Goal: Task Accomplishment & Management: Manage account settings

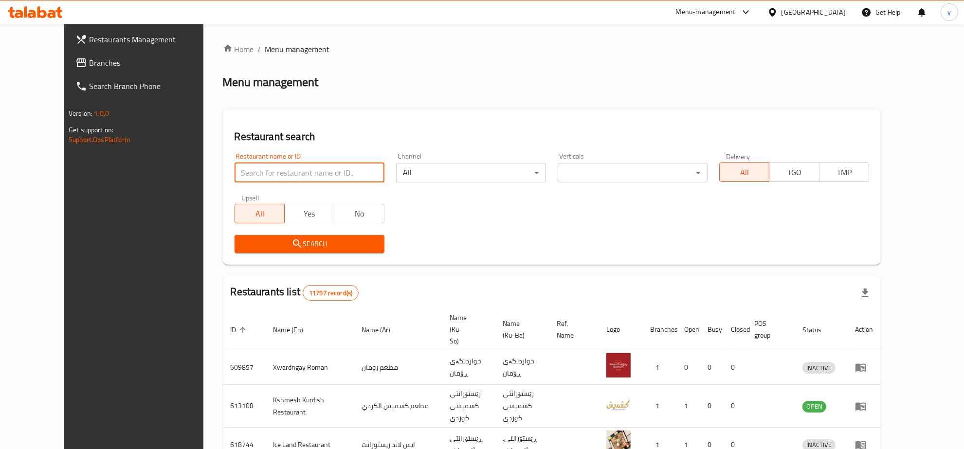
click at [330, 163] on input "search" at bounding box center [310, 172] width 150 height 19
paste input "673702"
type input "673702"
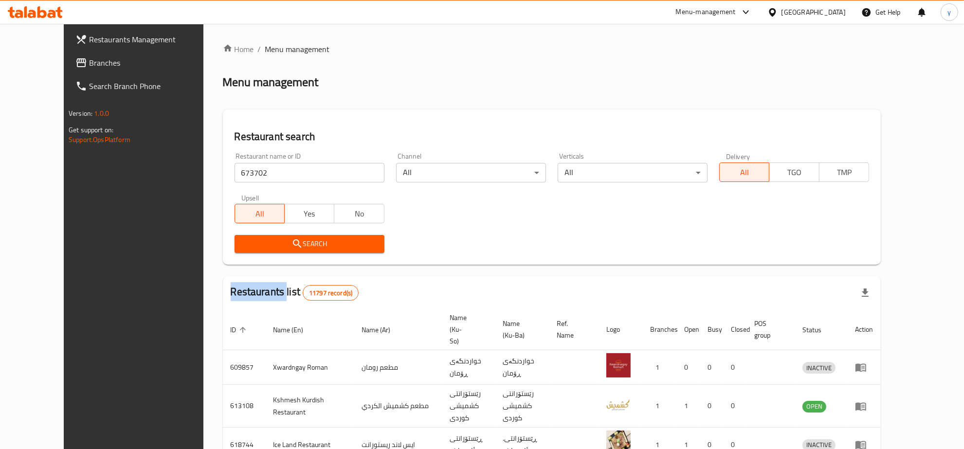
click at [276, 254] on div "Search" at bounding box center [310, 244] width 162 height 30
click at [285, 250] on button "Search" at bounding box center [310, 244] width 150 height 18
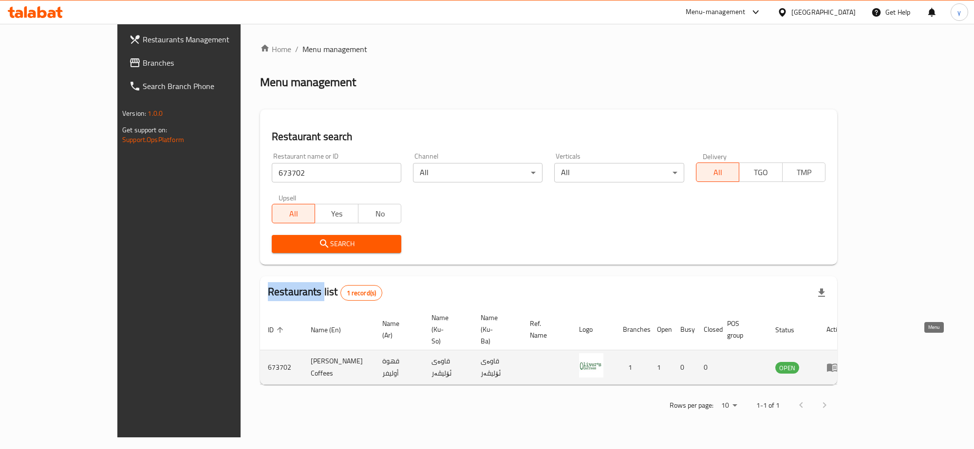
click at [844, 362] on link "enhanced table" at bounding box center [835, 368] width 18 height 12
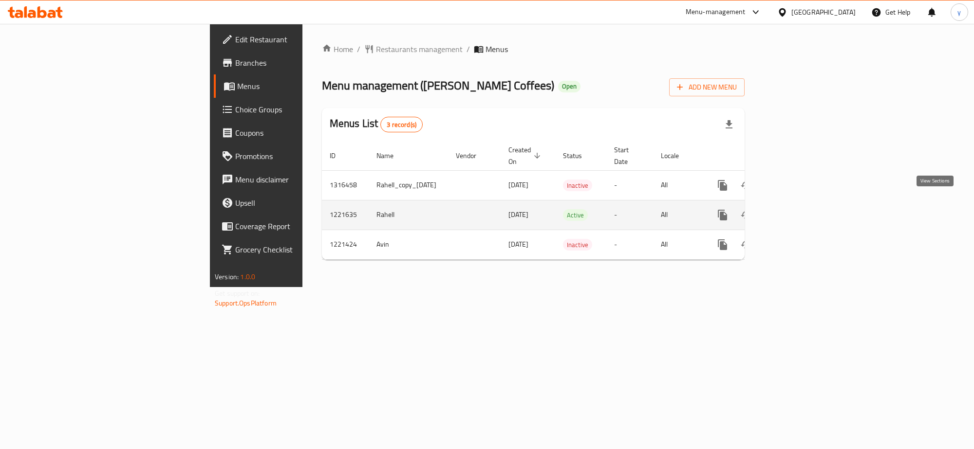
click at [804, 212] on link "enhanced table" at bounding box center [792, 214] width 23 height 23
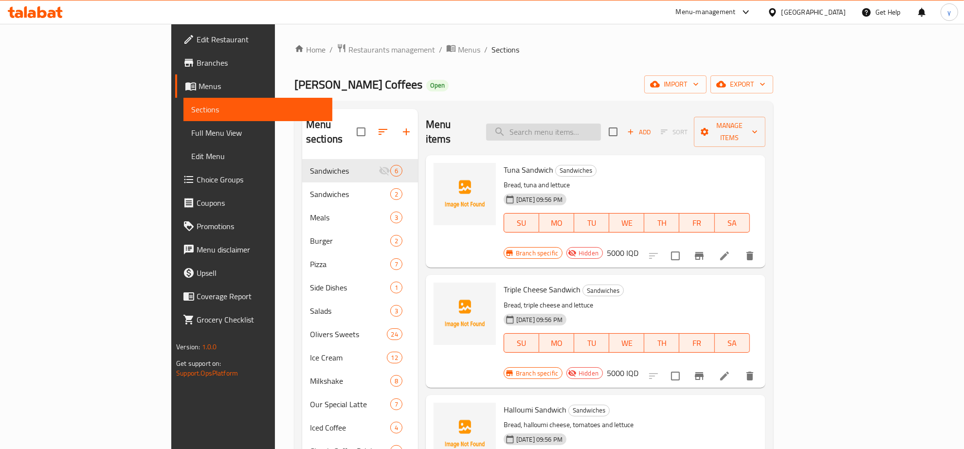
click at [583, 127] on input "search" at bounding box center [543, 132] width 115 height 17
paste input "Classic Cafe Latte"
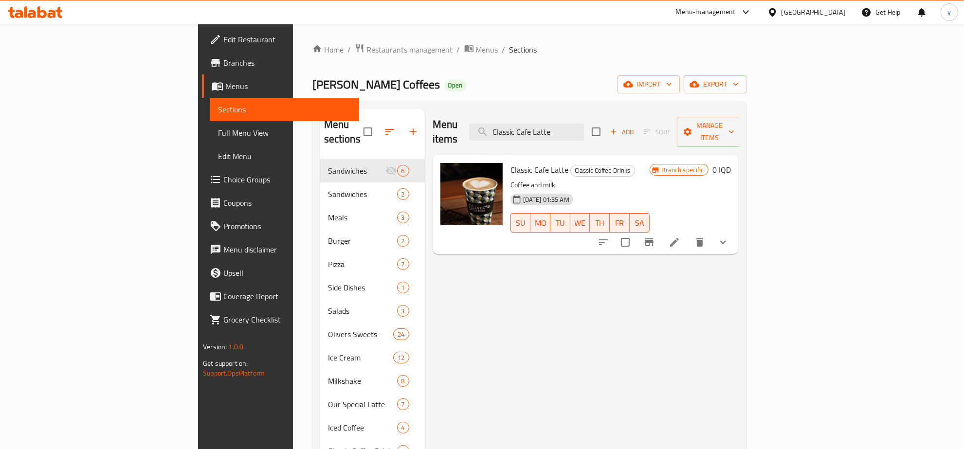
type input "Classic Cafe Latte"
click at [735, 231] on button "show more" at bounding box center [723, 242] width 23 height 23
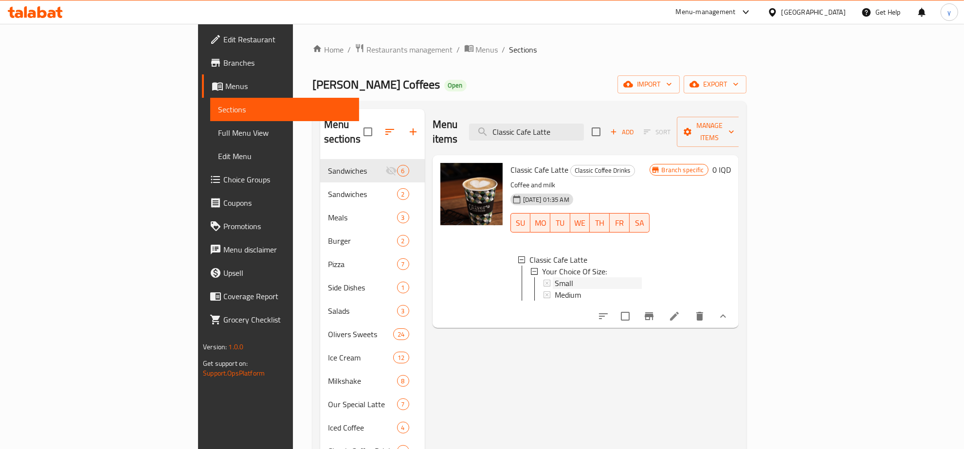
click at [555, 277] on div "Small" at bounding box center [598, 283] width 87 height 12
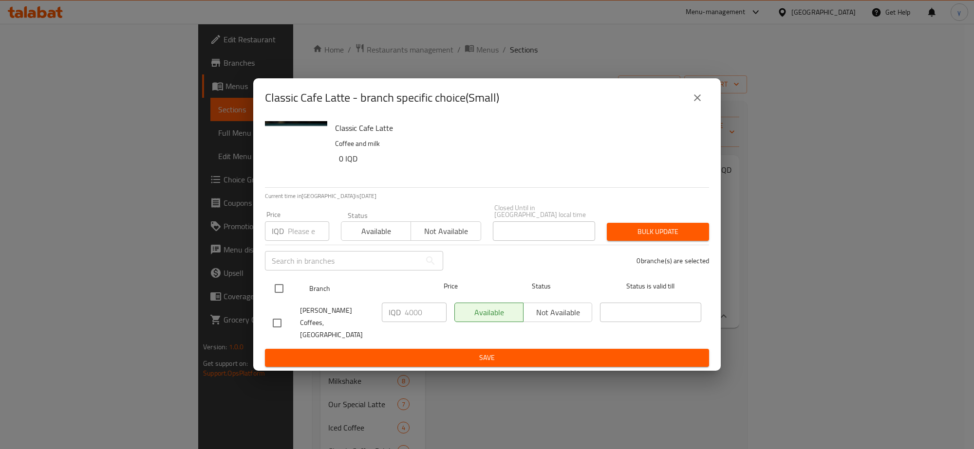
click at [283, 293] on input "checkbox" at bounding box center [279, 288] width 20 height 20
checkbox input "true"
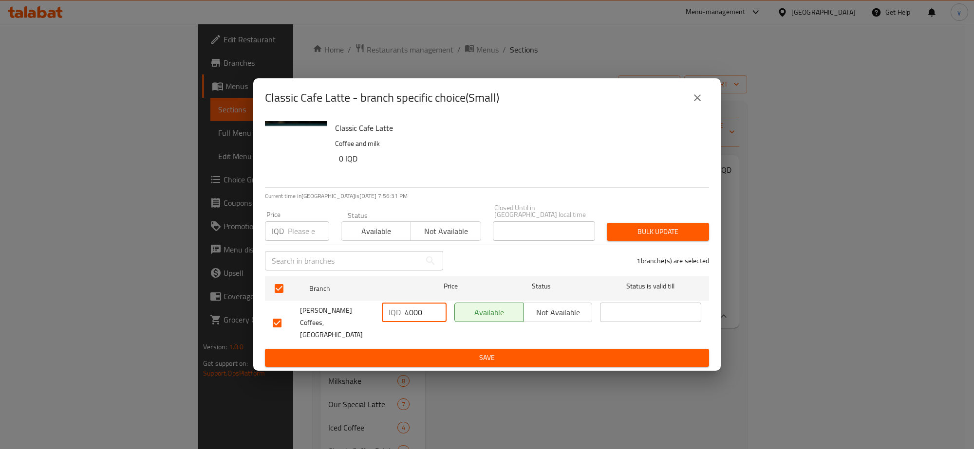
click at [411, 313] on input "4000" at bounding box center [426, 312] width 42 height 19
paste input "6"
type input "6000"
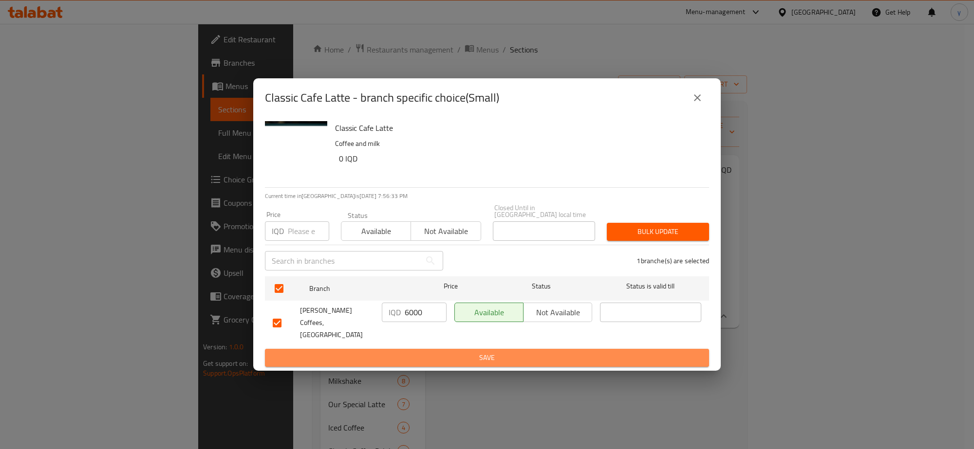
click at [415, 352] on span "Save" at bounding box center [487, 358] width 428 height 12
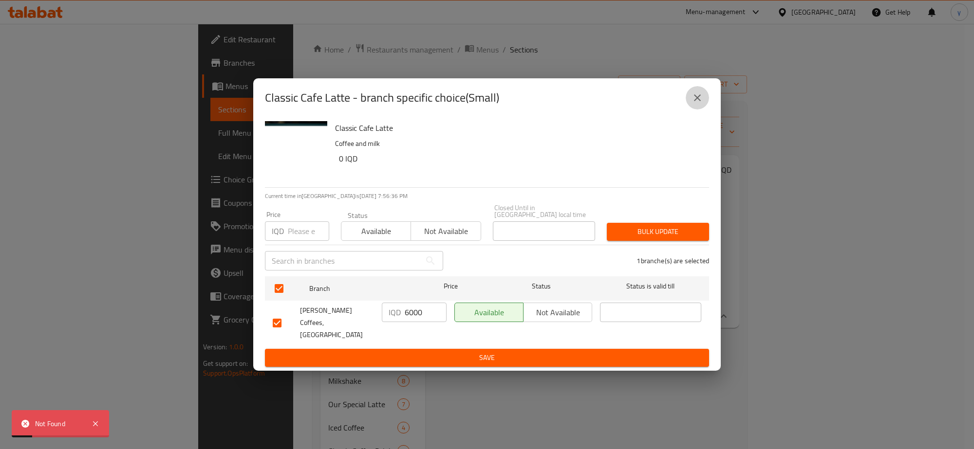
click at [687, 105] on button "close" at bounding box center [696, 97] width 23 height 23
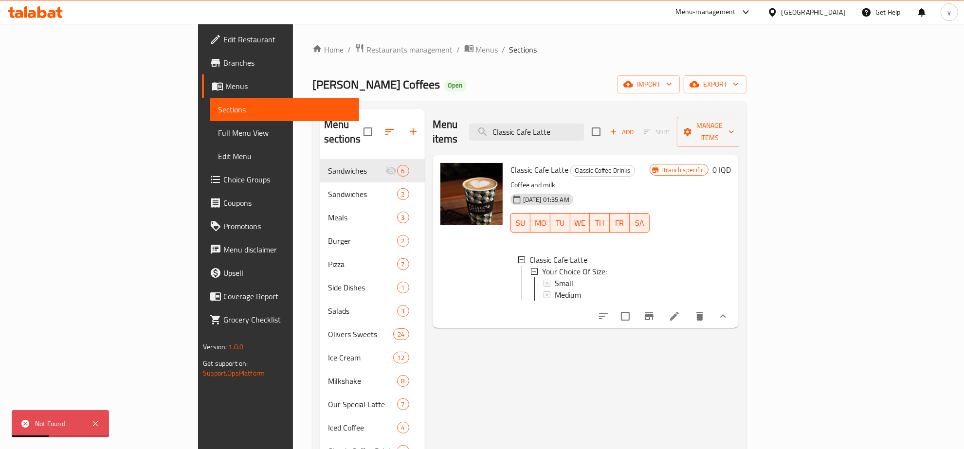
click at [202, 170] on link "Choice Groups" at bounding box center [280, 179] width 157 height 23
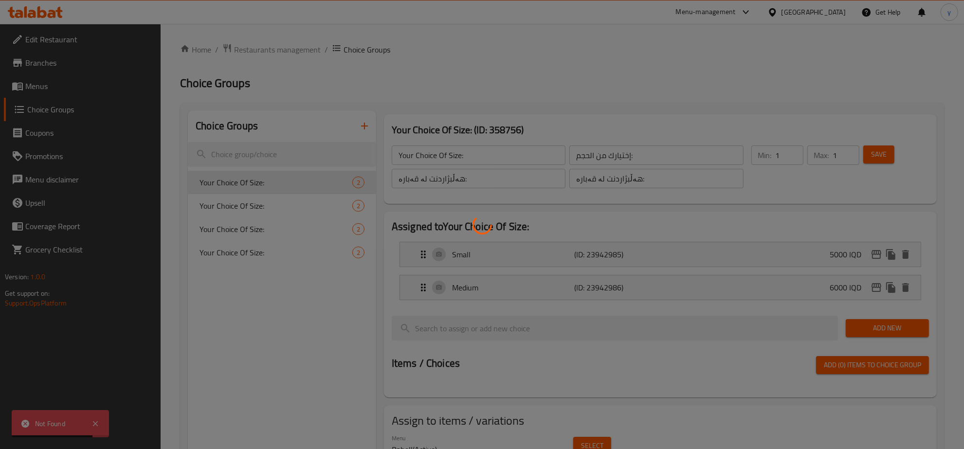
click at [296, 207] on div at bounding box center [482, 224] width 964 height 449
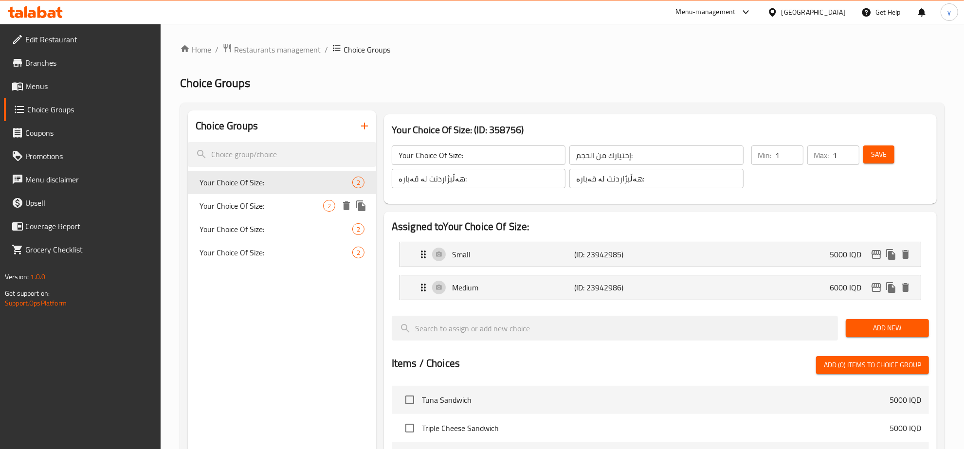
click at [300, 210] on span "Your Choice Of Size:" at bounding box center [262, 206] width 124 height 12
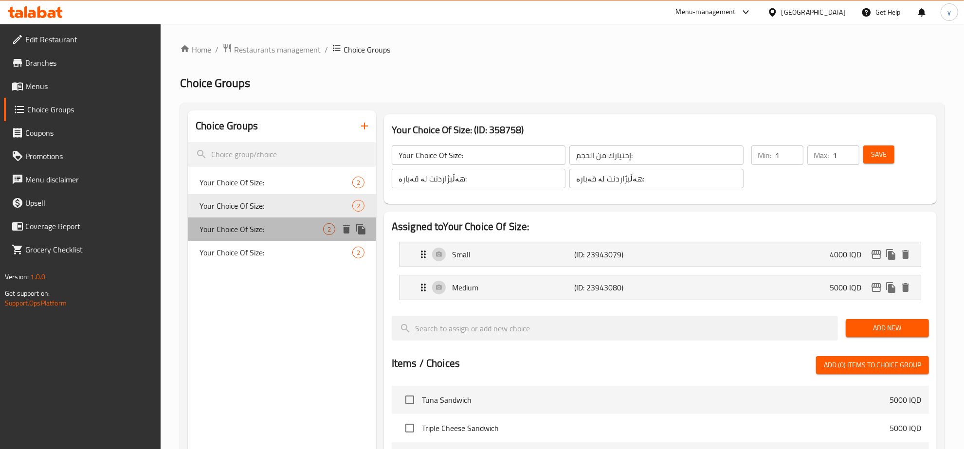
click at [291, 233] on span "Your Choice Of Size:" at bounding box center [262, 229] width 124 height 12
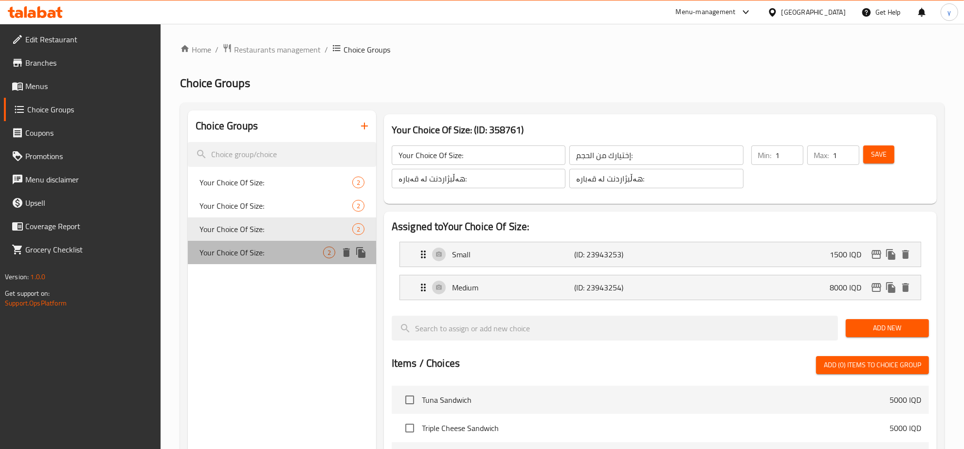
click at [283, 257] on span "Your Choice Of Size:" at bounding box center [262, 253] width 124 height 12
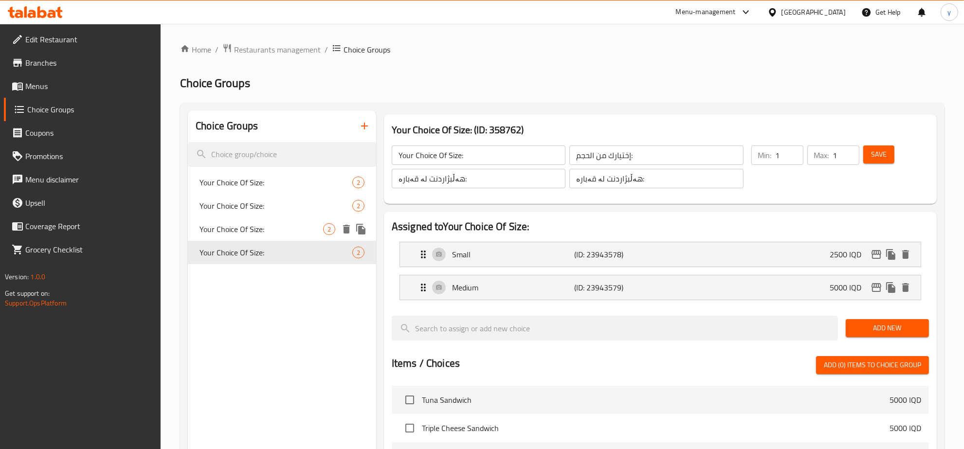
click at [295, 231] on span "Your Choice Of Size:" at bounding box center [262, 229] width 124 height 12
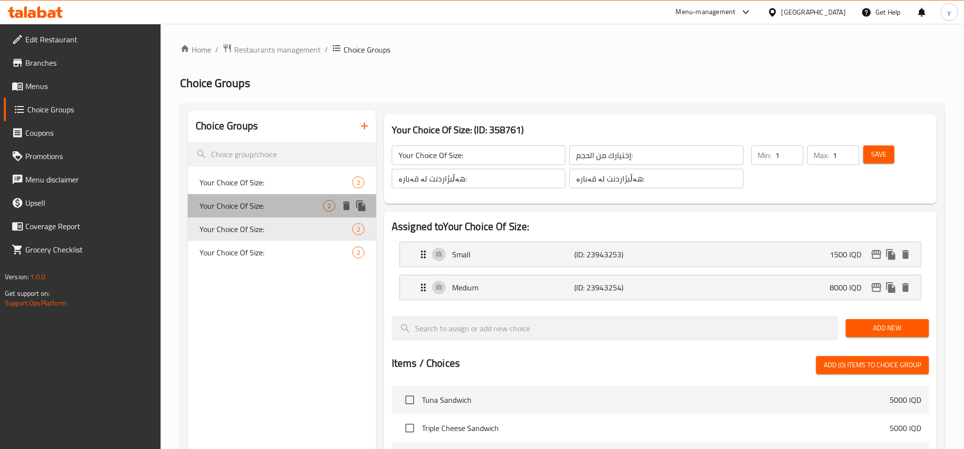
click at [290, 211] on span "Your Choice Of Size:" at bounding box center [262, 206] width 124 height 12
type input "Your Choice Of Size:"
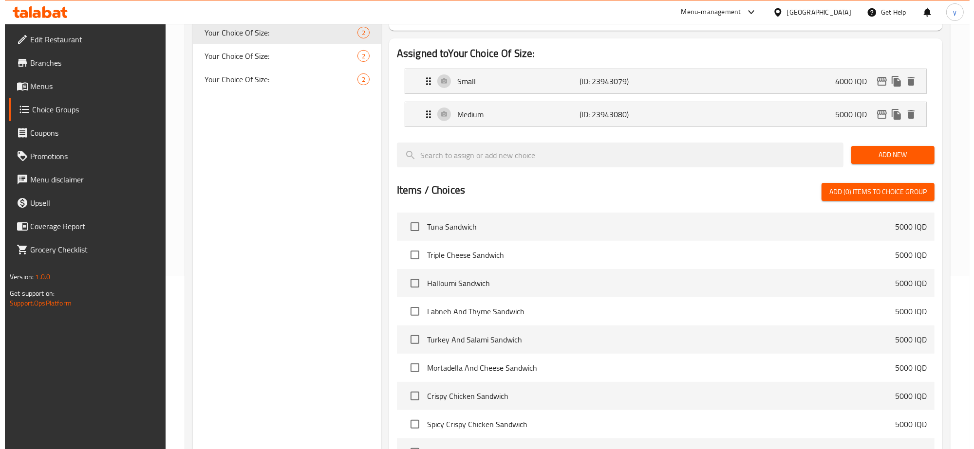
scroll to position [310, 0]
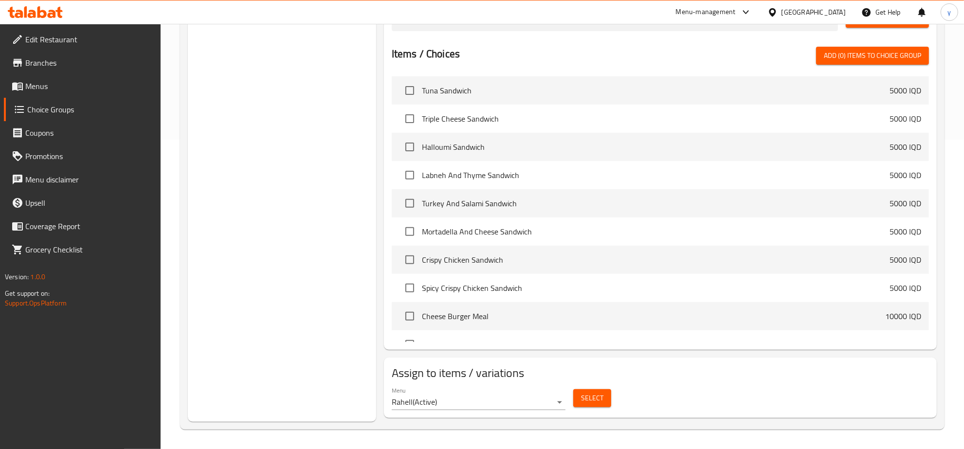
click at [600, 398] on span "Select" at bounding box center [592, 398] width 22 height 12
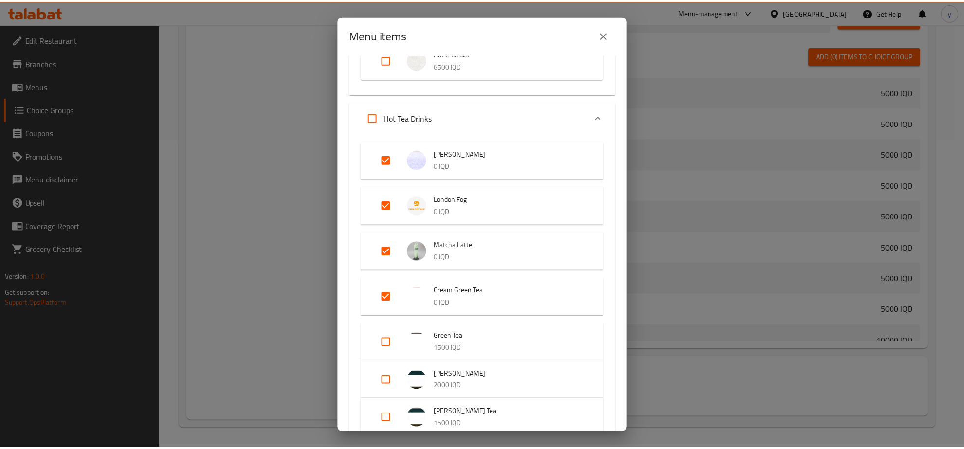
scroll to position [488, 0]
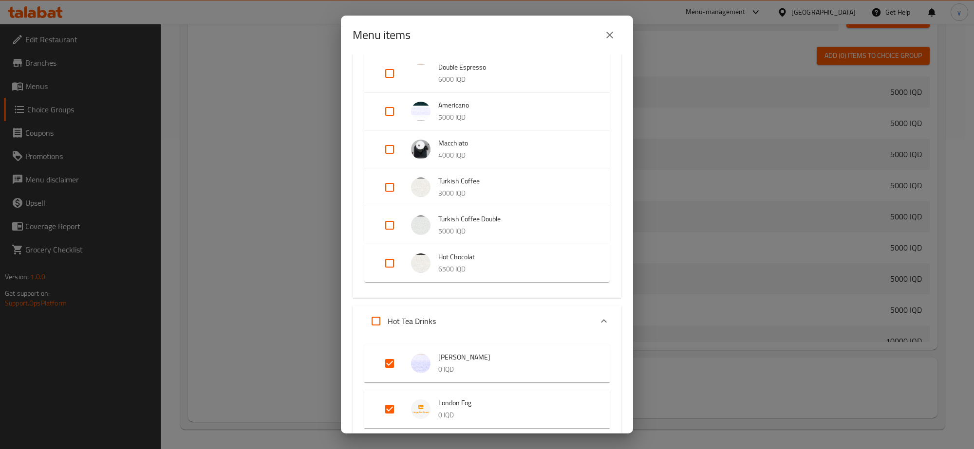
click at [610, 45] on button "close" at bounding box center [609, 34] width 23 height 23
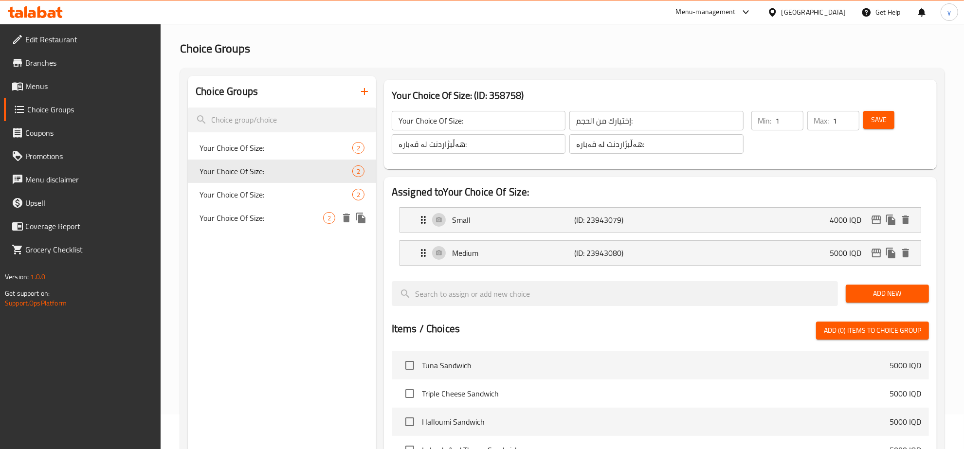
scroll to position [5, 0]
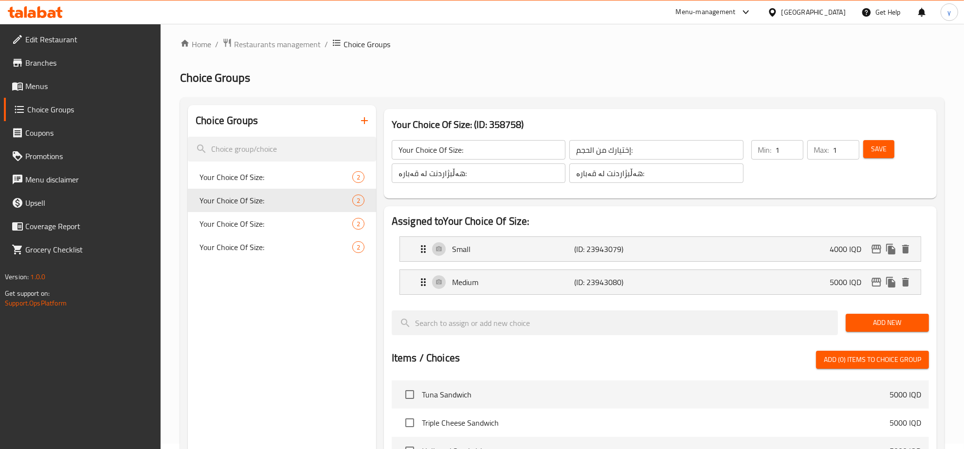
click at [526, 154] on input "Your Choice Of Size:" at bounding box center [479, 149] width 174 height 19
click at [627, 155] on input "إختيارك من الحجم:" at bounding box center [657, 149] width 174 height 19
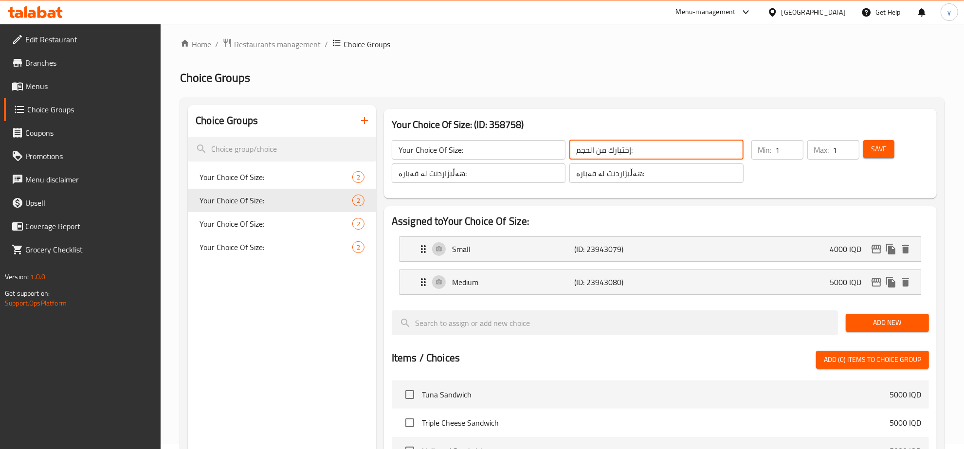
click at [627, 155] on input "إختيارك من الحجم:" at bounding box center [657, 149] width 174 height 19
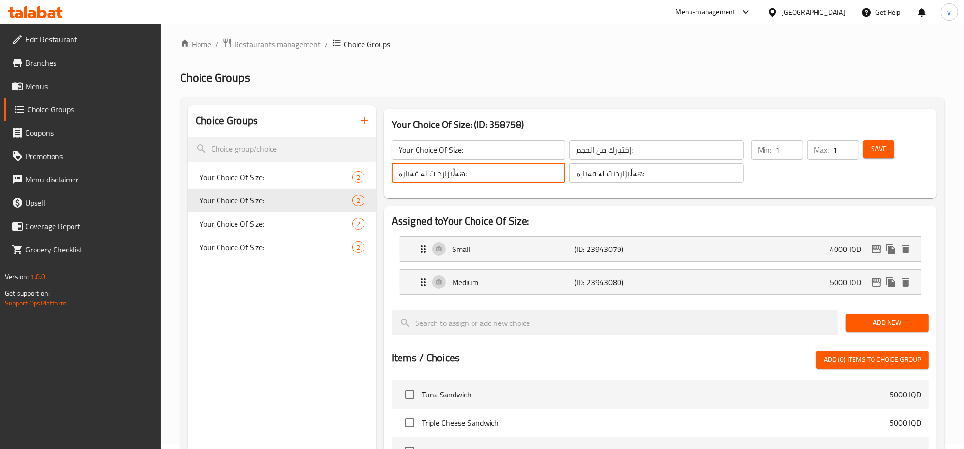
click at [489, 167] on input "هەڵبژاردنت لە قەبارە:" at bounding box center [479, 173] width 174 height 19
click at [364, 204] on icon "duplicate" at bounding box center [360, 200] width 9 height 11
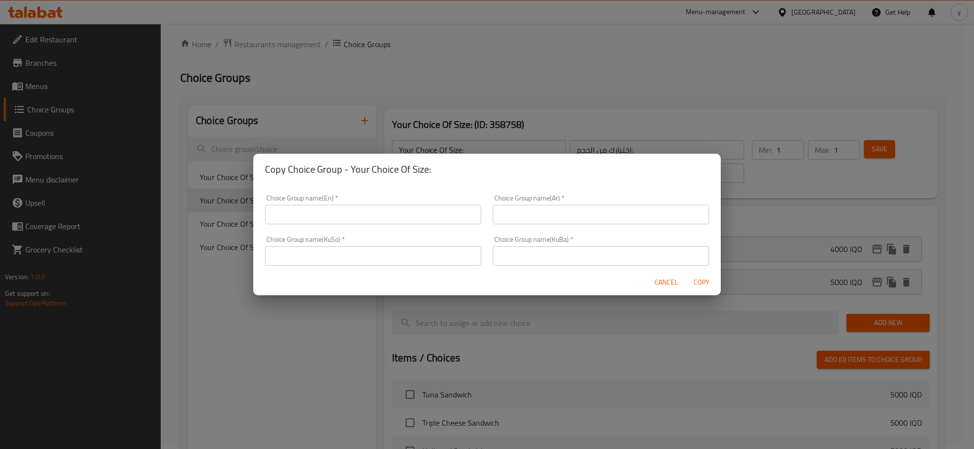
click at [429, 214] on input "text" at bounding box center [373, 214] width 216 height 19
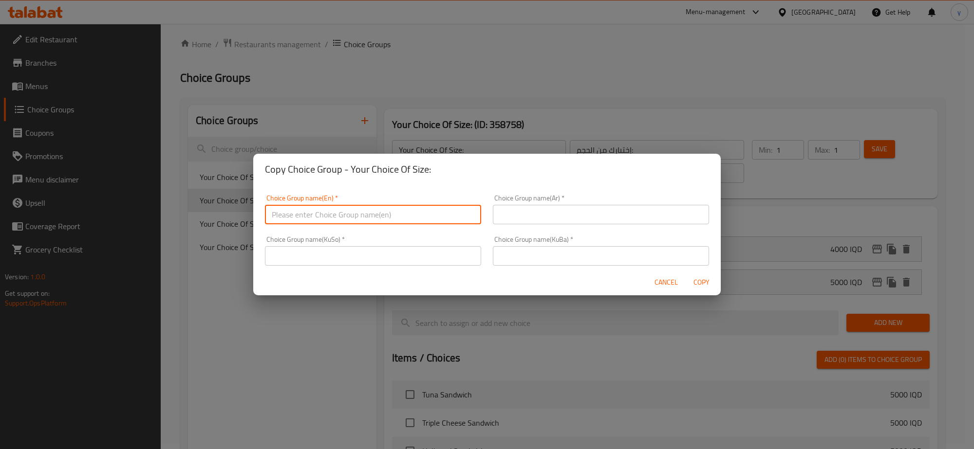
click at [497, 249] on div "Choice Group name(KuBa)   * Choice Group name(KuBa) *" at bounding box center [601, 251] width 216 height 30
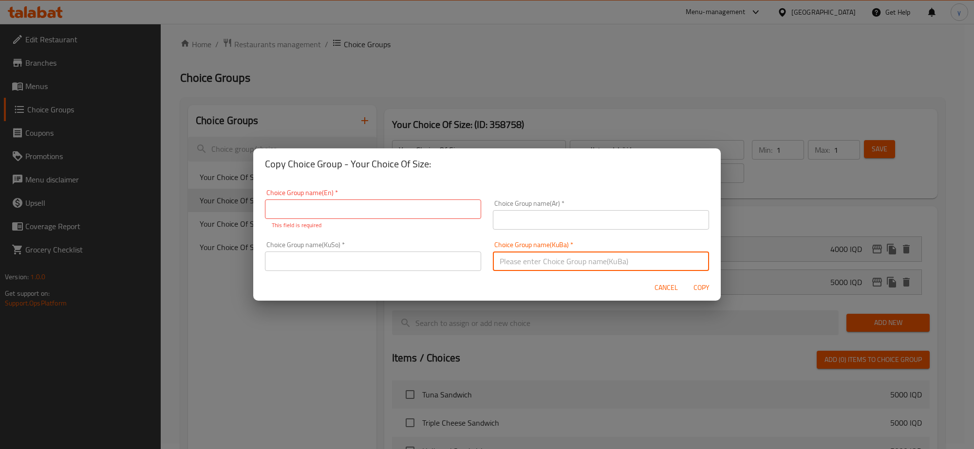
drag, startPoint x: 441, startPoint y: 254, endPoint x: 479, endPoint y: 261, distance: 38.7
click at [441, 254] on div "Choice Group name(KuSo)   * Choice Group name(KuSo) *" at bounding box center [373, 256] width 216 height 30
paste input "هەڵبژاردنت لە قەبارە:"
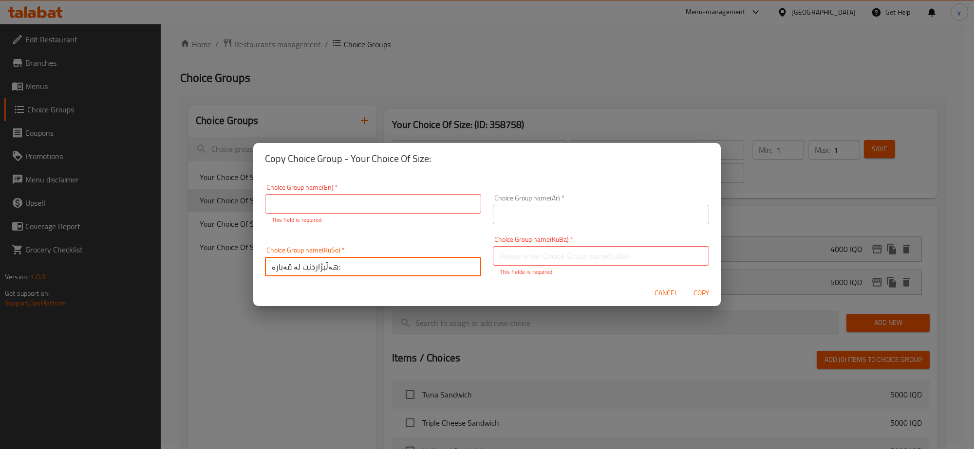
type input "هەڵبژاردنت لە قەبارە:"
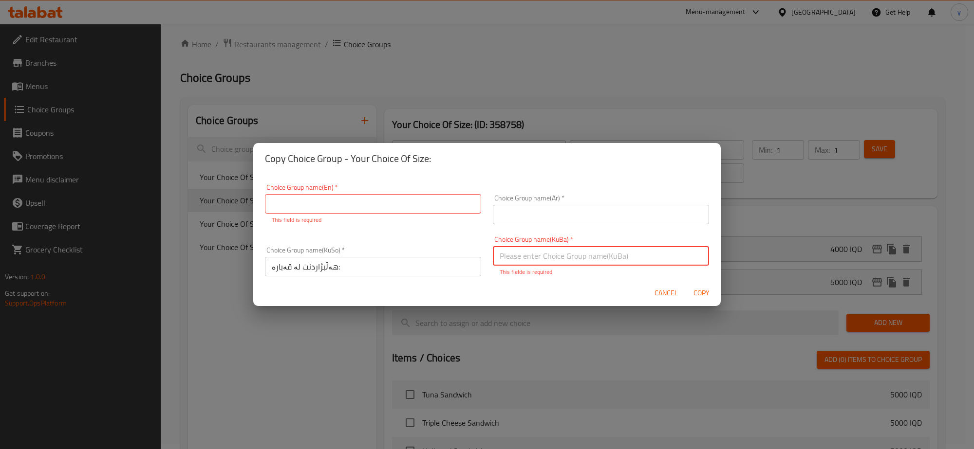
click at [546, 261] on input "text" at bounding box center [601, 255] width 216 height 19
paste input "هەڵبژاردنت لە قەبارە:"
type input "هەڵبژاردنت لە قەبارە:"
click at [546, 220] on input "text" at bounding box center [601, 214] width 216 height 19
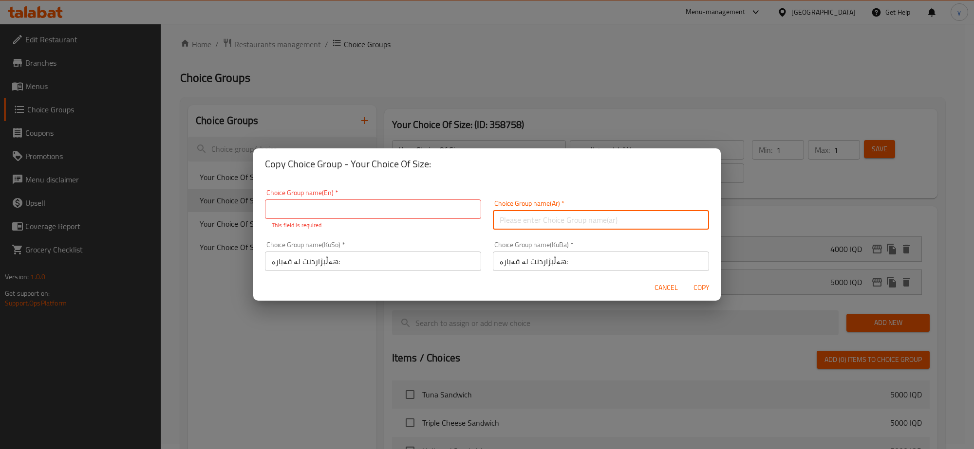
paste input "إختيارك من الحجم:"
type input "إختيارك من الحجم:"
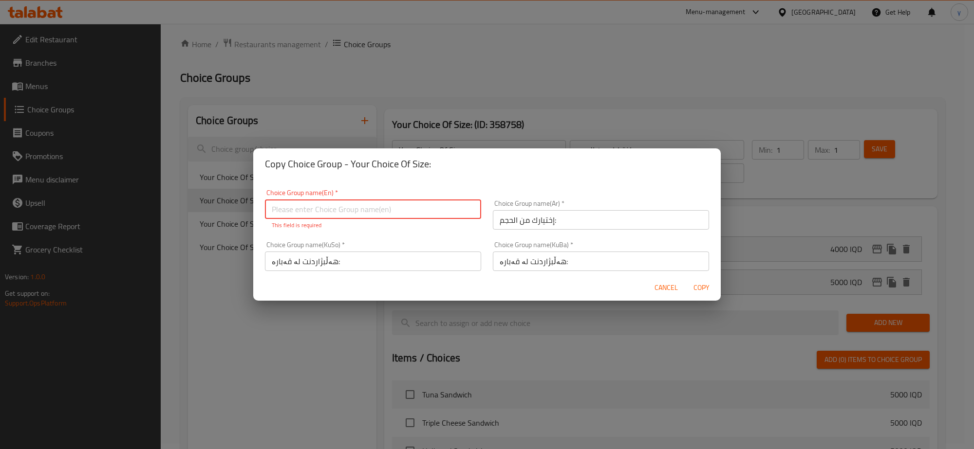
click at [459, 201] on input "text" at bounding box center [373, 209] width 216 height 19
paste input "Your Choice Of Size:"
type input "Your Choice Of Size:"
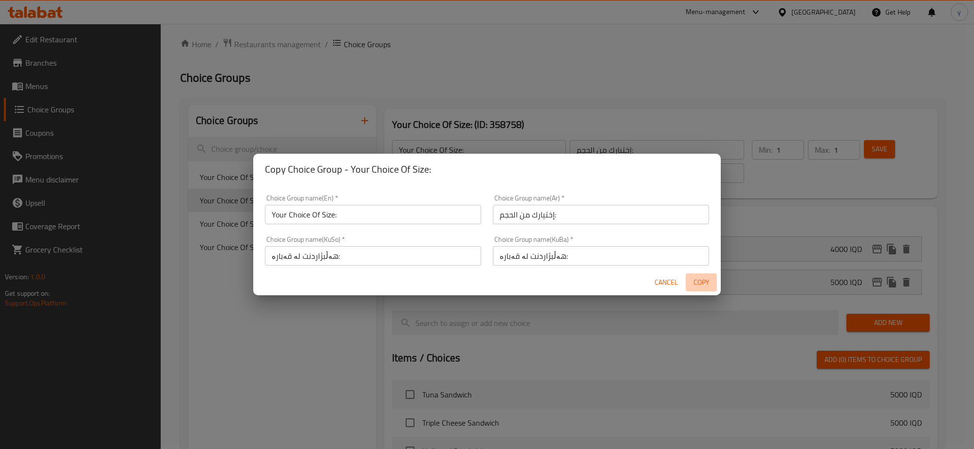
click at [712, 283] on span "Copy" at bounding box center [700, 283] width 23 height 12
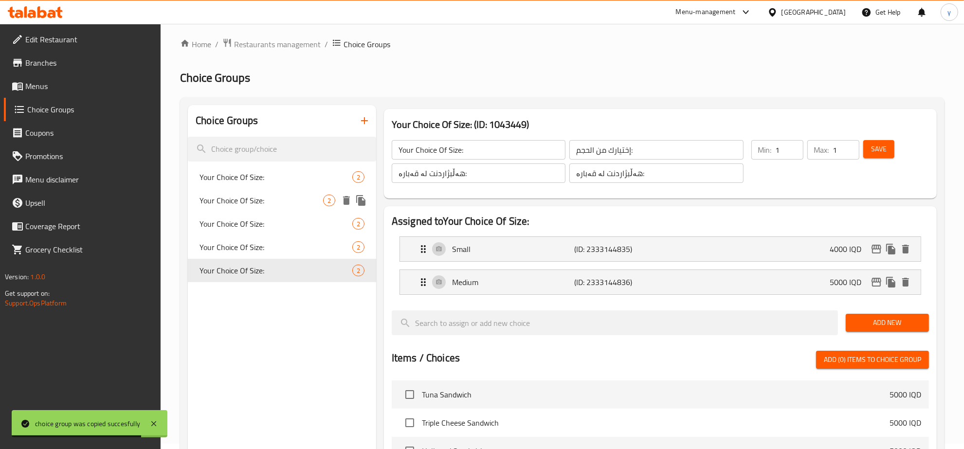
click at [308, 205] on span "Your Choice Of Size:" at bounding box center [262, 201] width 124 height 12
type input "Your Choice Of Size:"
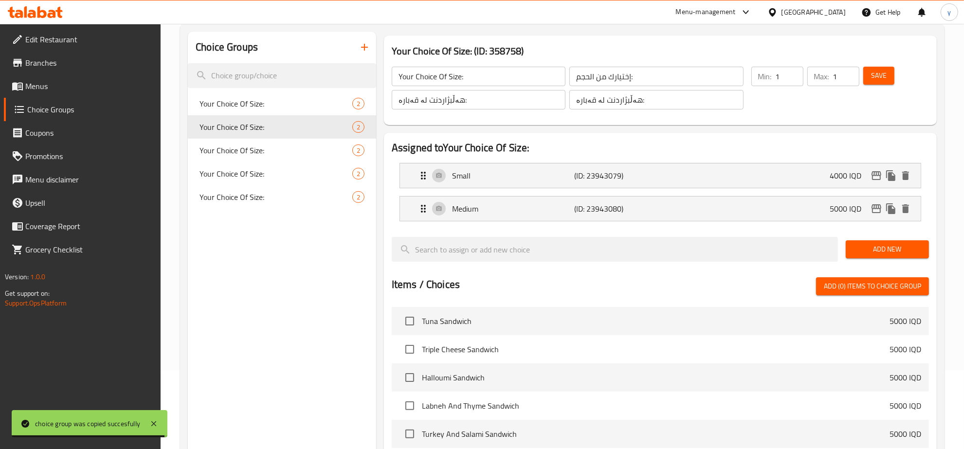
scroll to position [310, 0]
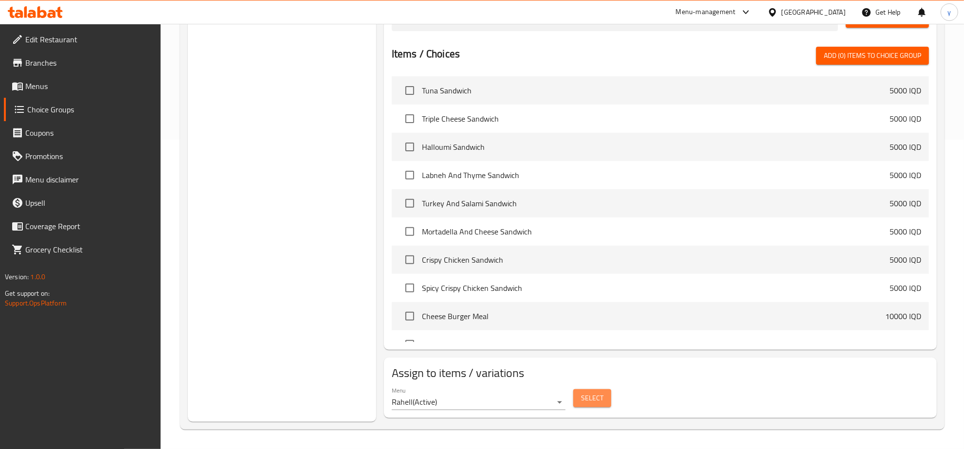
click at [583, 398] on span "Select" at bounding box center [592, 398] width 22 height 12
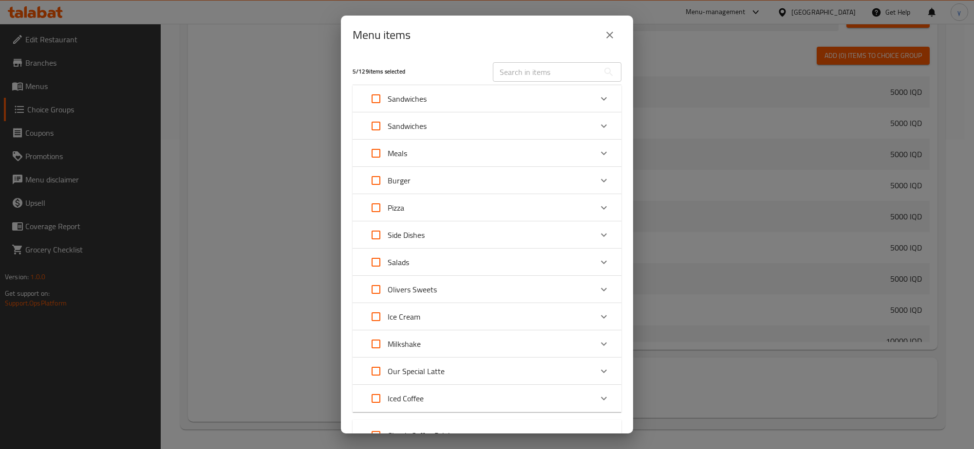
drag, startPoint x: 524, startPoint y: 59, endPoint x: 526, endPoint y: 79, distance: 19.6
click at [526, 73] on div "​" at bounding box center [557, 71] width 140 height 31
click at [526, 79] on input "text" at bounding box center [546, 71] width 106 height 19
paste input "Classic Cafe Latte"
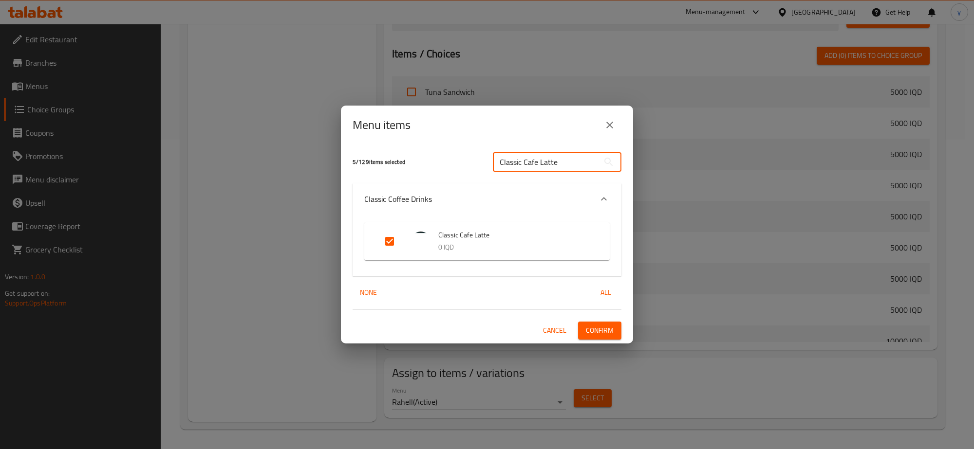
type input "Classic Cafe Latte"
click at [514, 230] on span "Classic Cafe Latte" at bounding box center [514, 235] width 152 height 12
click at [388, 244] on input "Expand" at bounding box center [389, 241] width 23 height 23
checkbox input "false"
click at [603, 333] on span "Confirm" at bounding box center [600, 331] width 28 height 12
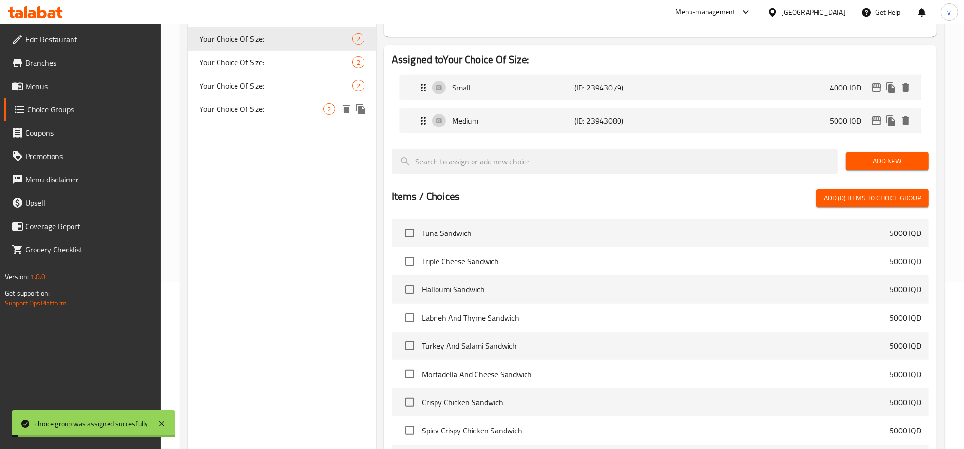
scroll to position [5, 0]
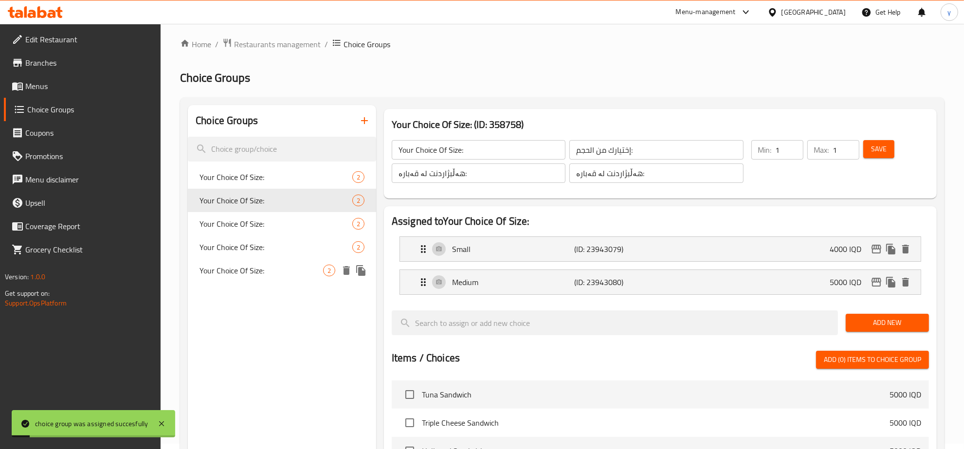
click at [271, 276] on span "Your Choice Of Size:" at bounding box center [262, 271] width 124 height 12
type input "Your Choice Of Size:"
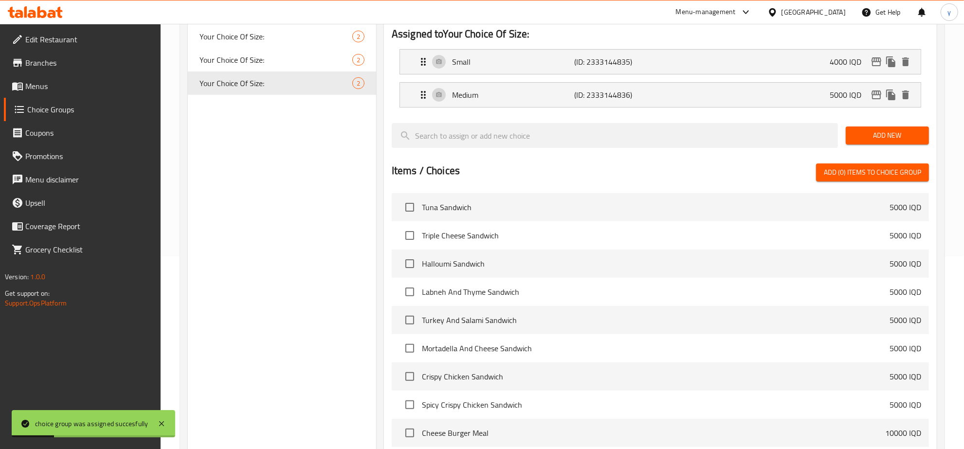
scroll to position [107, 0]
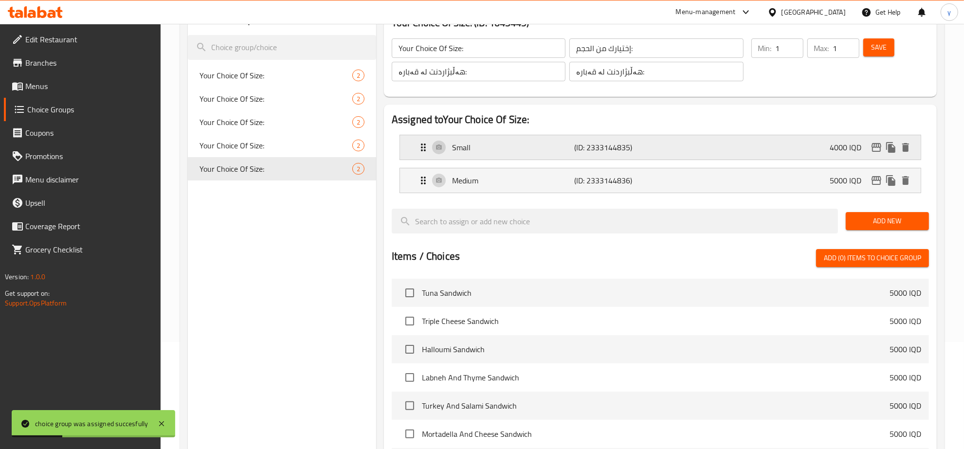
click at [813, 144] on div "Small (ID: 2333144835) 4000 IQD" at bounding box center [664, 147] width 492 height 24
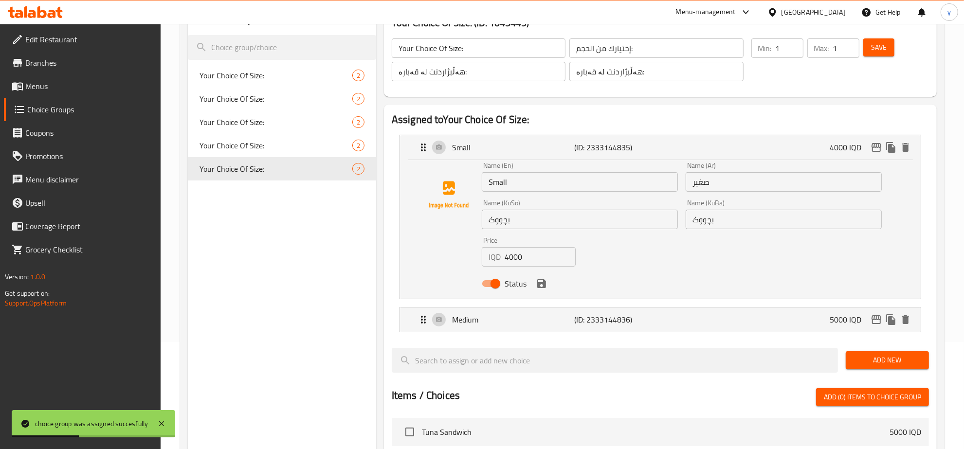
click at [514, 257] on input "4000" at bounding box center [541, 256] width 72 height 19
paste input "6"
click at [536, 285] on icon "save" at bounding box center [542, 284] width 12 height 12
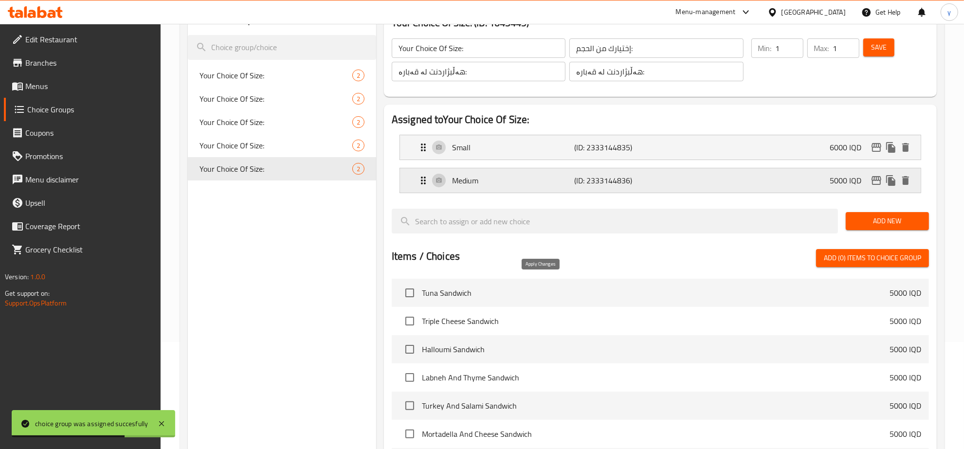
type input "6000"
click at [525, 172] on div "Medium (ID: 2333144836) 5000 IQD" at bounding box center [664, 180] width 492 height 24
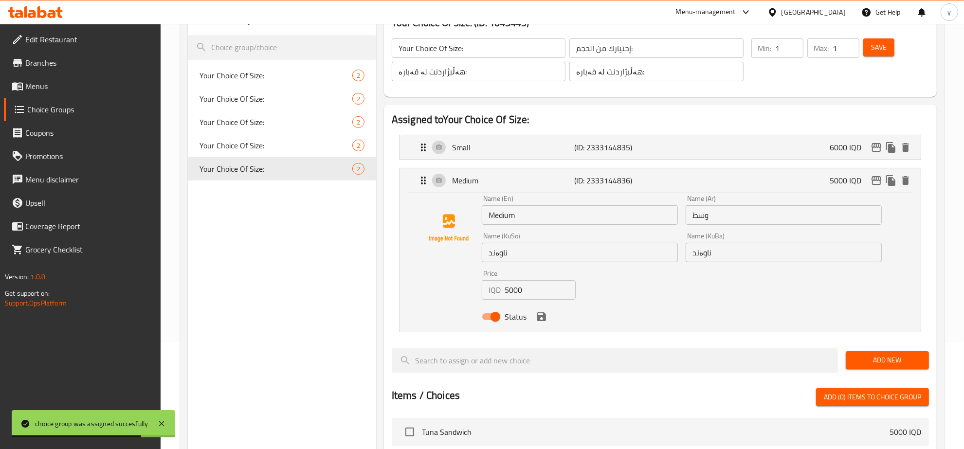
click at [518, 295] on input "5000" at bounding box center [541, 289] width 72 height 19
paste input "65"
click at [542, 319] on icon "save" at bounding box center [542, 317] width 12 height 12
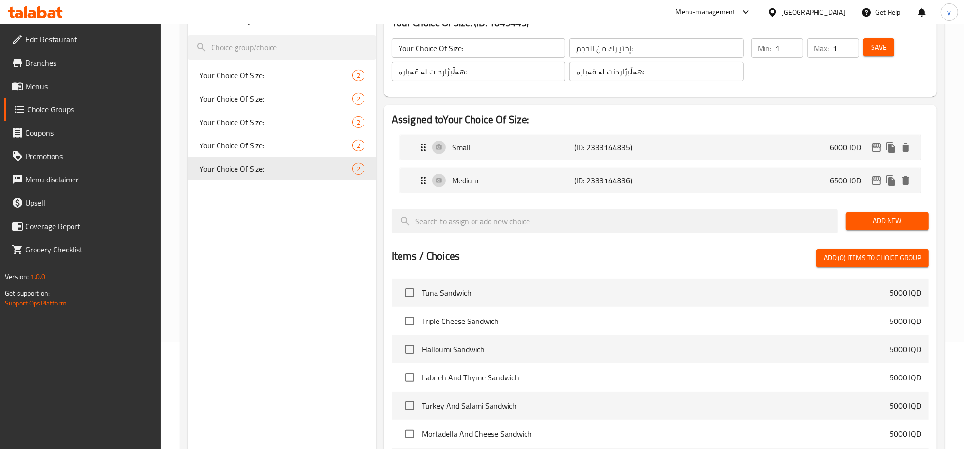
type input "6500"
click at [885, 39] on button "Save" at bounding box center [879, 47] width 31 height 18
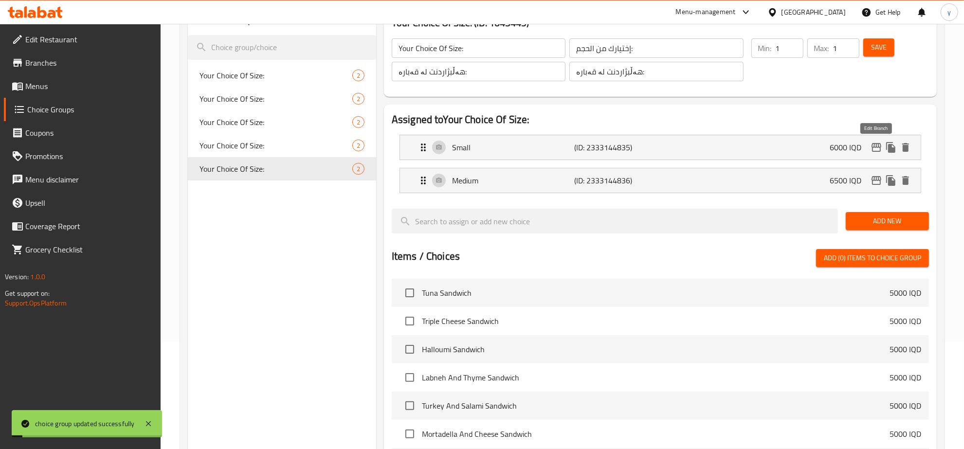
click at [872, 153] on icon "edit" at bounding box center [877, 148] width 12 height 12
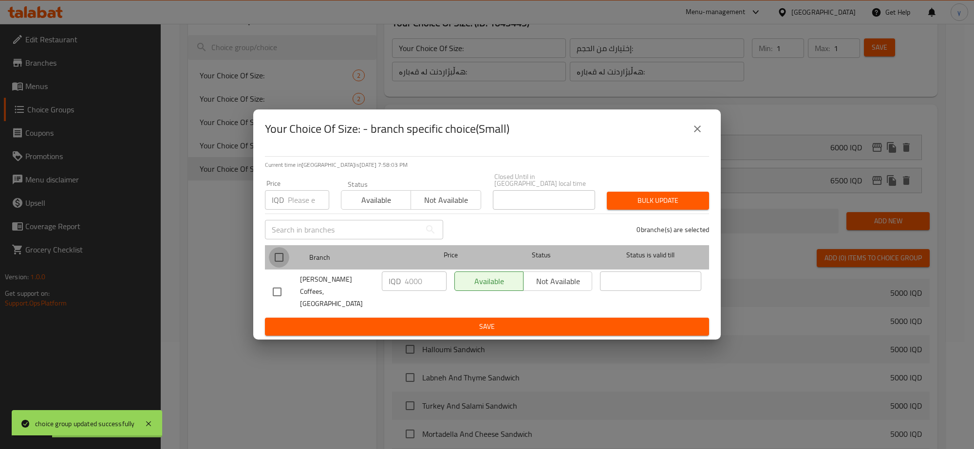
click at [277, 260] on input "checkbox" at bounding box center [279, 257] width 20 height 20
checkbox input "true"
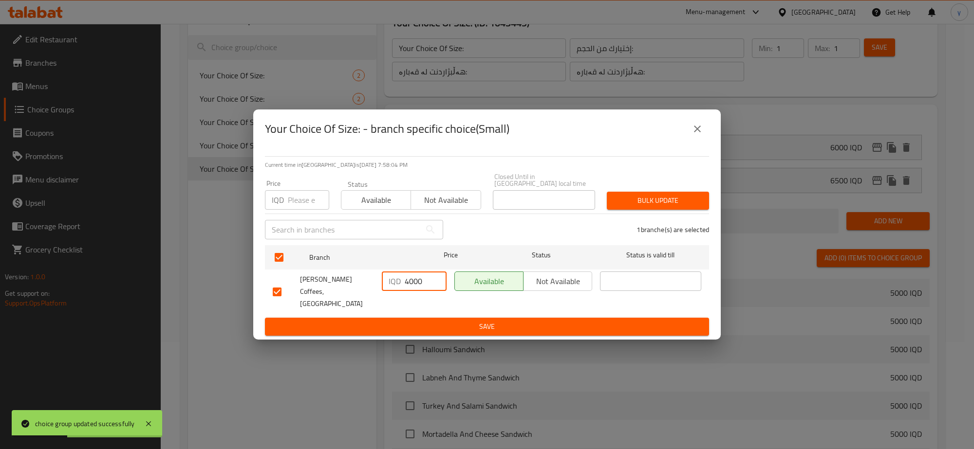
drag, startPoint x: 409, startPoint y: 288, endPoint x: 388, endPoint y: 294, distance: 21.7
click at [388, 294] on div "IQD 4000 ​" at bounding box center [414, 292] width 73 height 48
type input "6000"
click at [456, 321] on span "Save" at bounding box center [487, 327] width 428 height 12
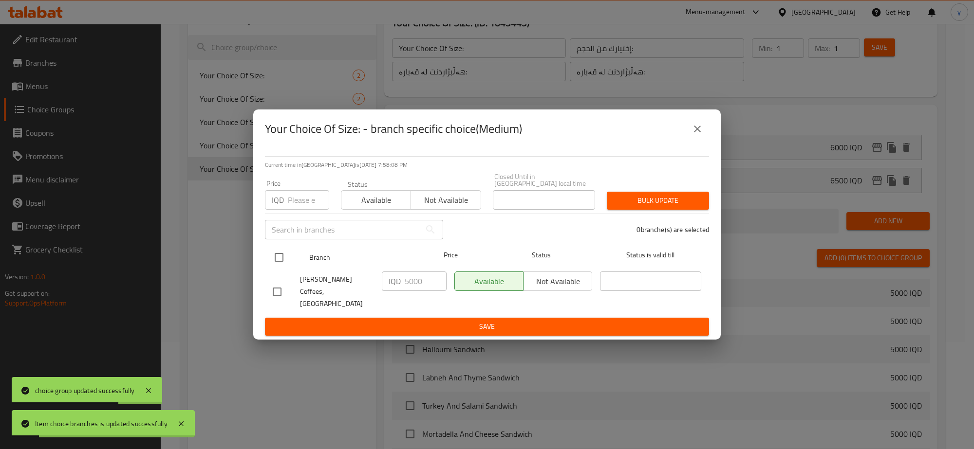
click at [281, 256] on input "checkbox" at bounding box center [279, 257] width 20 height 20
checkbox input "true"
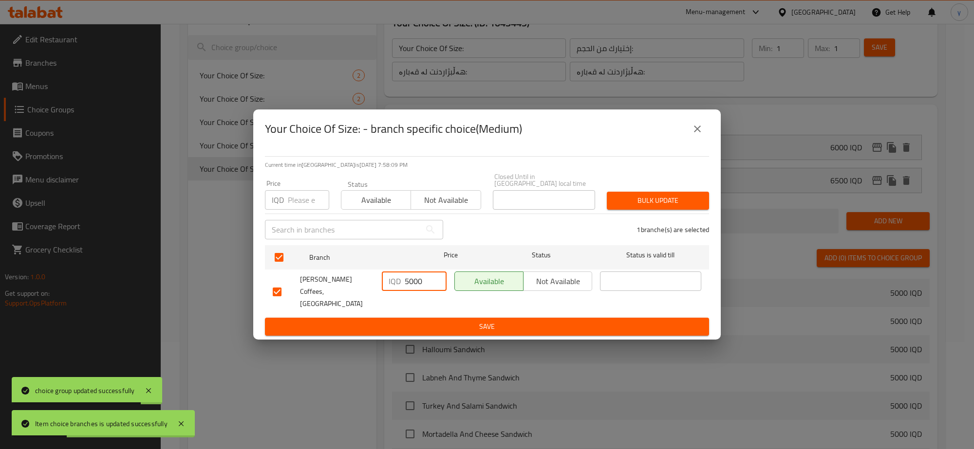
drag, startPoint x: 412, startPoint y: 283, endPoint x: 390, endPoint y: 283, distance: 21.9
click at [390, 283] on div "IQD 5000 ​" at bounding box center [414, 281] width 65 height 19
type input "6500"
click at [423, 321] on span "Save" at bounding box center [487, 327] width 428 height 12
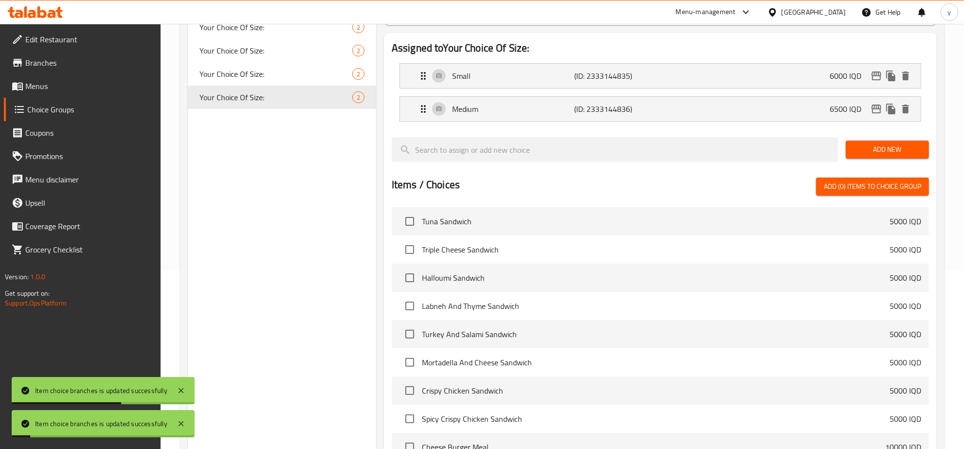
scroll to position [310, 0]
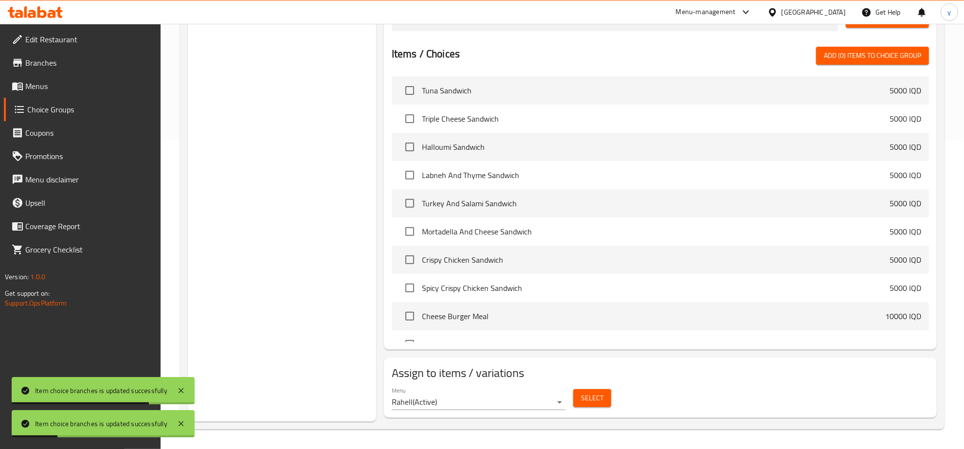
click at [598, 402] on span "Select" at bounding box center [592, 398] width 22 height 12
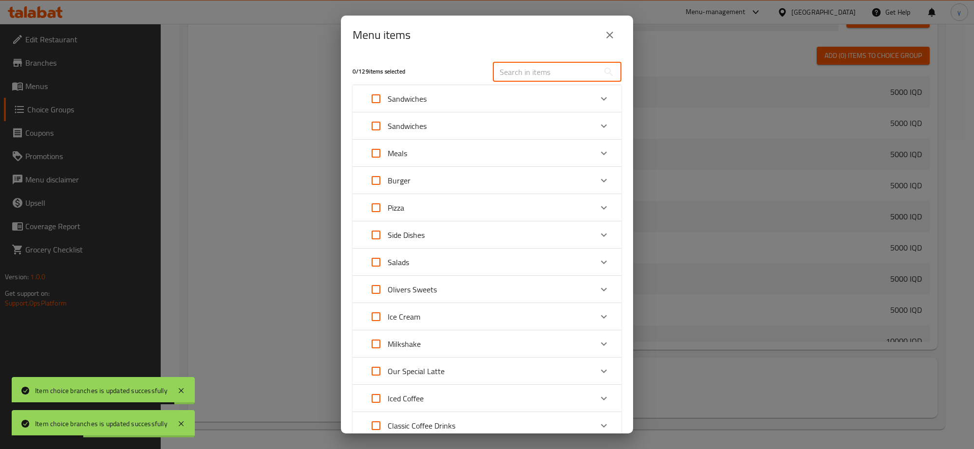
click at [537, 68] on input "text" at bounding box center [546, 71] width 106 height 19
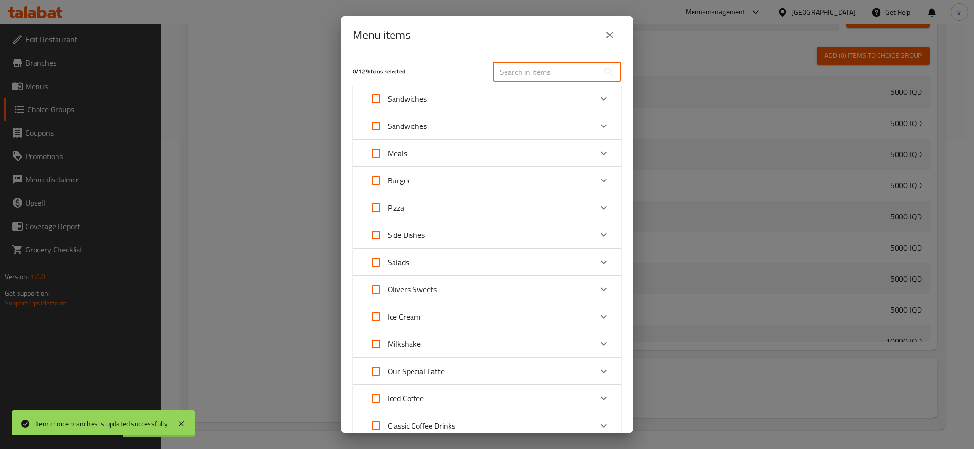
paste input "Classic Cafe Latte"
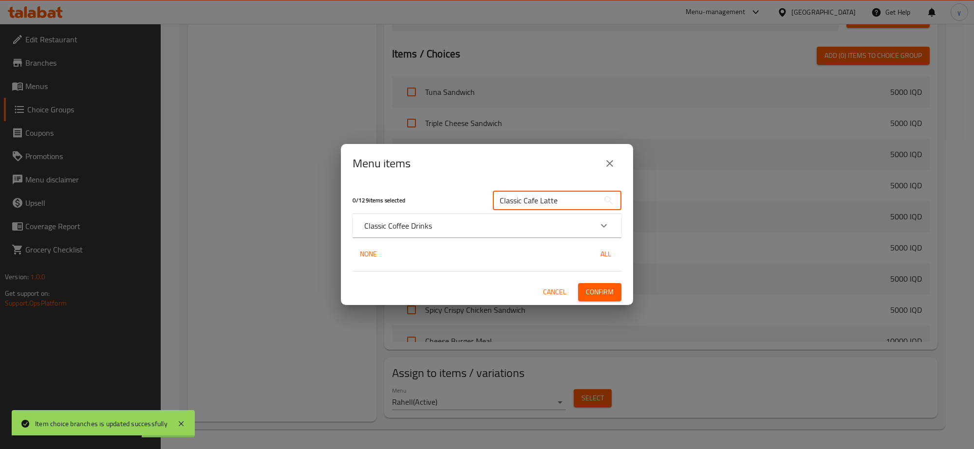
type input "Classic Cafe Latte"
click at [530, 229] on div "Classic Coffee Drinks" at bounding box center [478, 226] width 228 height 12
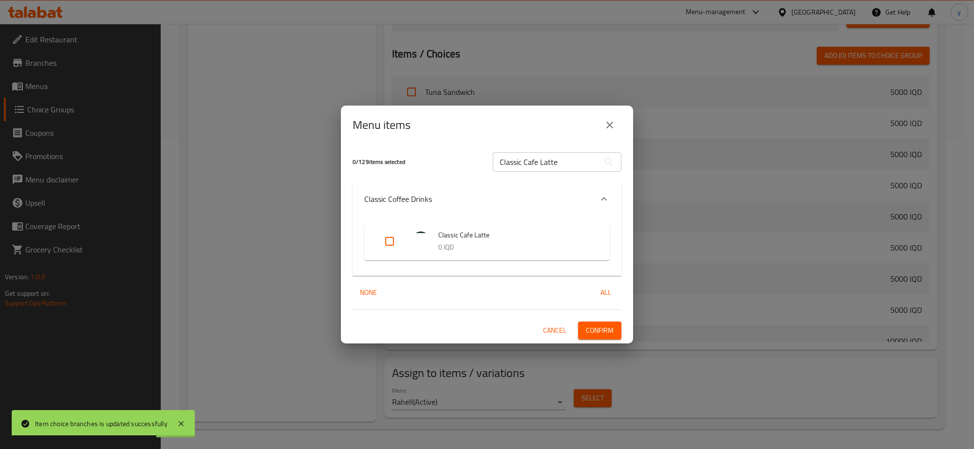
click at [392, 246] on input "Expand" at bounding box center [389, 241] width 23 height 23
checkbox input "true"
click at [592, 322] on button "Confirm" at bounding box center [599, 331] width 43 height 18
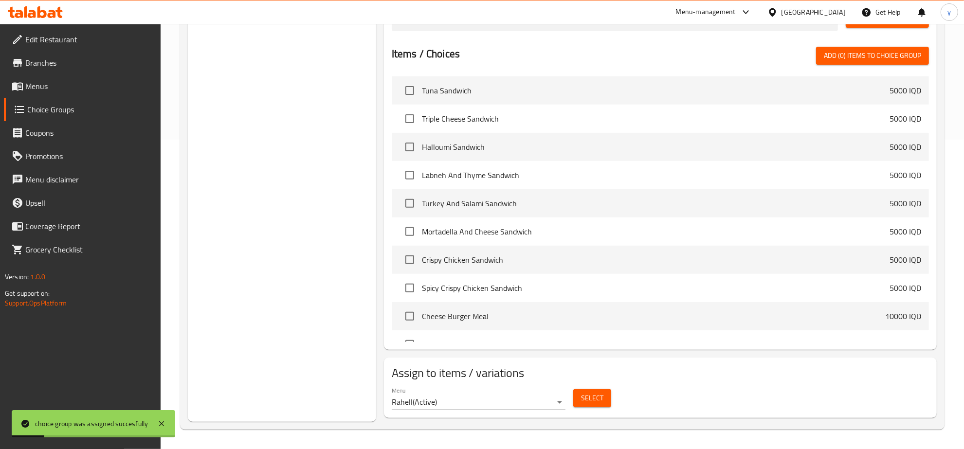
click at [118, 88] on span "Menus" at bounding box center [89, 86] width 128 height 12
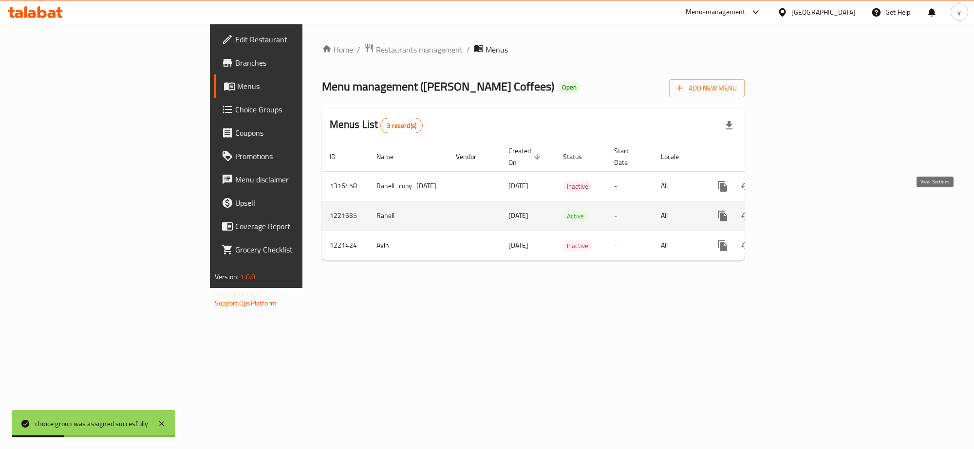
click at [804, 208] on link "enhanced table" at bounding box center [792, 215] width 23 height 23
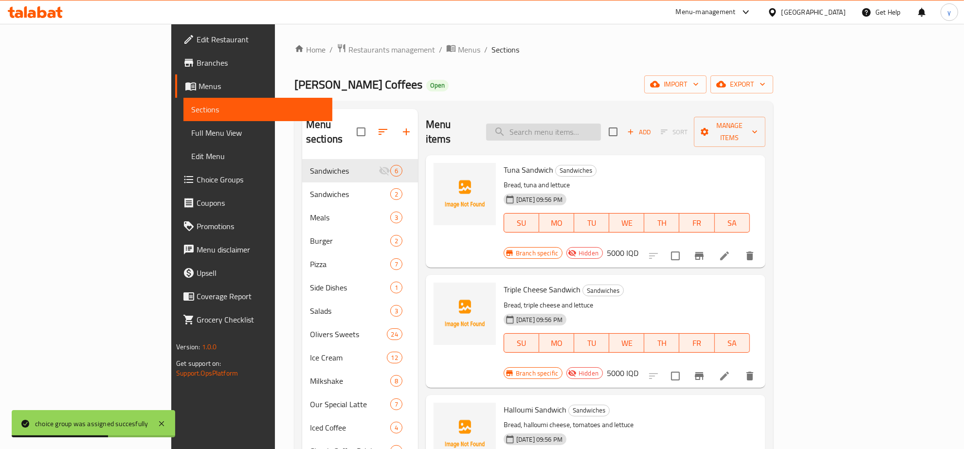
click at [601, 126] on input "search" at bounding box center [543, 132] width 115 height 17
paste input "Matcha Latte"
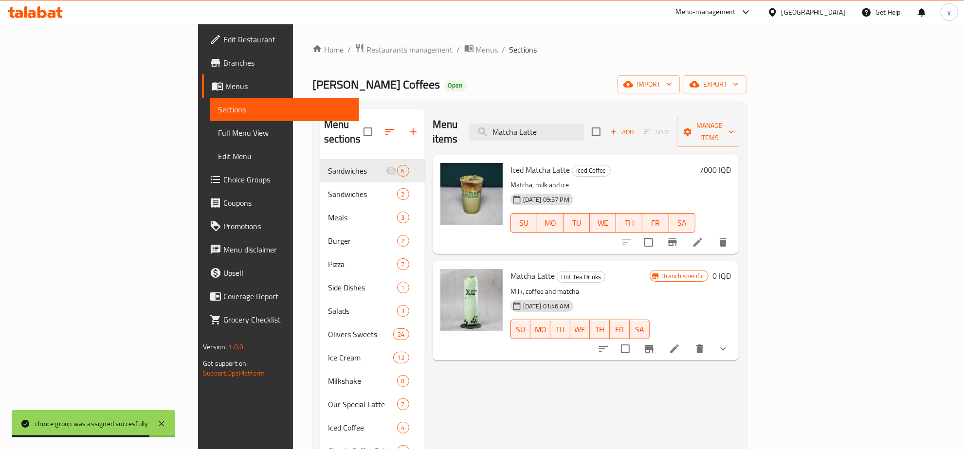
type input "Matcha Latte"
click at [729, 343] on icon "show more" at bounding box center [724, 349] width 12 height 12
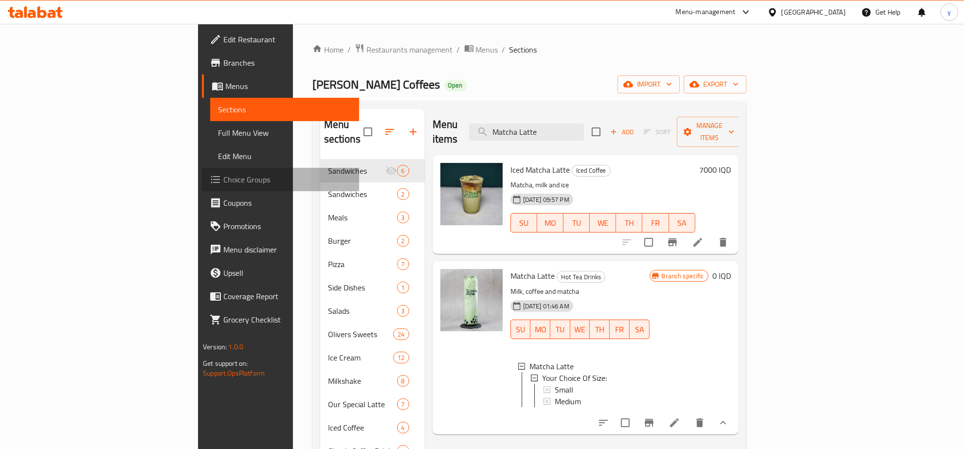
click at [223, 185] on span "Choice Groups" at bounding box center [287, 180] width 128 height 12
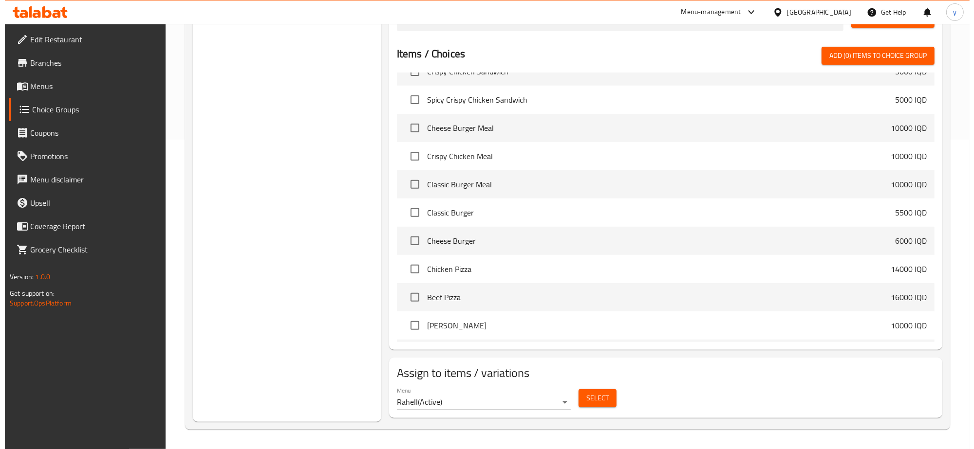
scroll to position [304, 0]
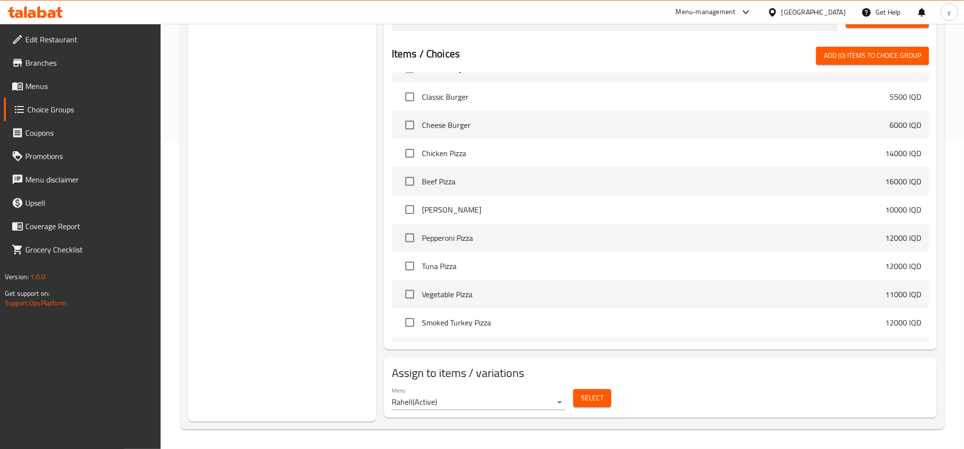
click at [604, 402] on button "Select" at bounding box center [592, 398] width 38 height 18
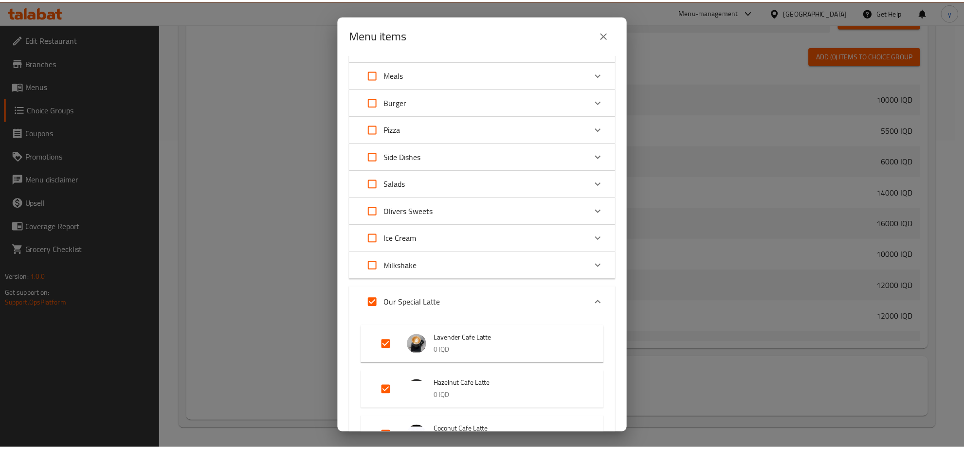
scroll to position [0, 0]
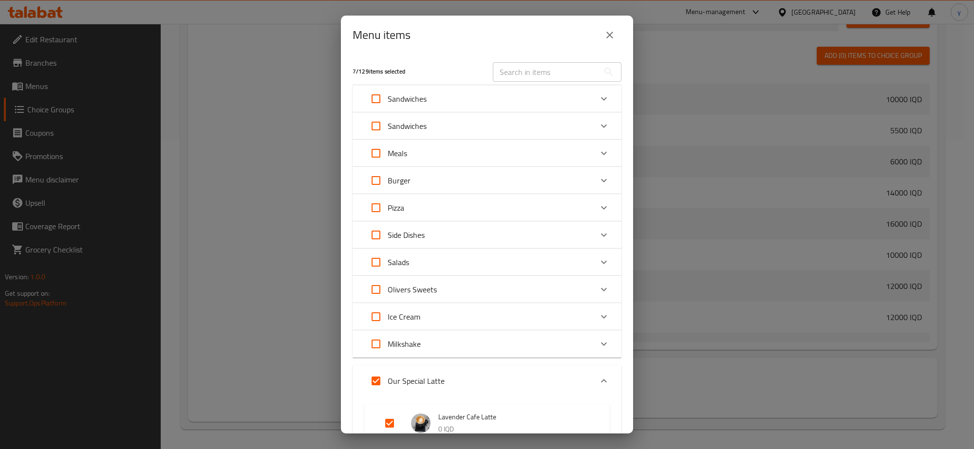
click at [543, 51] on div "Menu items" at bounding box center [487, 35] width 292 height 39
click at [543, 61] on div "​" at bounding box center [557, 71] width 140 height 31
click at [549, 76] on input "text" at bounding box center [546, 71] width 106 height 19
paste input "Matcha Latte"
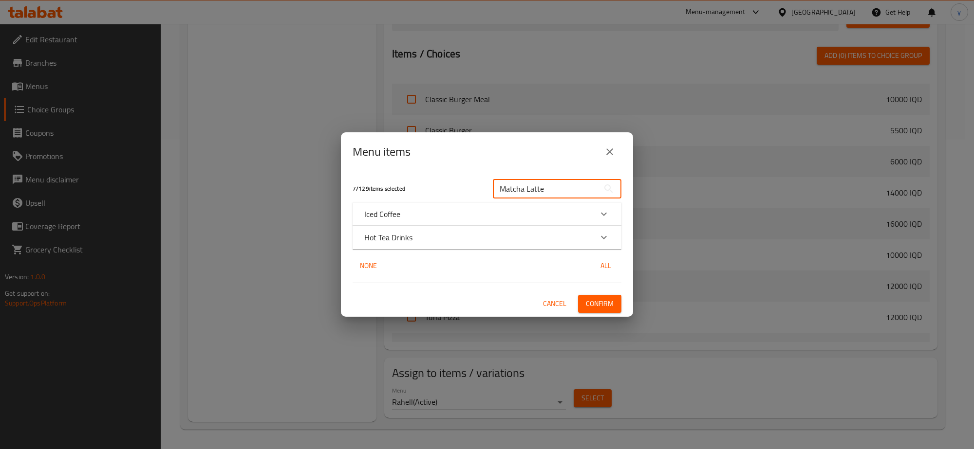
type input "Matcha Latte"
click at [570, 221] on div "Iced Coffee" at bounding box center [486, 214] width 269 height 23
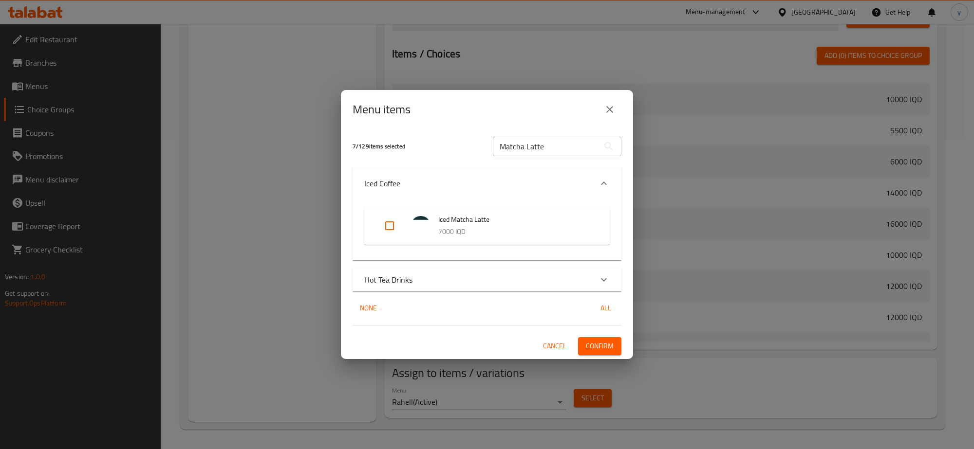
click at [534, 271] on div "Hot Tea Drinks" at bounding box center [486, 279] width 269 height 23
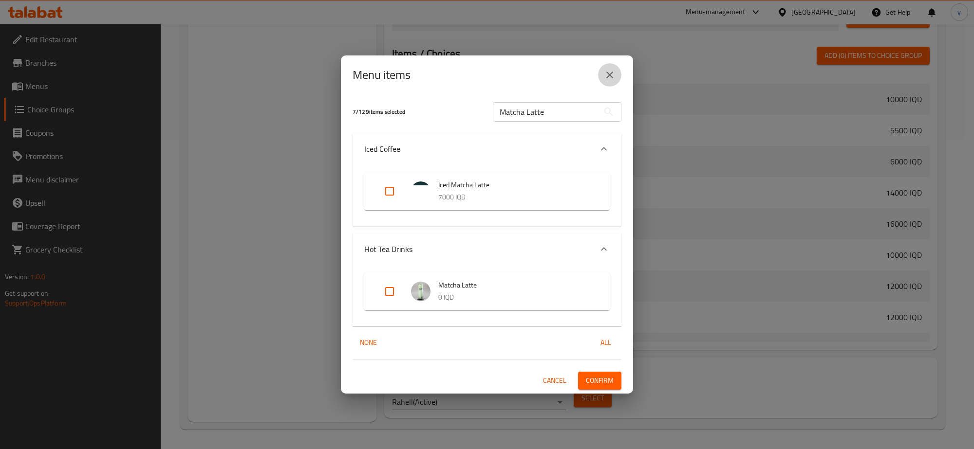
click at [611, 79] on icon "close" at bounding box center [610, 75] width 12 height 12
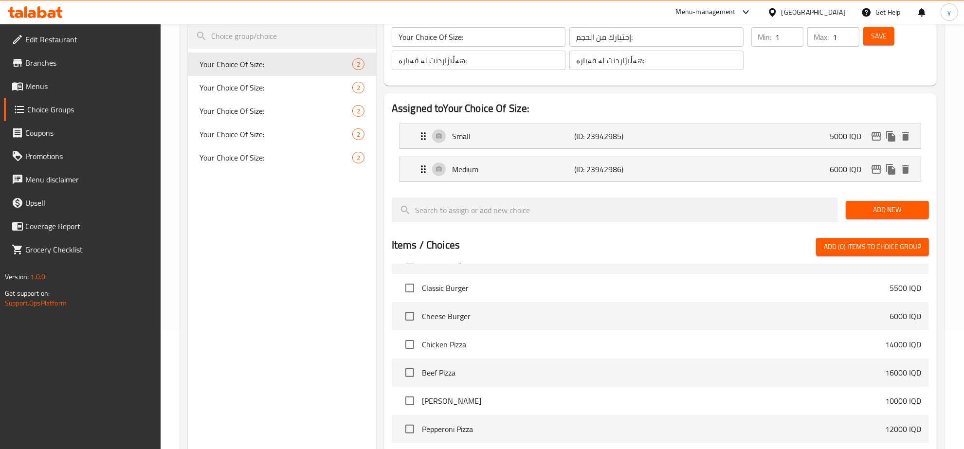
scroll to position [5, 0]
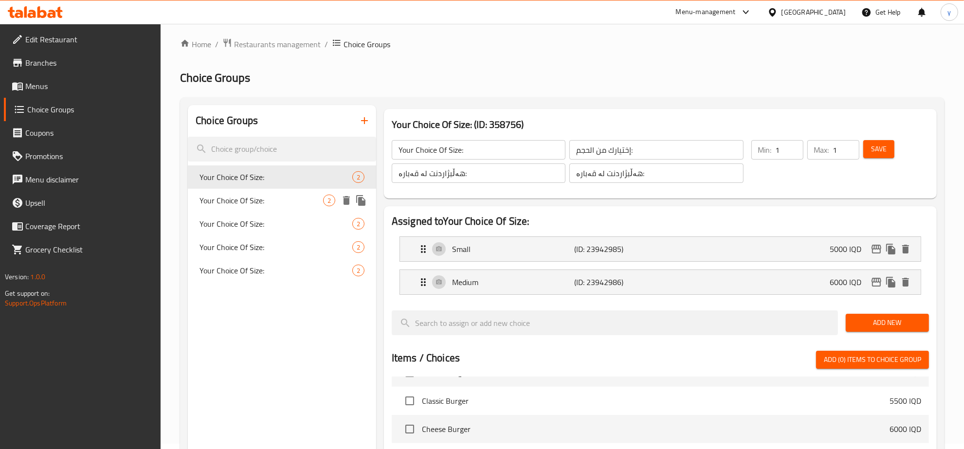
click at [291, 208] on div "Your Choice Of Size: 2" at bounding box center [282, 200] width 188 height 23
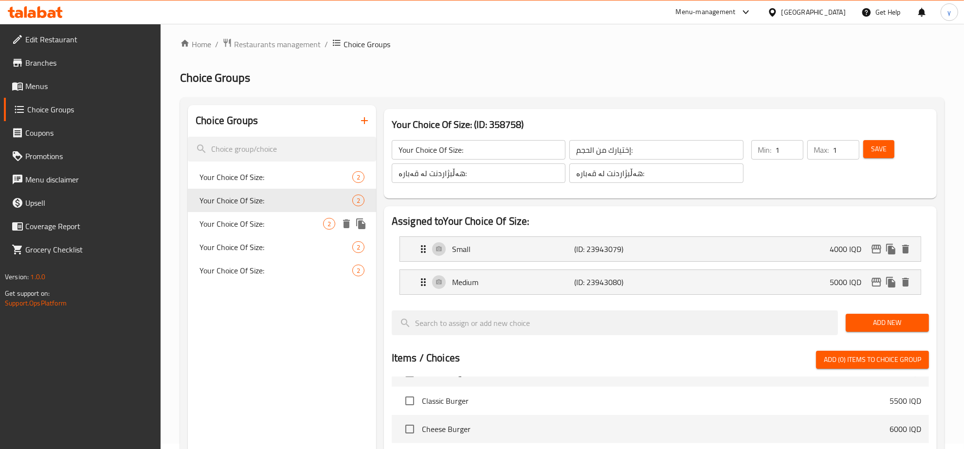
click at [292, 227] on span "Your Choice Of Size:" at bounding box center [262, 224] width 124 height 12
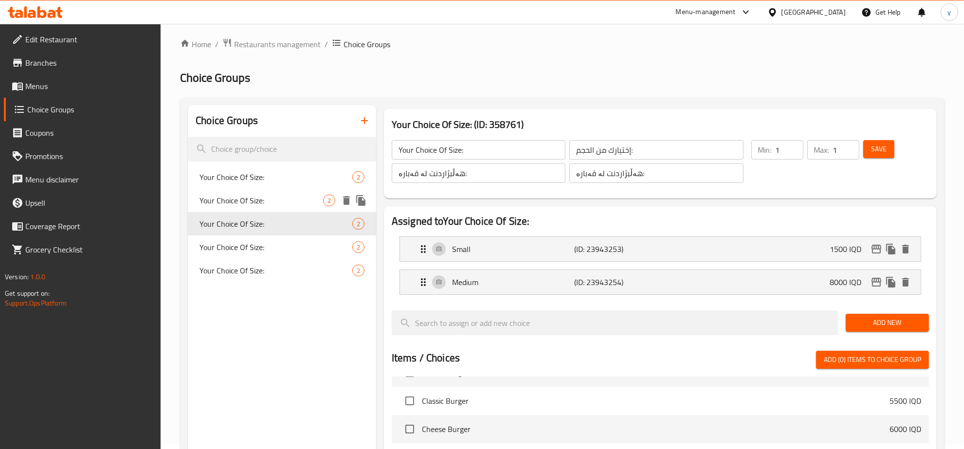
click at [296, 195] on span "Your Choice Of Size:" at bounding box center [262, 201] width 124 height 12
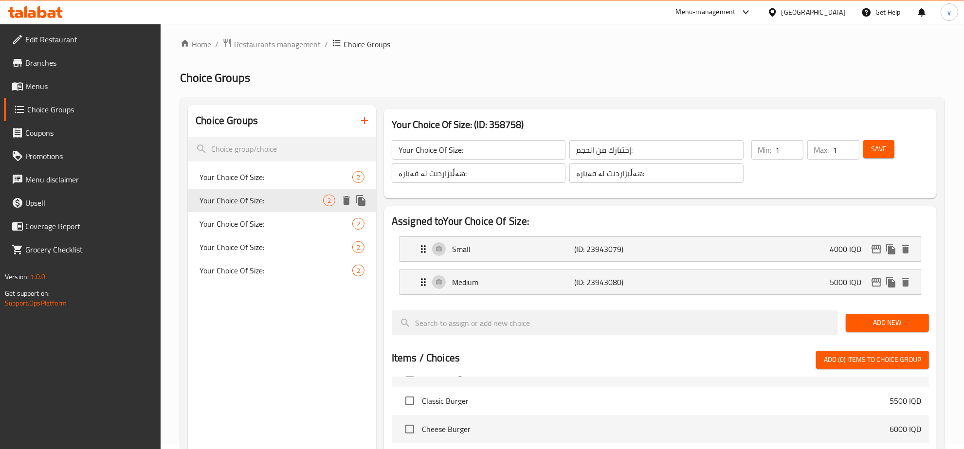
type input "Your Choice Of Size:"
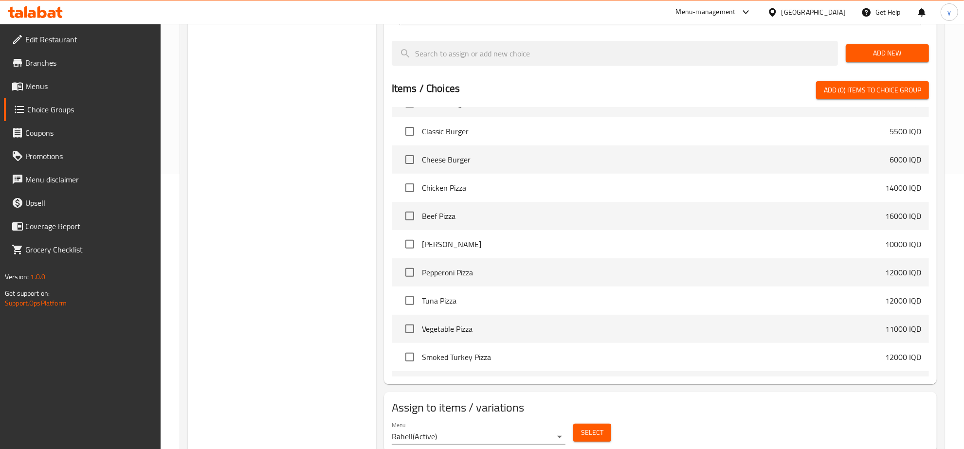
scroll to position [310, 0]
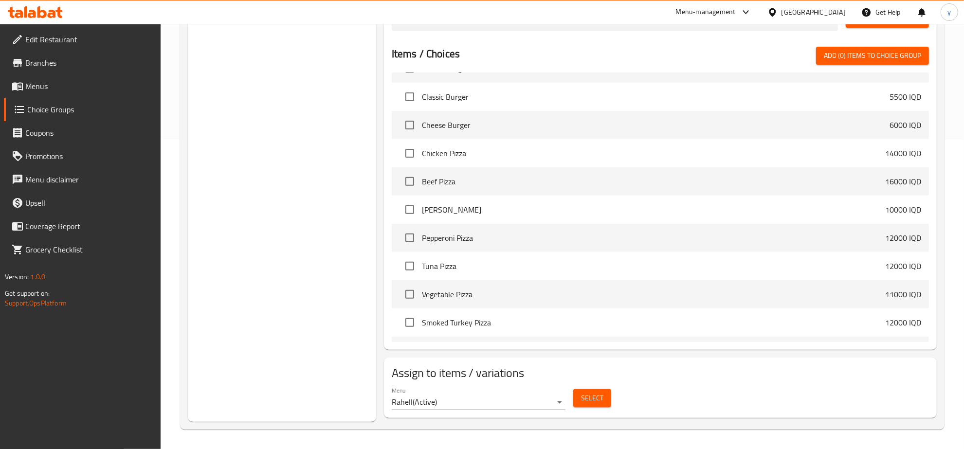
click at [612, 404] on div "Select" at bounding box center [593, 399] width 46 height 26
click at [610, 395] on button "Select" at bounding box center [592, 398] width 38 height 18
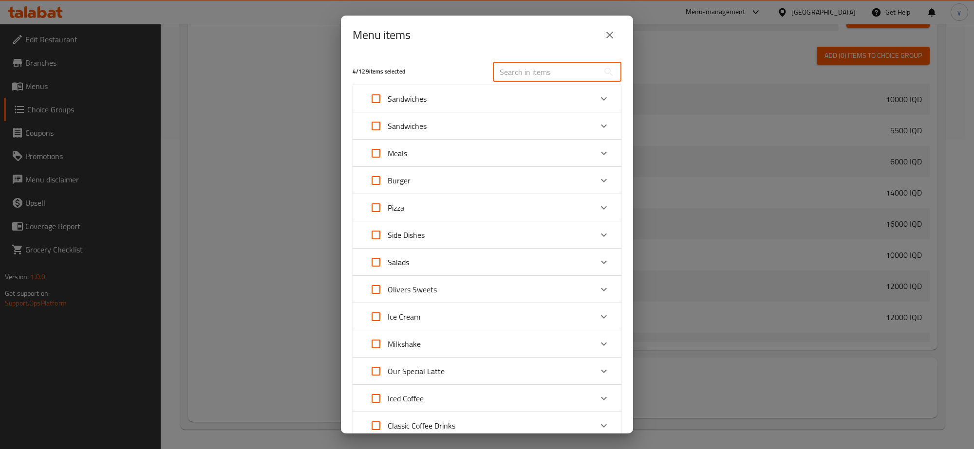
click at [531, 72] on input "text" at bounding box center [546, 71] width 106 height 19
paste input "Matcha Latte"
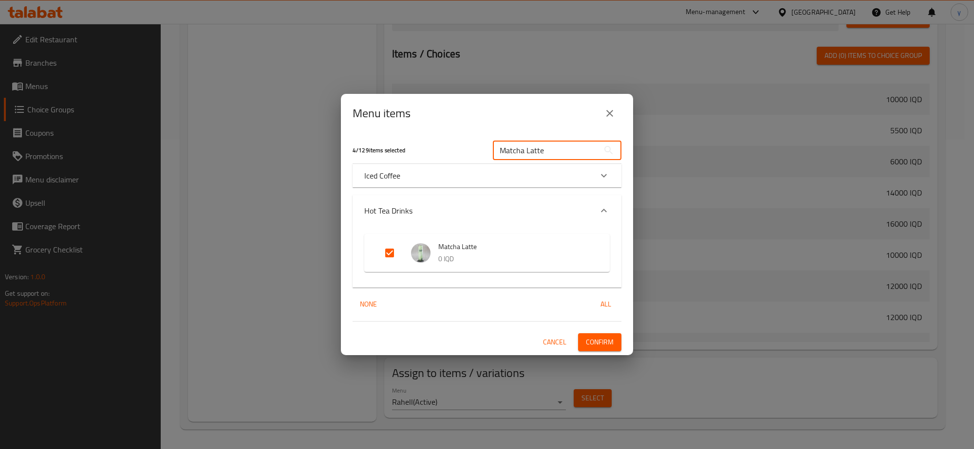
type input "Matcha Latte"
click at [598, 111] on button "close" at bounding box center [609, 113] width 23 height 23
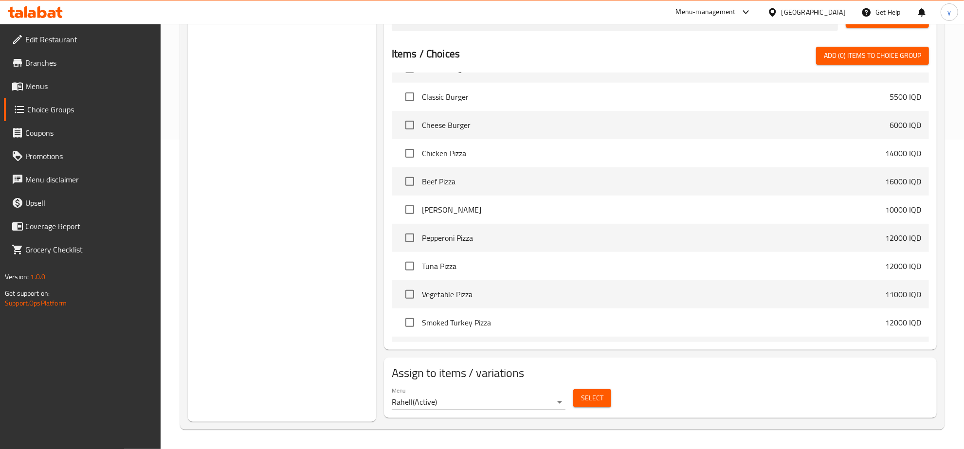
scroll to position [107, 0]
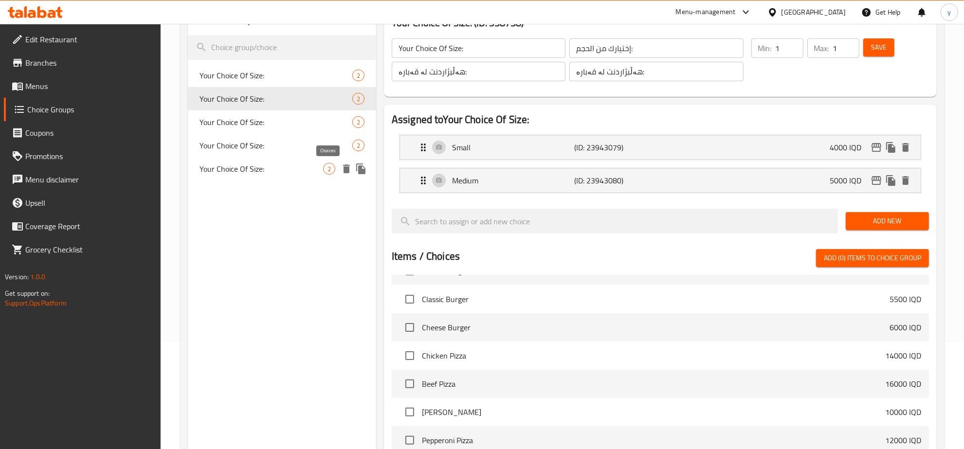
click at [305, 168] on span "Your Choice Of Size:" at bounding box center [262, 169] width 124 height 12
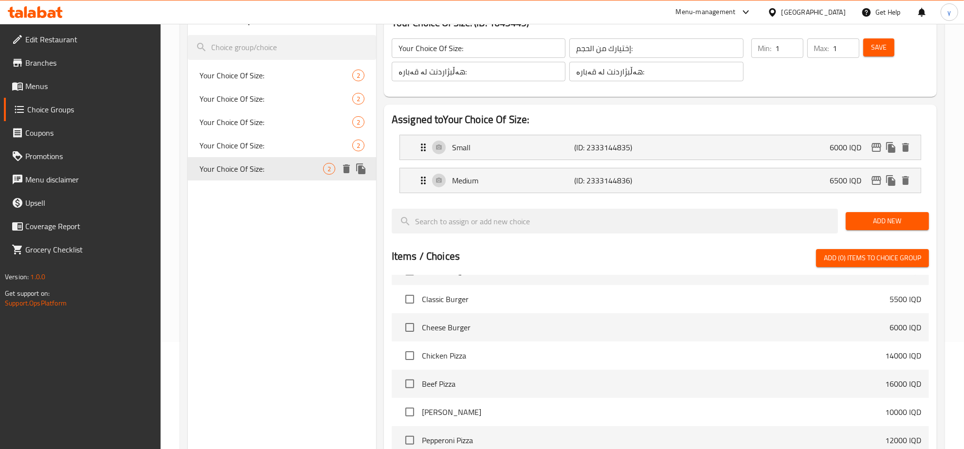
type input "Your Choice Of Size:"
click at [484, 42] on input "Your Choice Of Size:" at bounding box center [479, 47] width 174 height 19
click at [590, 55] on input "إختيارك من الحجم:" at bounding box center [657, 47] width 174 height 19
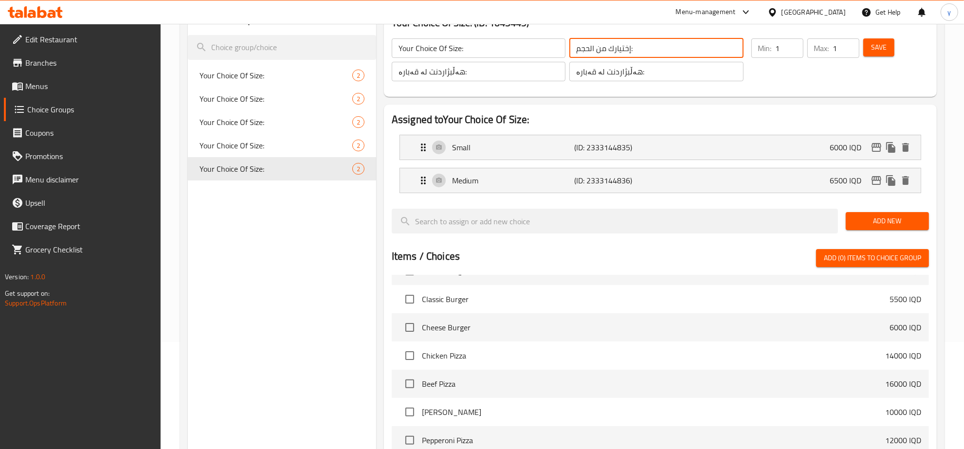
click at [590, 55] on input "إختيارك من الحجم:" at bounding box center [657, 47] width 174 height 19
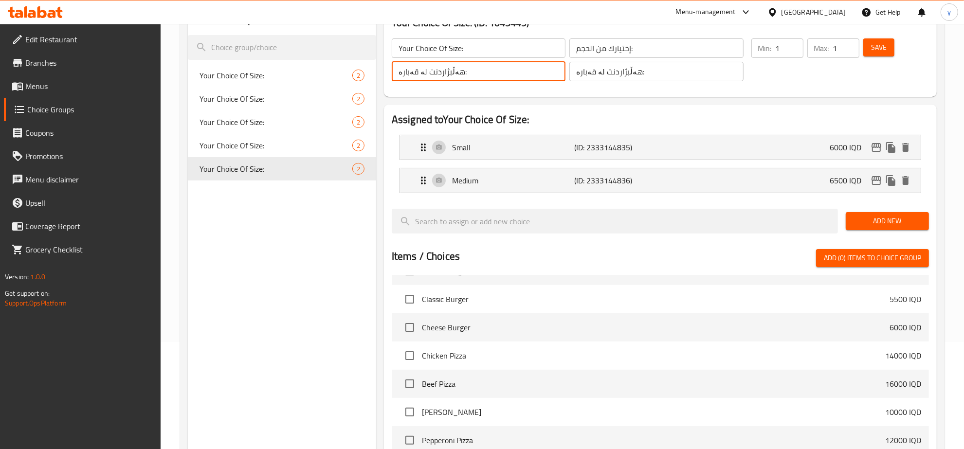
click at [496, 80] on input "هەڵبژاردنت لە قەبارە:" at bounding box center [479, 71] width 174 height 19
click at [362, 174] on icon "duplicate" at bounding box center [360, 169] width 9 height 11
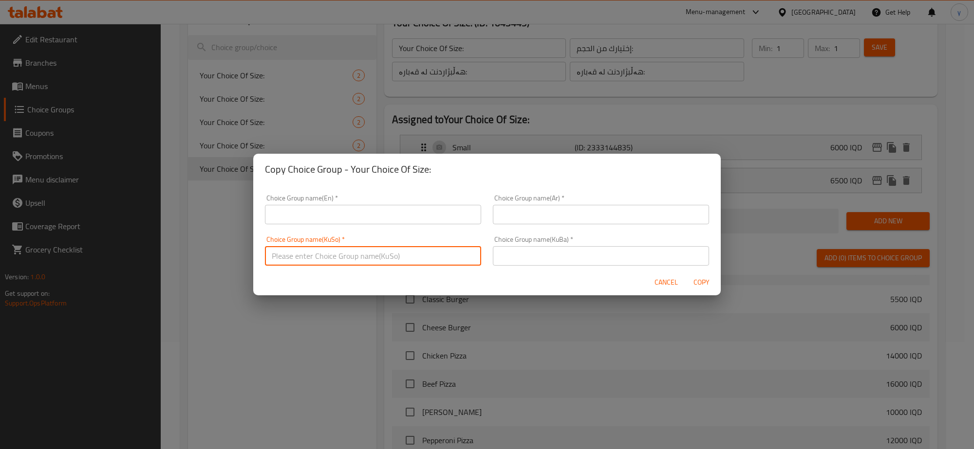
drag, startPoint x: 420, startPoint y: 259, endPoint x: 565, endPoint y: 263, distance: 145.1
click at [420, 259] on input "text" at bounding box center [373, 255] width 216 height 19
paste input "هەڵبژاردنت لە قەبارە:"
type input "هەڵبژاردنت لە قەبارە:"
click at [571, 263] on input "text" at bounding box center [601, 255] width 216 height 19
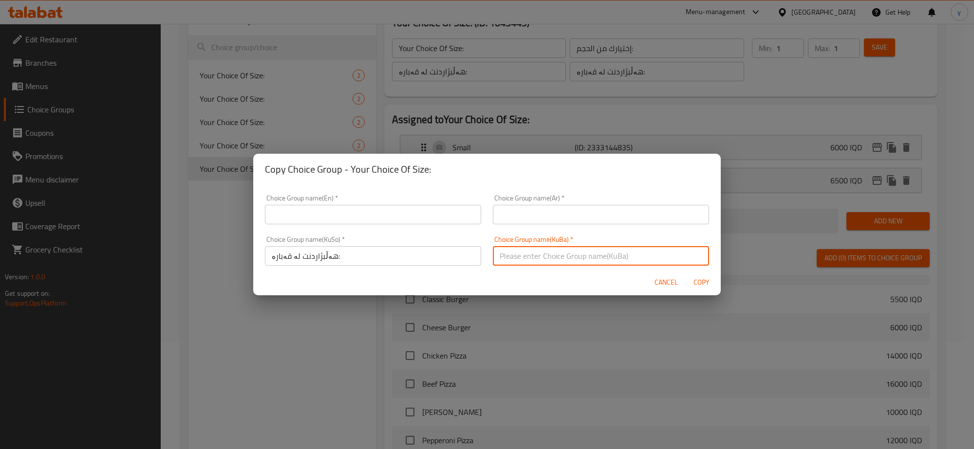
paste input "هەڵبژاردنت لە قەبارە:"
type input "هەڵبژاردنت لە قەبارە:"
click at [545, 213] on input "text" at bounding box center [601, 214] width 216 height 19
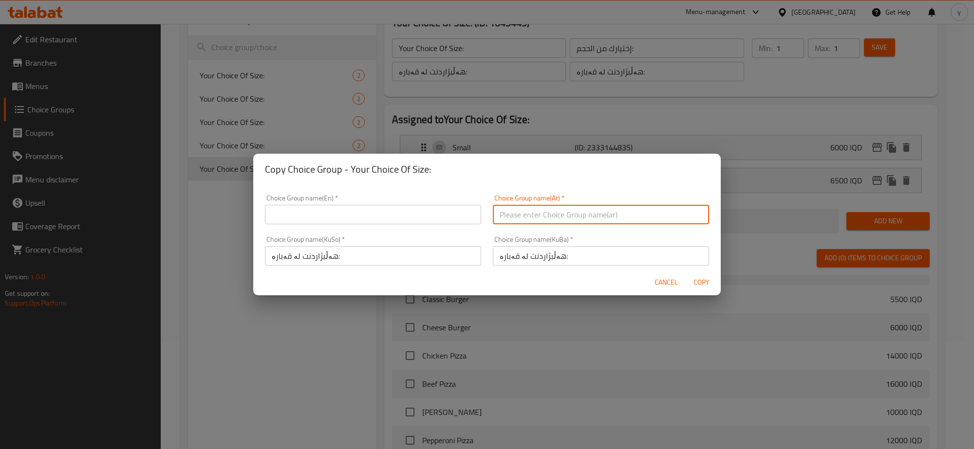
paste input "إختيارك من الحجم:"
type input "إختيارك من الحجم:"
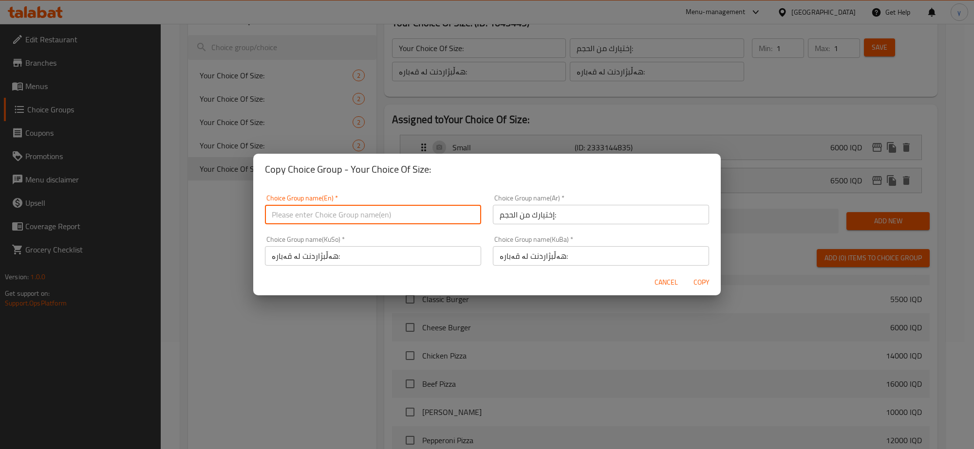
click at [417, 209] on input "text" at bounding box center [373, 214] width 216 height 19
paste input "Your Choice Of Size:"
type input "Your Choice Of Size:"
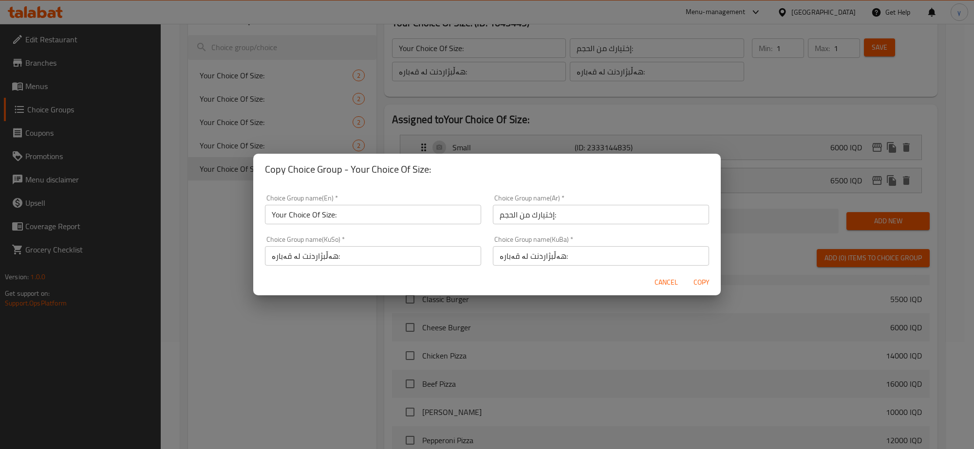
click at [705, 293] on div "Cancel Copy" at bounding box center [486, 283] width 467 height 26
click at [702, 293] on div "Cancel Copy" at bounding box center [486, 283] width 467 height 26
click at [702, 290] on button "Copy" at bounding box center [700, 283] width 31 height 18
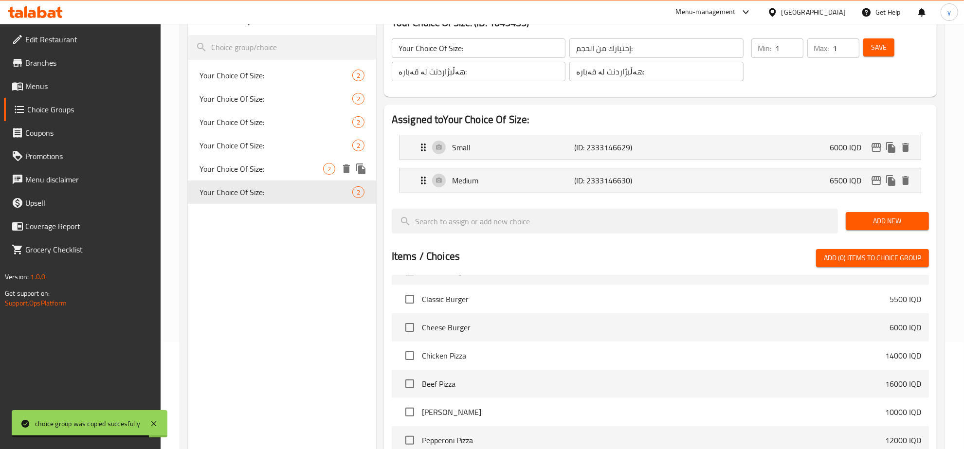
click at [297, 160] on div "Your Choice Of Size: 2" at bounding box center [282, 168] width 188 height 23
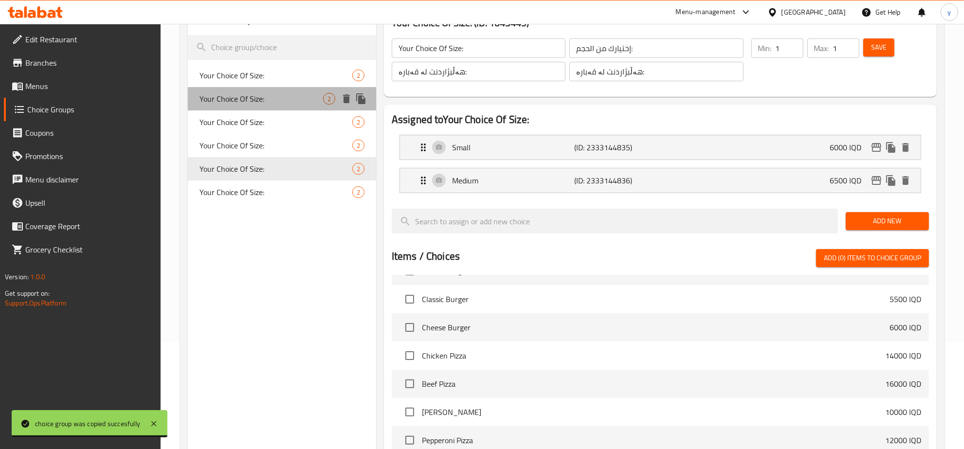
click at [315, 106] on div "Your Choice Of Size: 2" at bounding box center [282, 98] width 188 height 23
type input "Your Choice Of Size:"
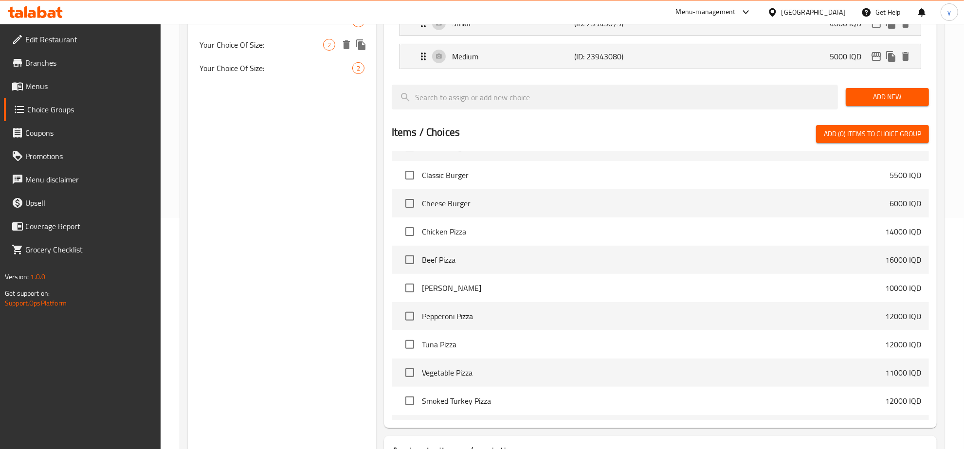
scroll to position [310, 0]
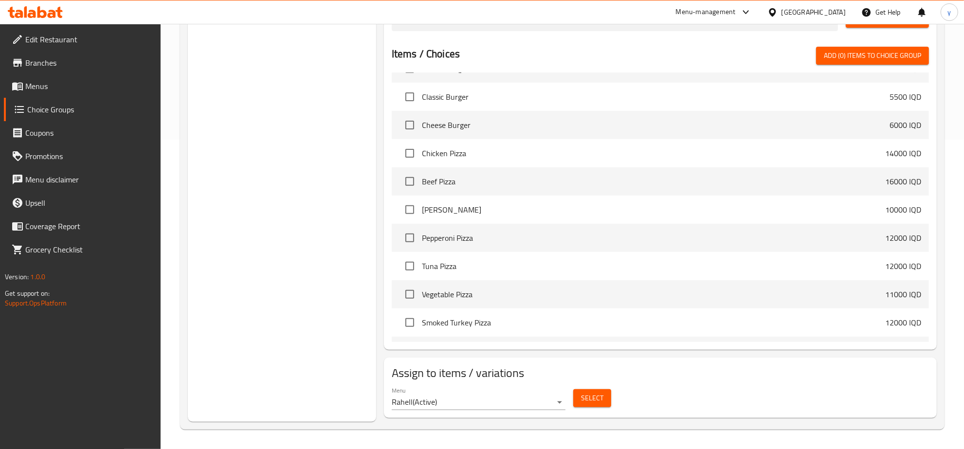
click at [616, 399] on div "Menu Rahell ( Active ) Select" at bounding box center [660, 398] width 545 height 31
click at [593, 402] on span "Select" at bounding box center [592, 398] width 22 height 12
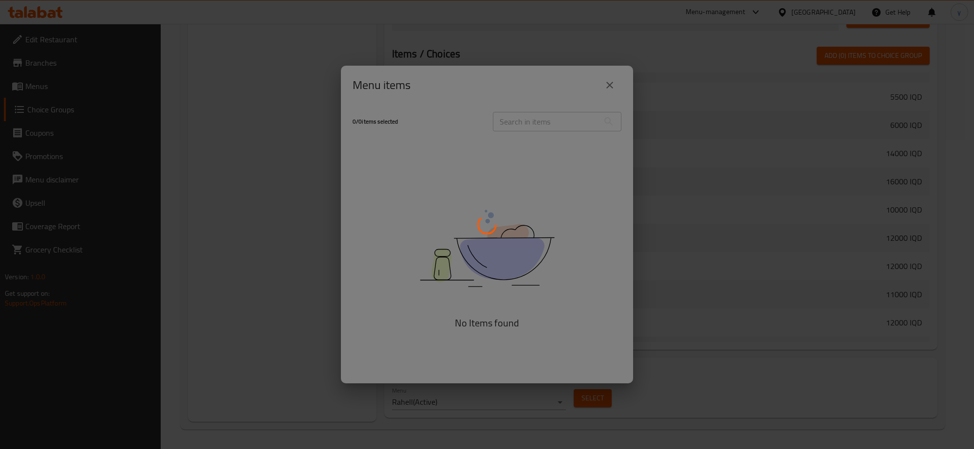
click at [557, 120] on div at bounding box center [487, 224] width 974 height 449
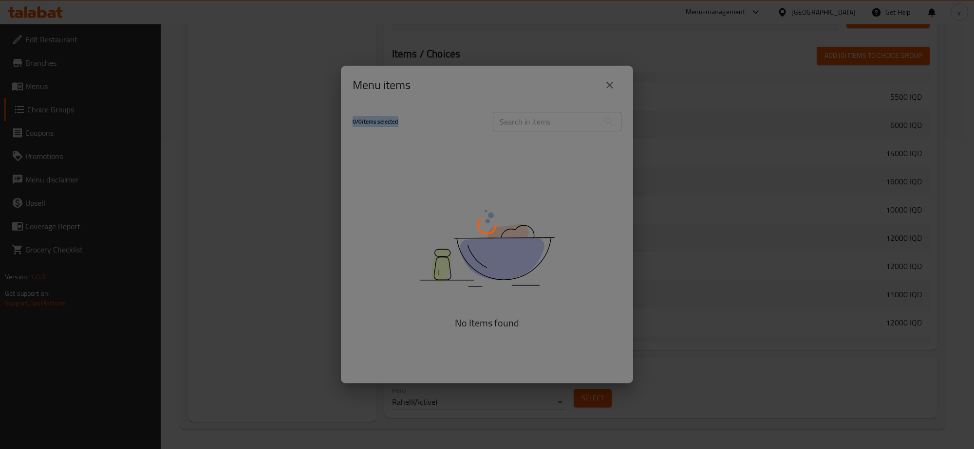
click at [557, 120] on div at bounding box center [487, 224] width 974 height 449
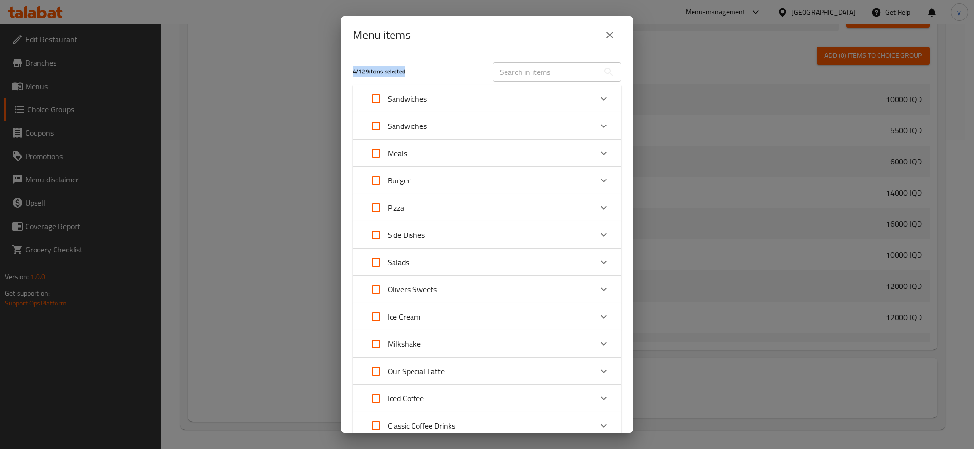
click at [557, 120] on div "4 / 129 items selected ​ Sandwiches Tuna Sandwich 5000 IQD Triple Cheese Sandwi…" at bounding box center [487, 244] width 292 height 379
click at [557, 120] on div "Sandwiches" at bounding box center [478, 125] width 228 height 23
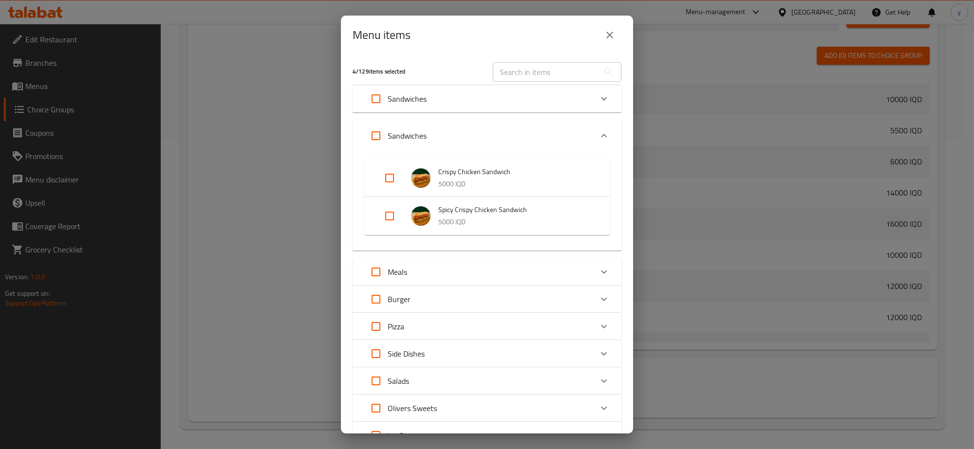
click at [539, 78] on input "text" at bounding box center [546, 71] width 106 height 19
paste input "Matcha Latte"
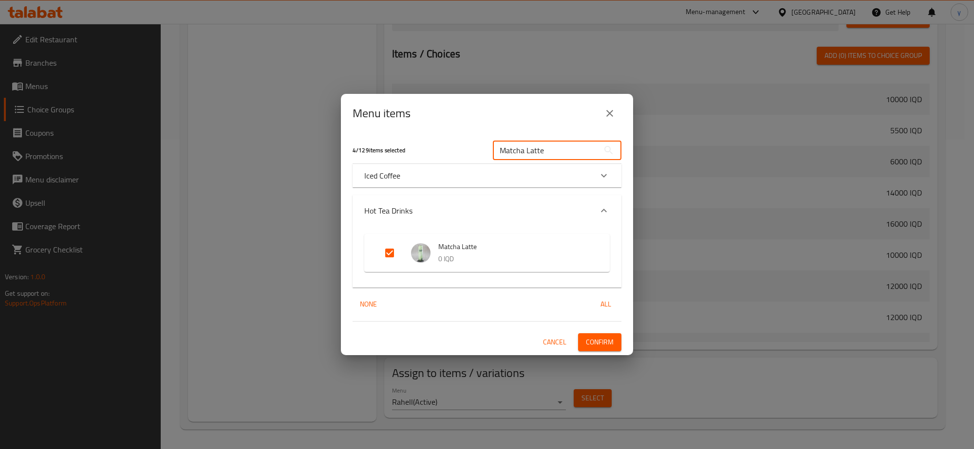
type input "Matcha Latte"
click at [434, 176] on div "Iced Coffee" at bounding box center [478, 176] width 228 height 12
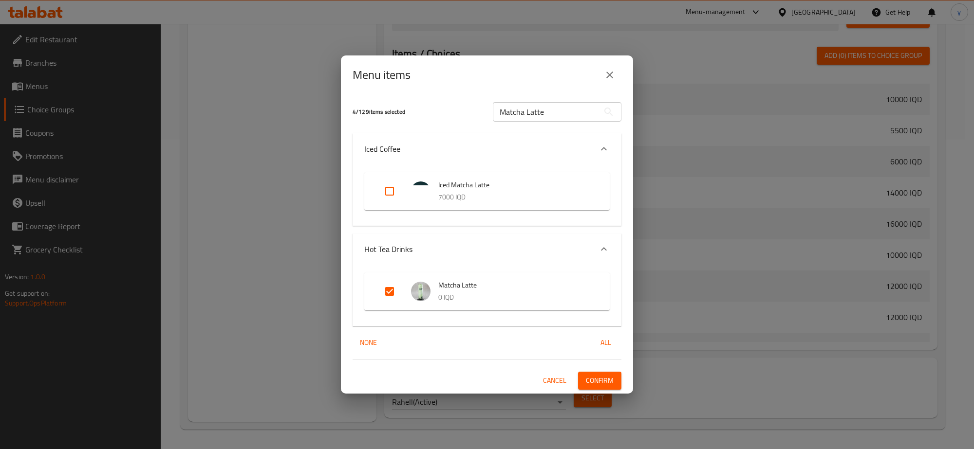
click at [473, 152] on div "Iced Coffee" at bounding box center [478, 149] width 228 height 12
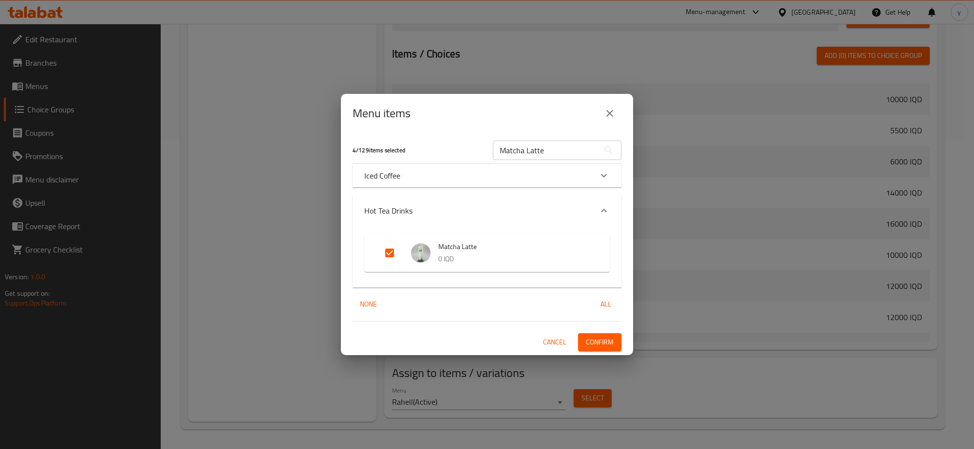
click at [388, 255] on input "Expand" at bounding box center [389, 252] width 23 height 23
checkbox input "false"
click at [608, 347] on span "Confirm" at bounding box center [600, 342] width 28 height 12
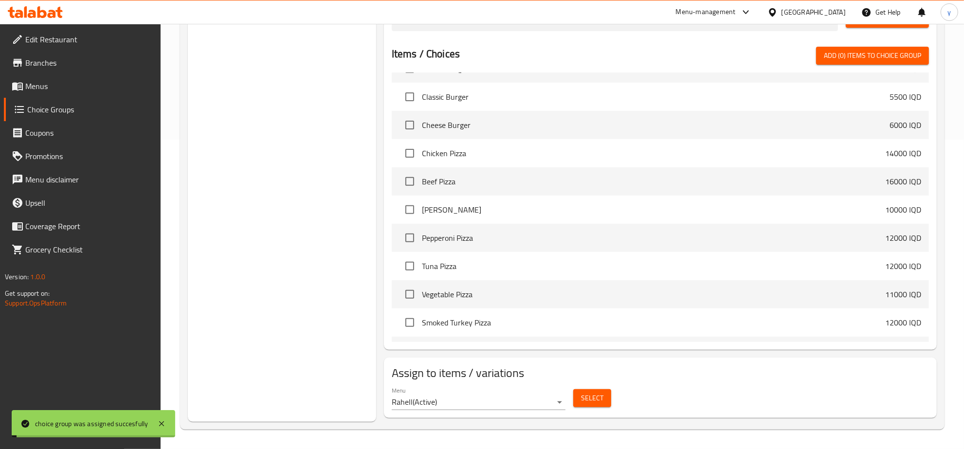
scroll to position [107, 0]
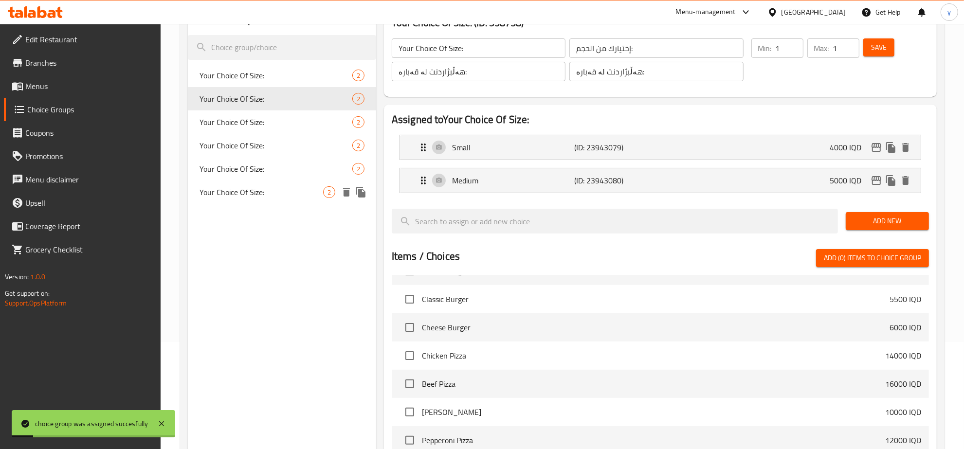
click at [267, 186] on span "Your Choice Of Size:" at bounding box center [262, 192] width 124 height 12
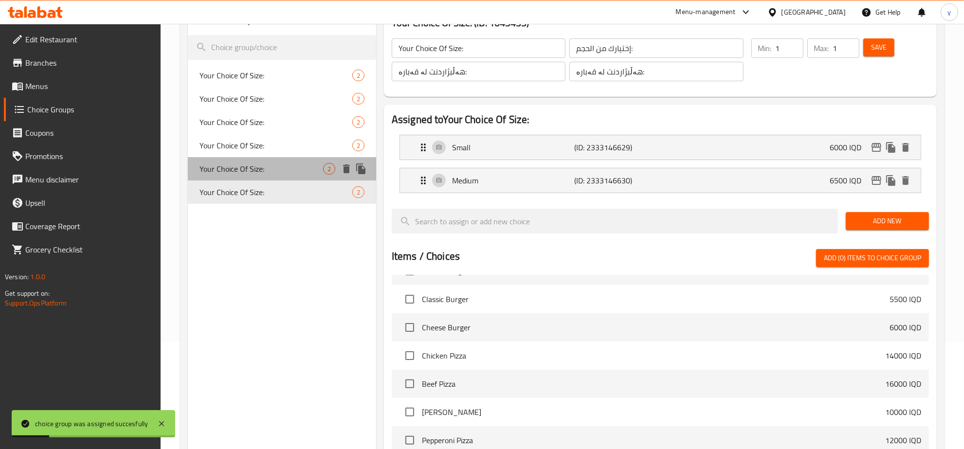
click at [291, 169] on span "Your Choice Of Size:" at bounding box center [262, 169] width 124 height 12
type input "Your Choice Of Size:"
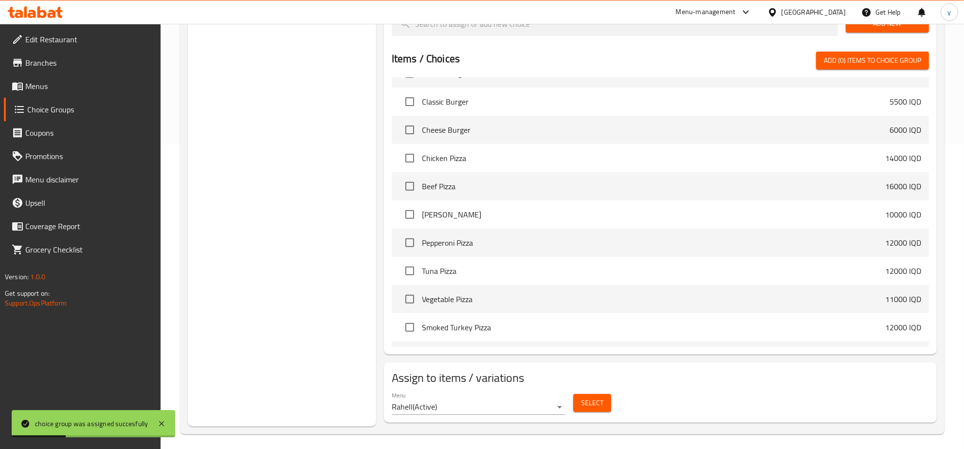
scroll to position [310, 0]
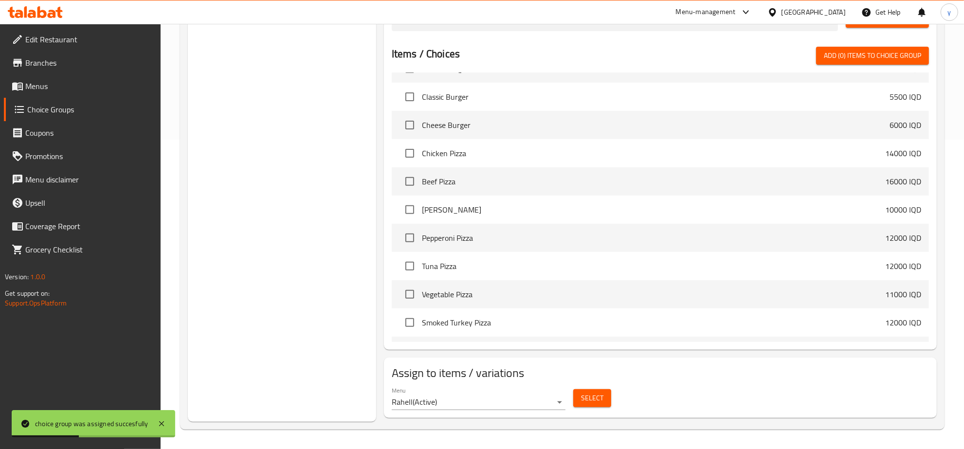
click at [603, 397] on span "Select" at bounding box center [592, 398] width 22 height 12
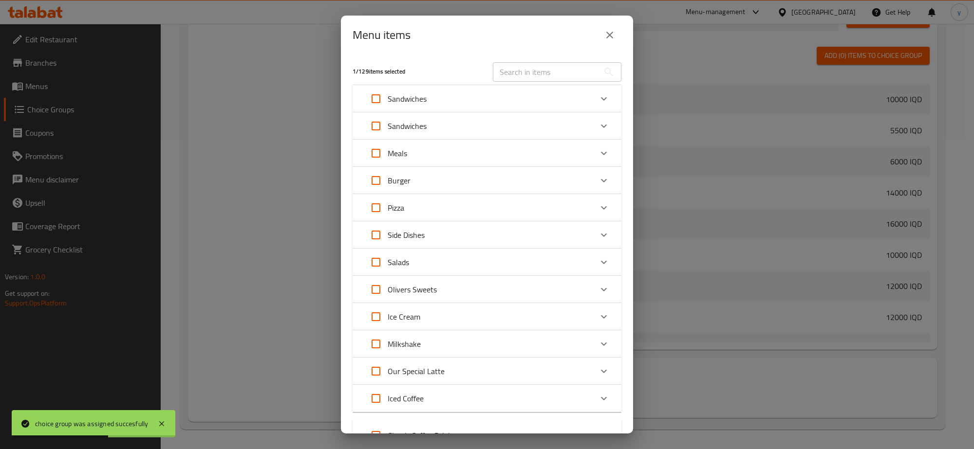
click at [555, 83] on div "​" at bounding box center [557, 71] width 140 height 31
click at [555, 74] on input "text" at bounding box center [546, 71] width 106 height 19
paste input "Matcha Latte"
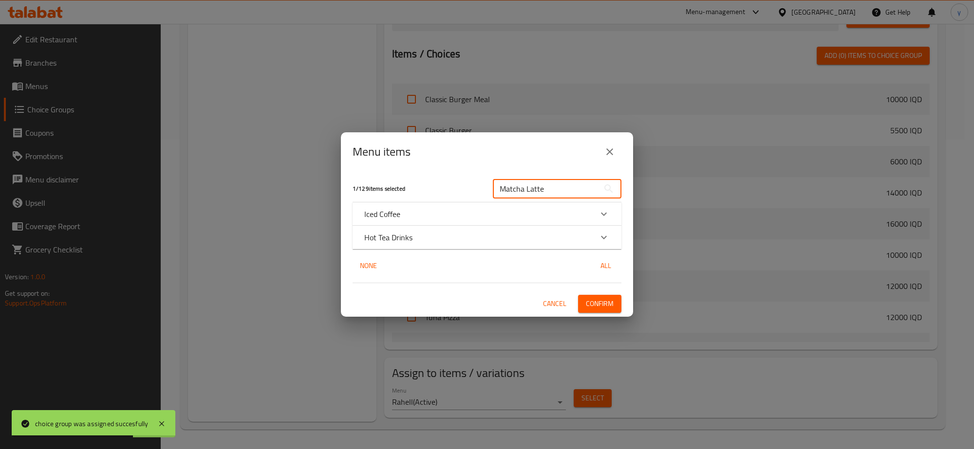
type input "Matcha Latte"
click at [435, 240] on div "Hot Tea Drinks" at bounding box center [478, 238] width 228 height 12
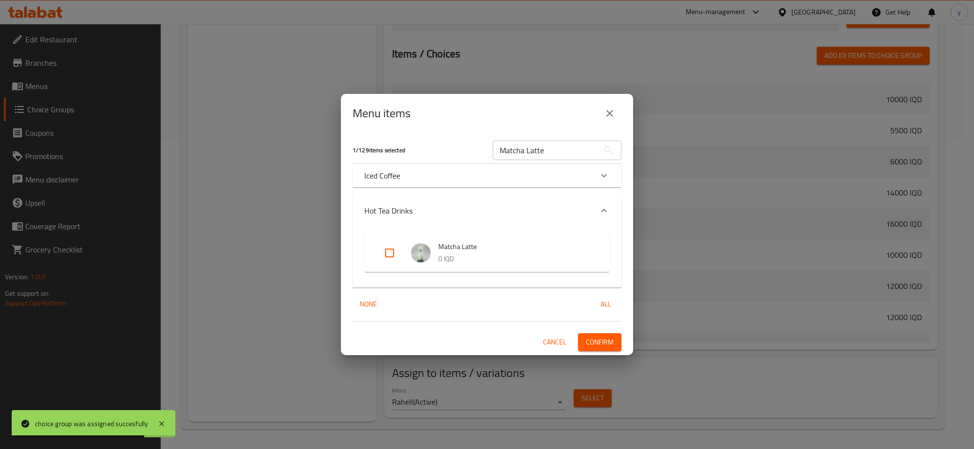
click at [390, 252] on input "Expand" at bounding box center [389, 252] width 23 height 23
checkbox input "true"
click at [589, 345] on span "Confirm" at bounding box center [600, 342] width 28 height 12
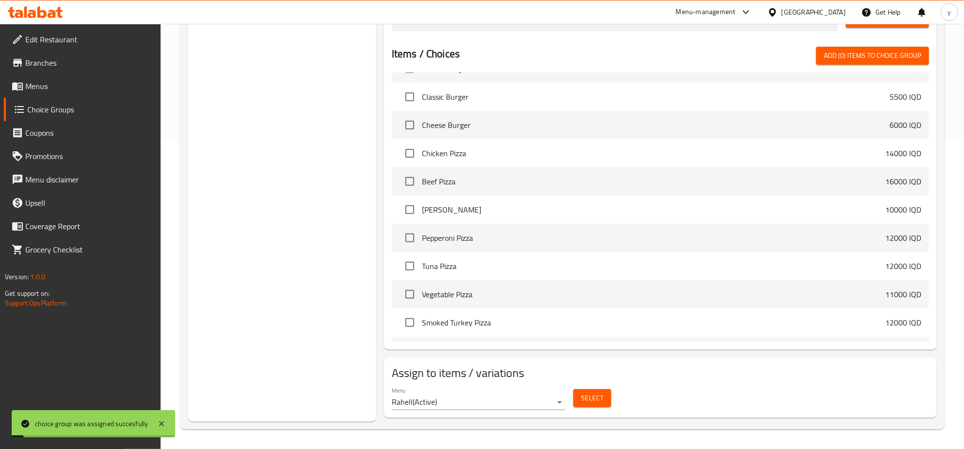
scroll to position [107, 0]
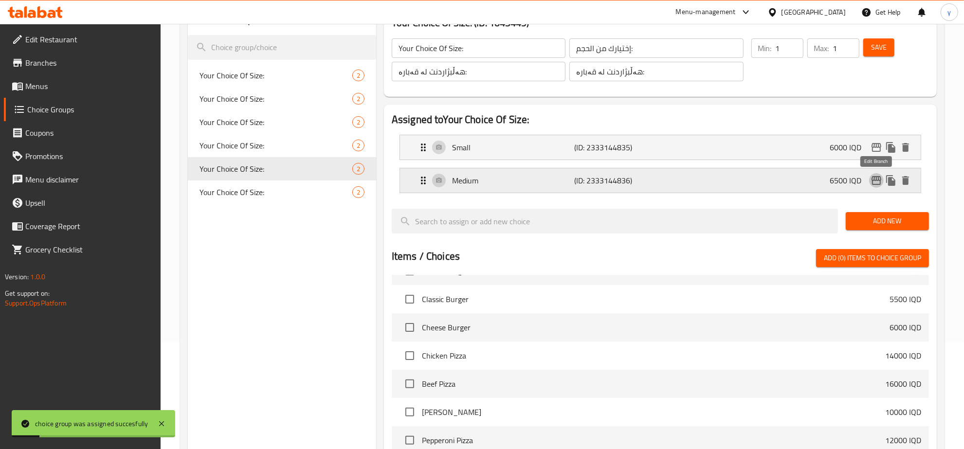
click at [875, 174] on button "edit" at bounding box center [876, 180] width 15 height 15
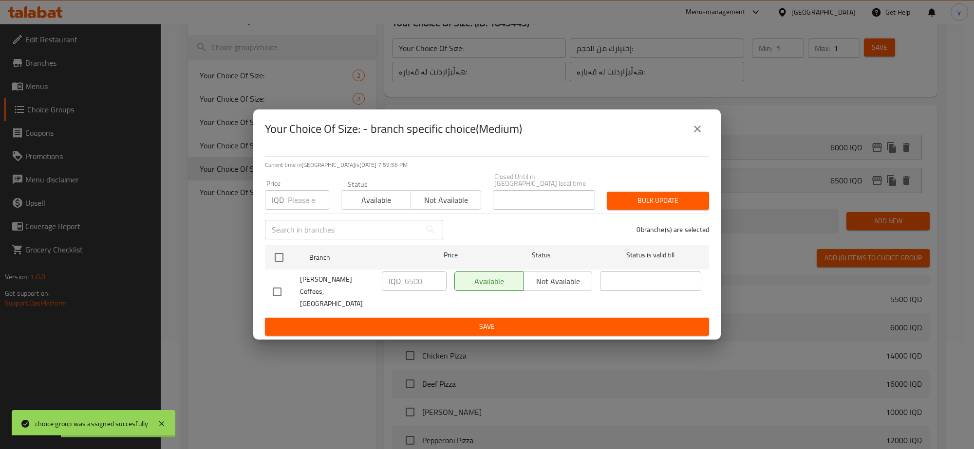
click at [705, 141] on button "close" at bounding box center [696, 128] width 23 height 23
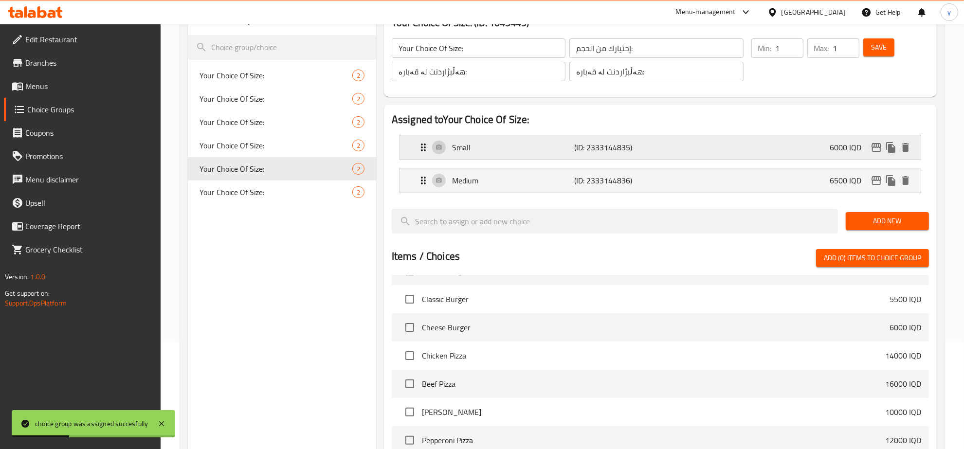
click at [872, 154] on div "6000 IQD" at bounding box center [871, 147] width 83 height 15
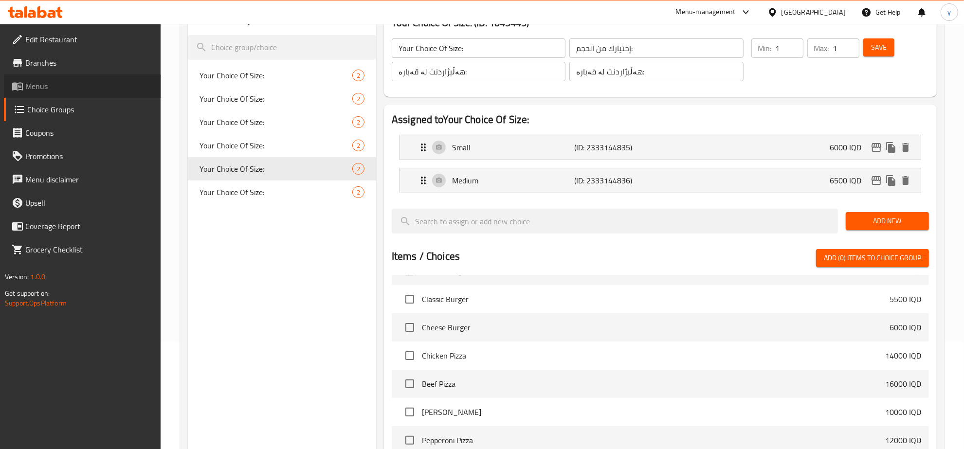
click at [112, 86] on span "Menus" at bounding box center [89, 86] width 128 height 12
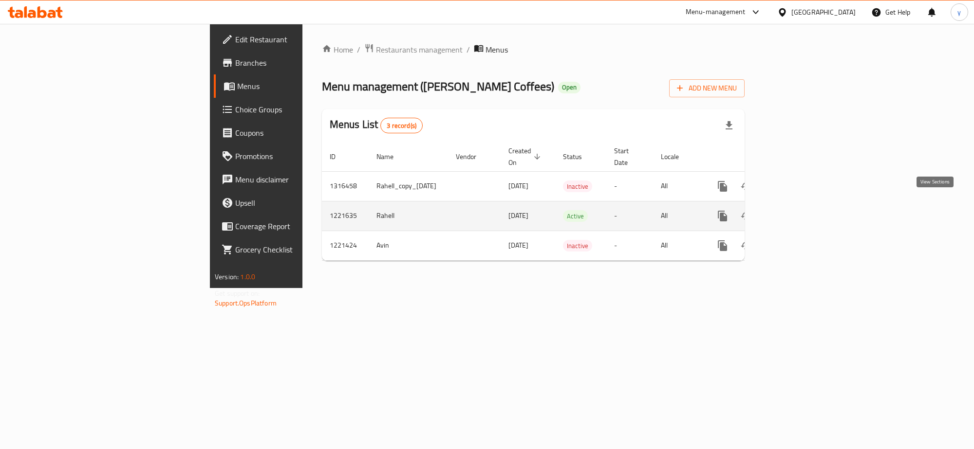
click at [798, 210] on icon "enhanced table" at bounding box center [793, 216] width 12 height 12
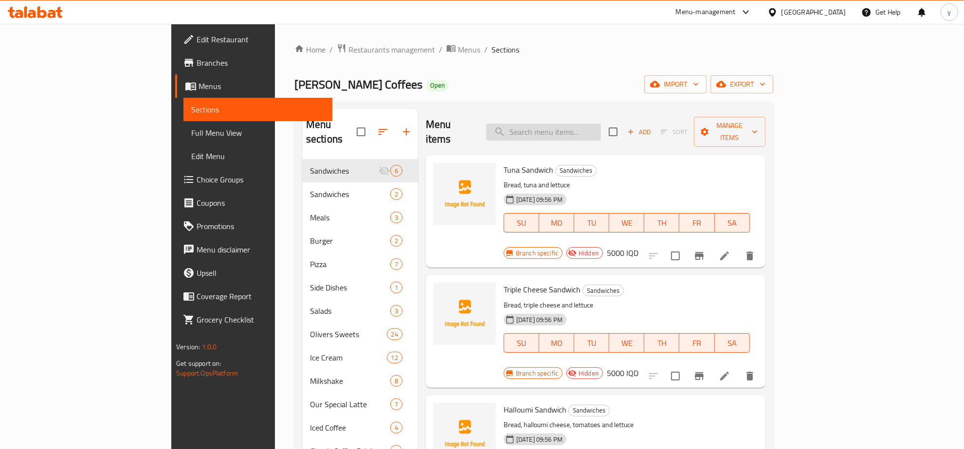
click at [601, 133] on input "search" at bounding box center [543, 132] width 115 height 17
paste input "hazelnut latte"
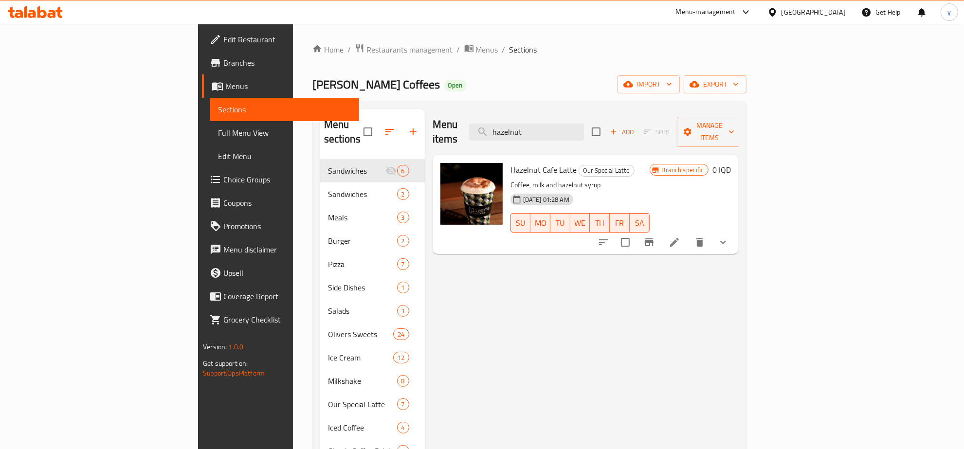
type input "hazelnut"
click at [511, 163] on span "Hazelnut Cafe Latte" at bounding box center [544, 170] width 66 height 15
drag, startPoint x: 880, startPoint y: 230, endPoint x: 870, endPoint y: 272, distance: 43.0
click at [739, 272] on div "Menu items hazelnut Add Sort Manage items Hazelnut Cafe Latte Our Special Latte…" at bounding box center [582, 346] width 314 height 475
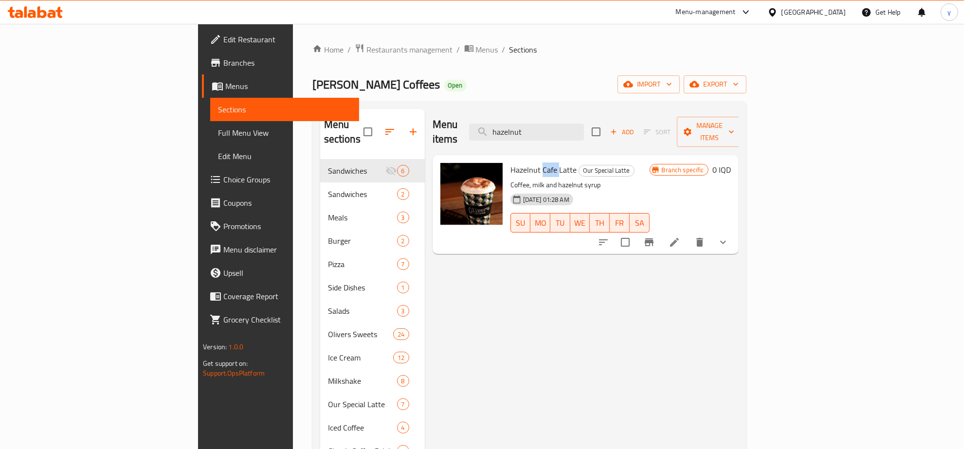
click at [729, 237] on icon "show more" at bounding box center [724, 243] width 12 height 12
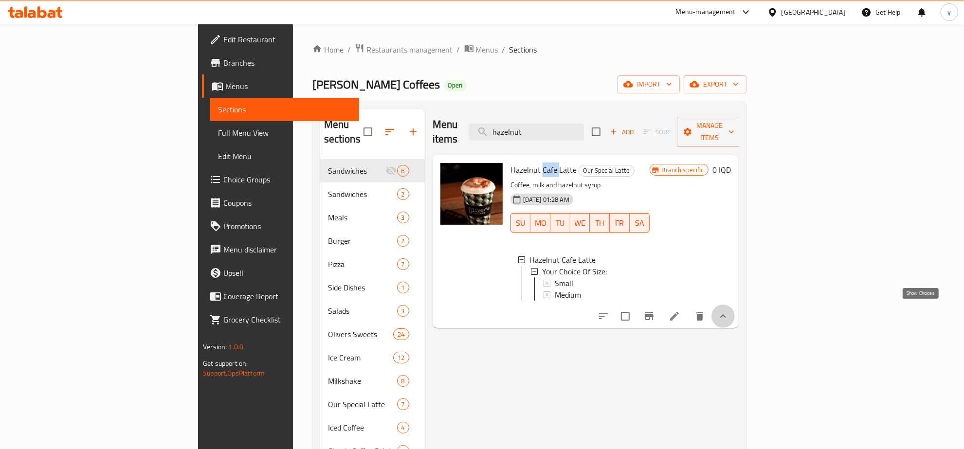
click at [729, 311] on icon "show more" at bounding box center [724, 317] width 12 height 12
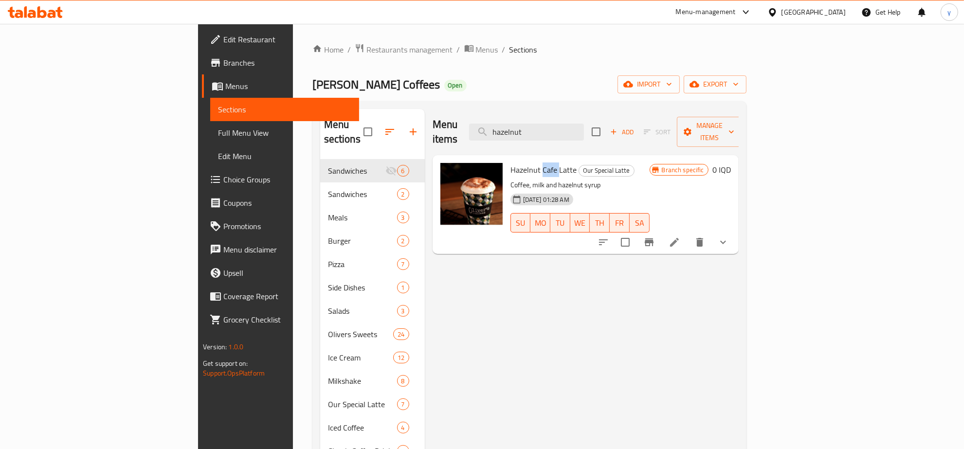
click at [223, 179] on span "Choice Groups" at bounding box center [287, 180] width 128 height 12
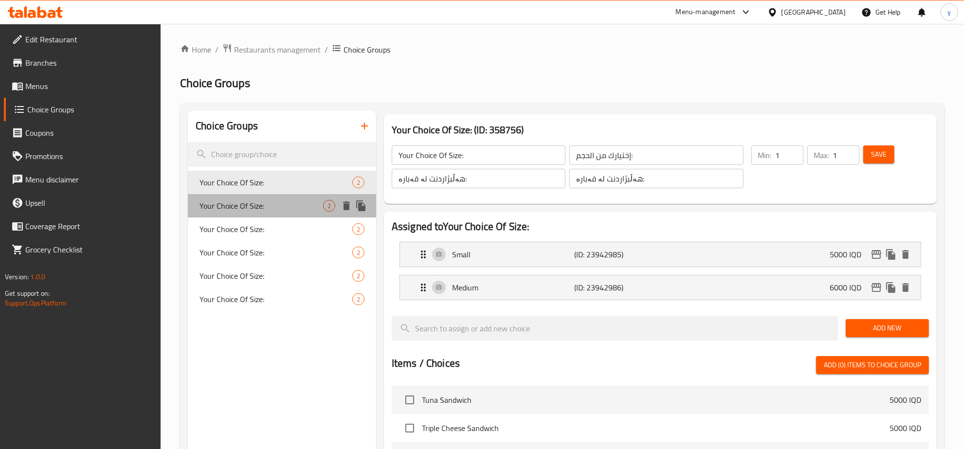
click at [312, 200] on span "Your Choice Of Size:" at bounding box center [262, 206] width 124 height 12
type input "Your Choice Of Size:"
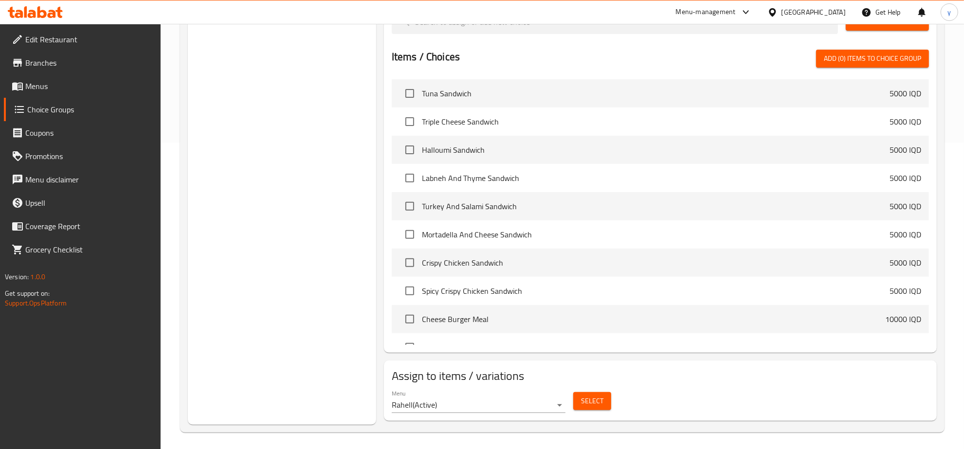
scroll to position [310, 0]
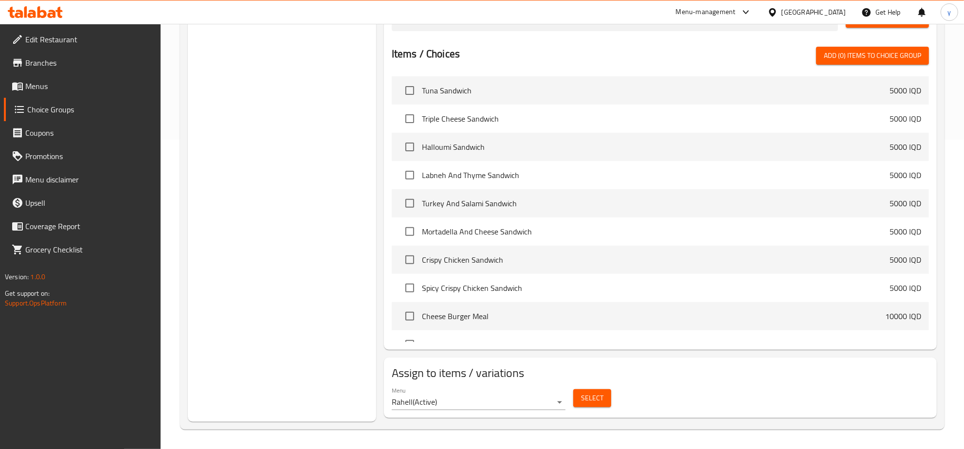
click at [591, 403] on span "Select" at bounding box center [592, 398] width 22 height 12
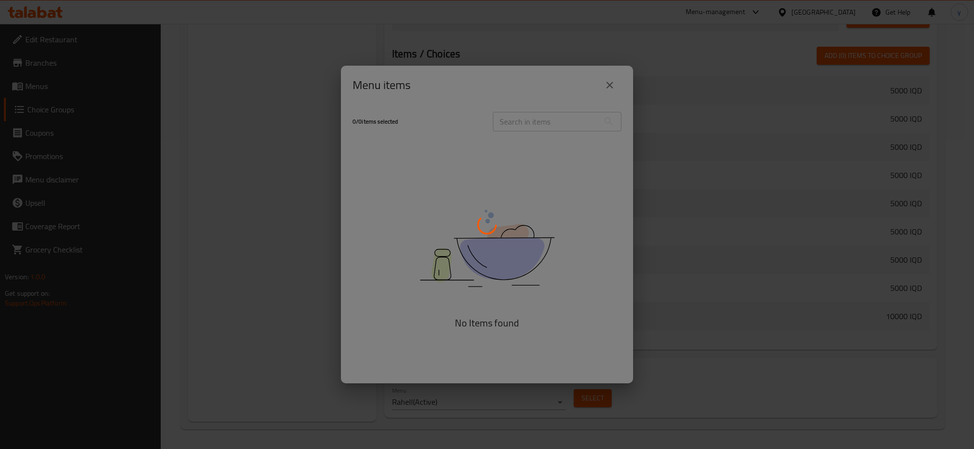
click at [532, 125] on div at bounding box center [487, 224] width 974 height 449
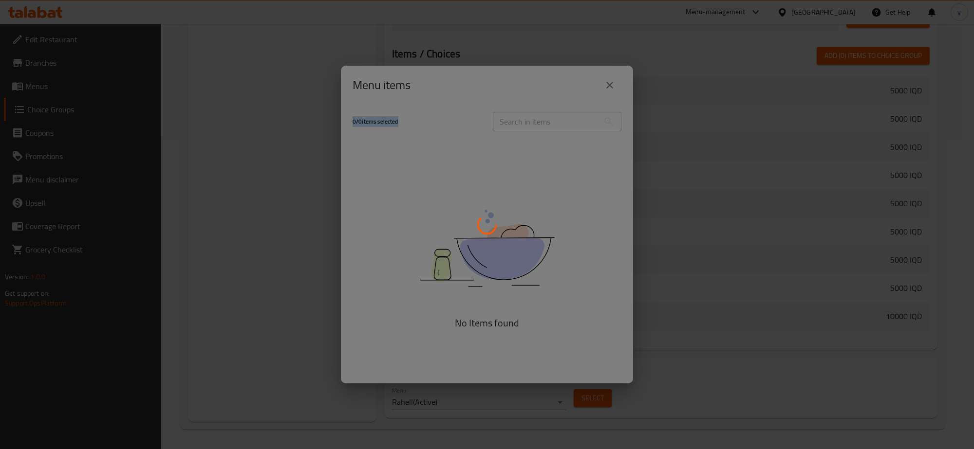
click at [532, 125] on div at bounding box center [487, 224] width 974 height 449
click at [536, 125] on div at bounding box center [487, 224] width 974 height 449
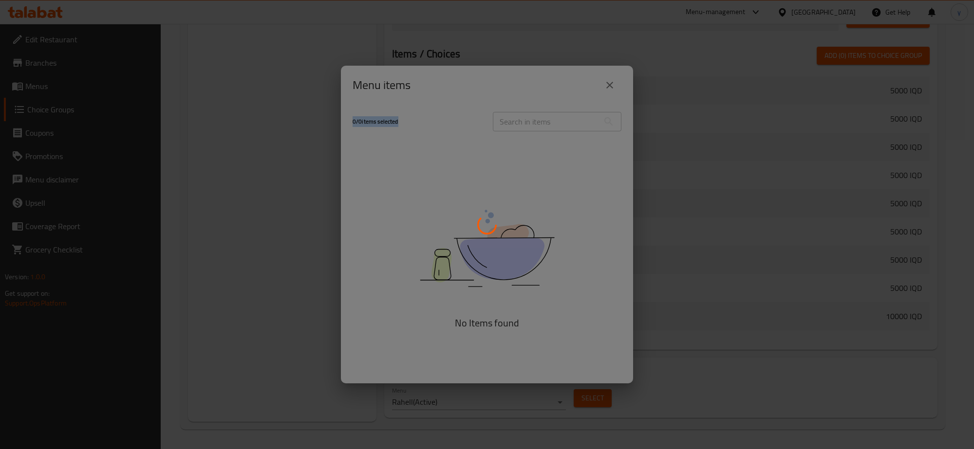
click at [536, 125] on div at bounding box center [487, 224] width 974 height 449
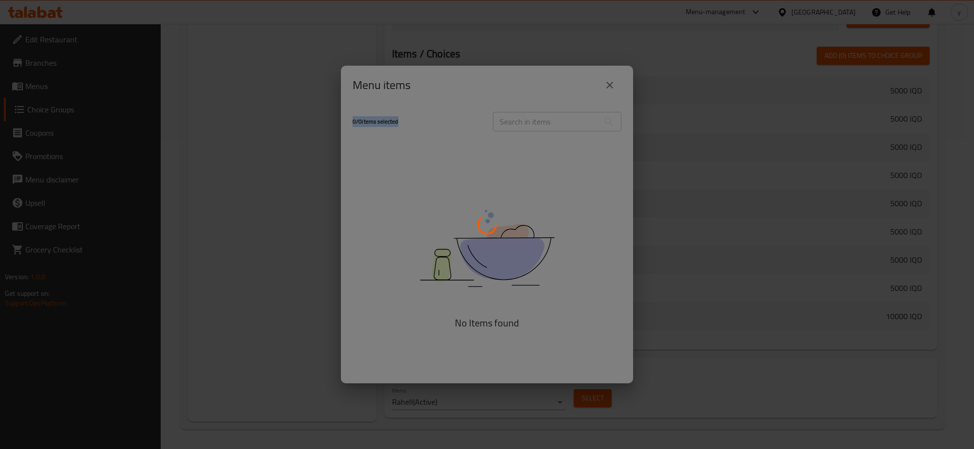
click at [536, 125] on div at bounding box center [487, 224] width 974 height 449
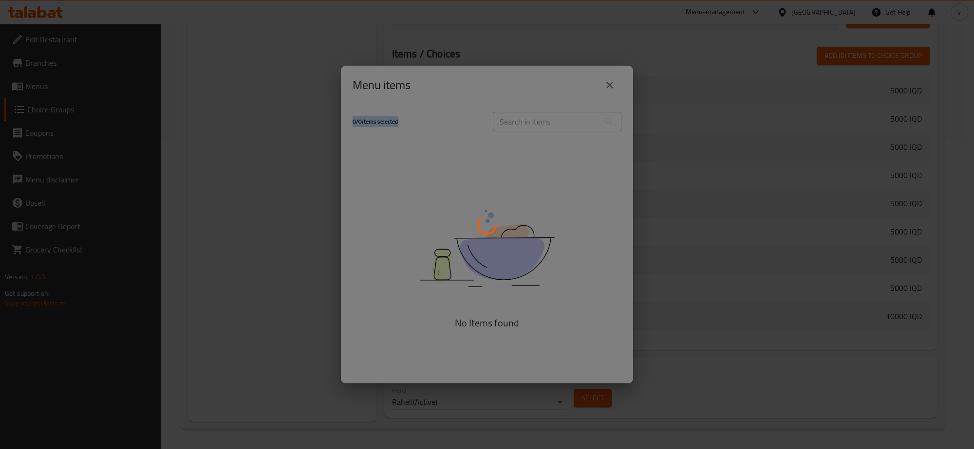
click at [536, 125] on div at bounding box center [487, 224] width 974 height 449
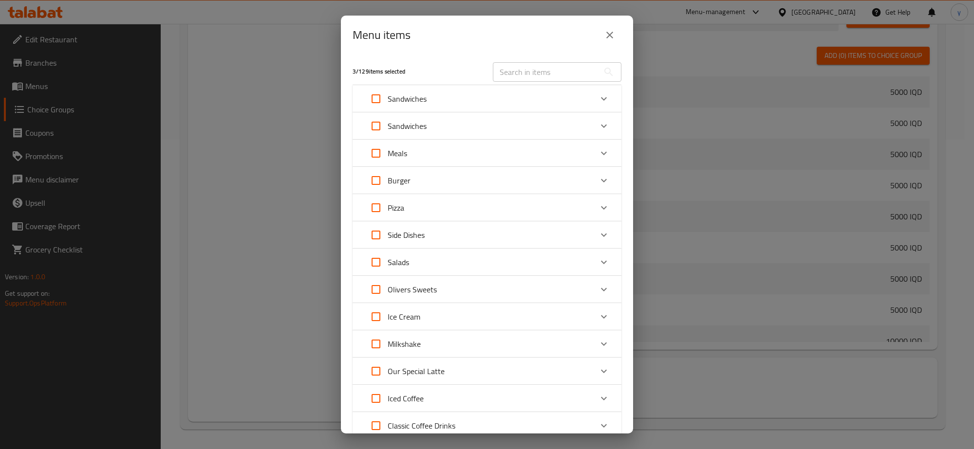
click at [536, 125] on div "3 / 129 items selected ​ Sandwiches Tuna Sandwich 5000 IQD Triple Cheese Sandwi…" at bounding box center [487, 244] width 292 height 379
click at [534, 84] on div "​" at bounding box center [557, 71] width 140 height 31
click at [547, 75] on input "text" at bounding box center [546, 71] width 106 height 19
paste input "hazelnut latte"
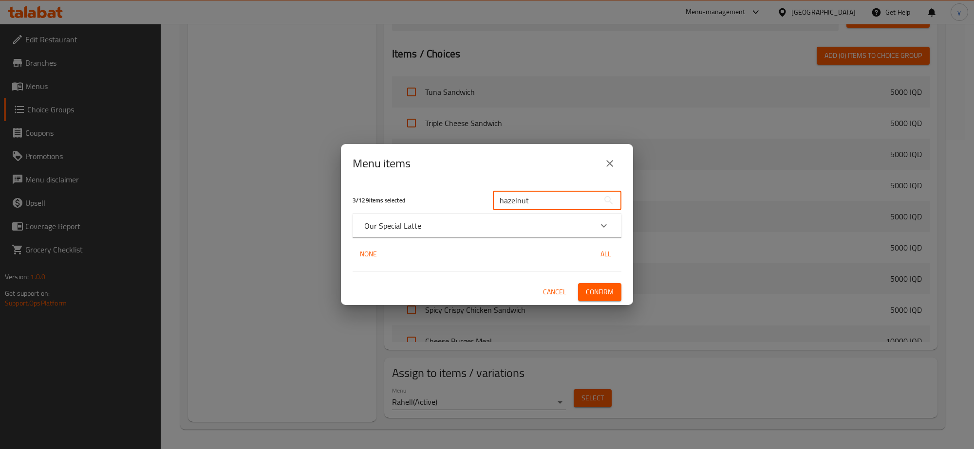
type input "hazelnut"
click at [540, 236] on div "Our Special Latte" at bounding box center [486, 225] width 269 height 23
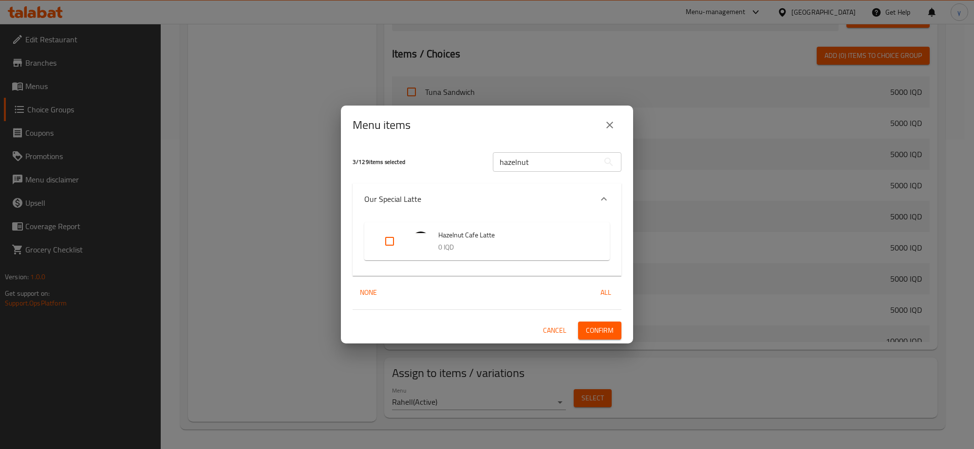
click at [442, 241] on p "0 IQD" at bounding box center [514, 247] width 152 height 12
click at [439, 235] on span "Hazelnut Cafe Latte" at bounding box center [514, 235] width 152 height 12
click at [610, 122] on icon "close" at bounding box center [610, 125] width 12 height 12
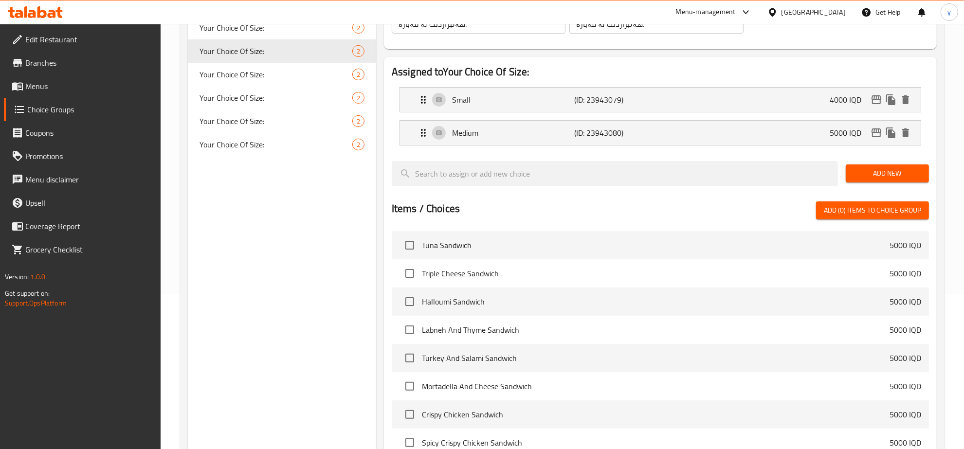
scroll to position [107, 0]
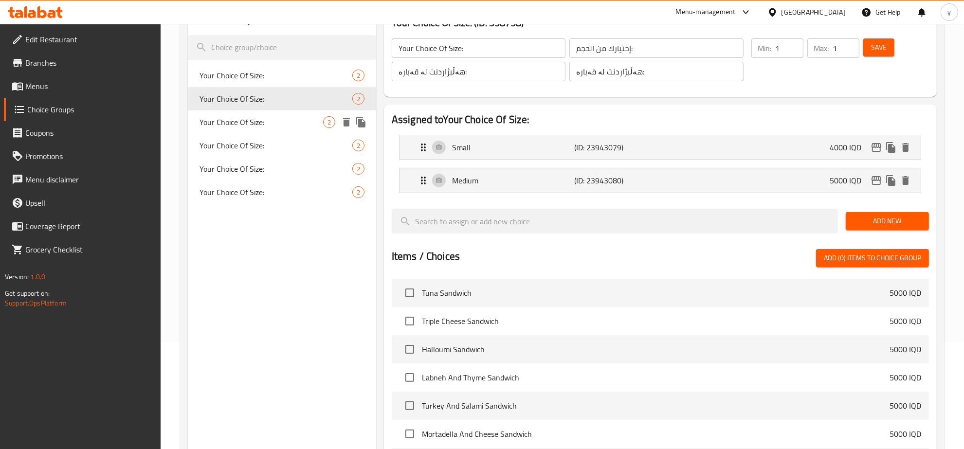
click at [307, 117] on span "Your Choice Of Size:" at bounding box center [262, 122] width 124 height 12
type input "Your Choice Of Size:"
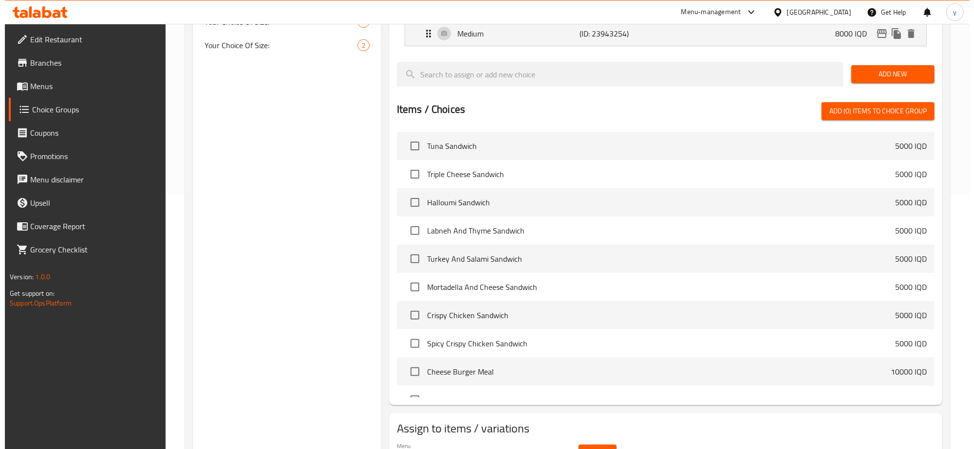
scroll to position [310, 0]
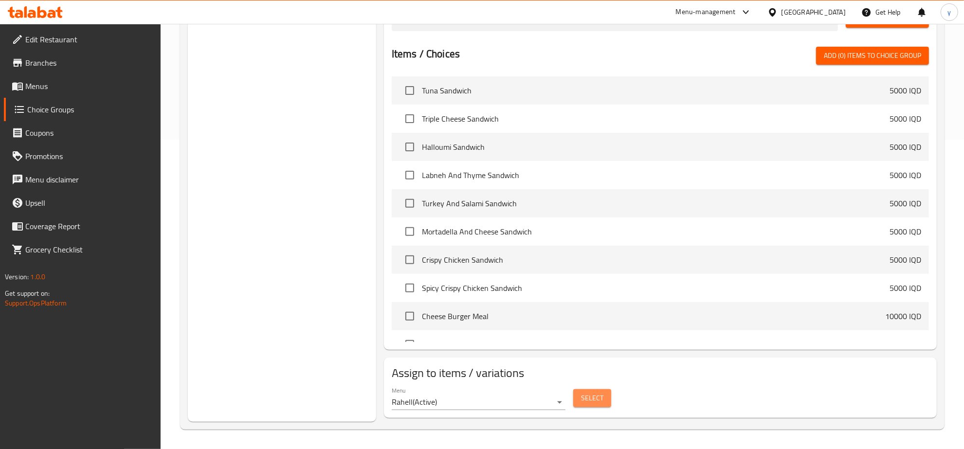
click at [598, 407] on button "Select" at bounding box center [592, 398] width 38 height 18
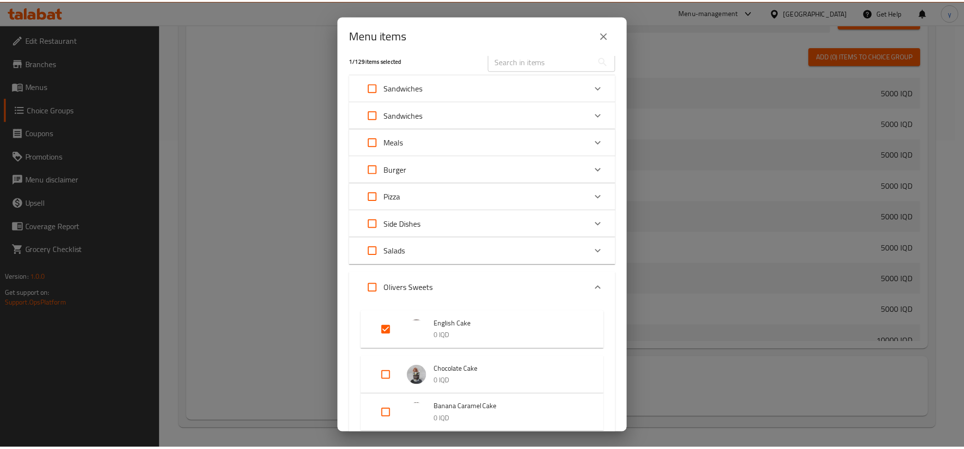
scroll to position [0, 0]
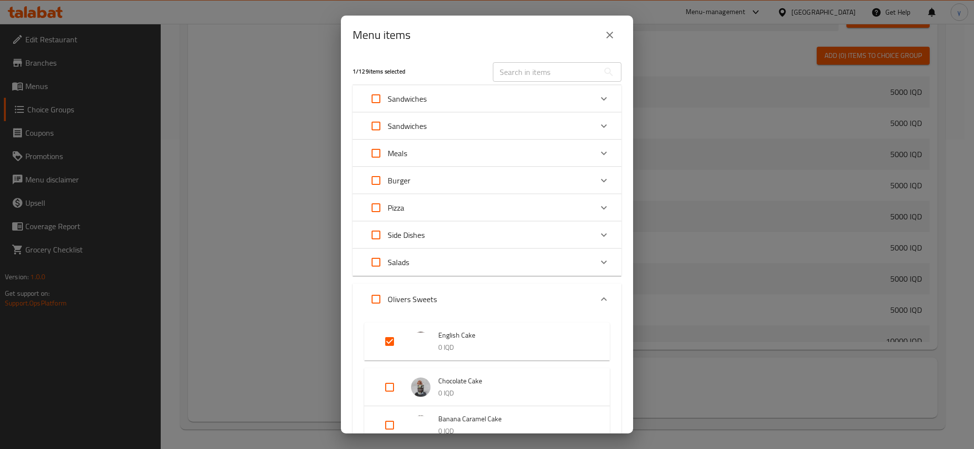
click at [539, 59] on div "​" at bounding box center [557, 71] width 140 height 31
drag, startPoint x: 539, startPoint y: 68, endPoint x: 545, endPoint y: 83, distance: 16.4
click at [539, 68] on input "text" at bounding box center [546, 71] width 106 height 19
paste input "Hazelnut café latte"
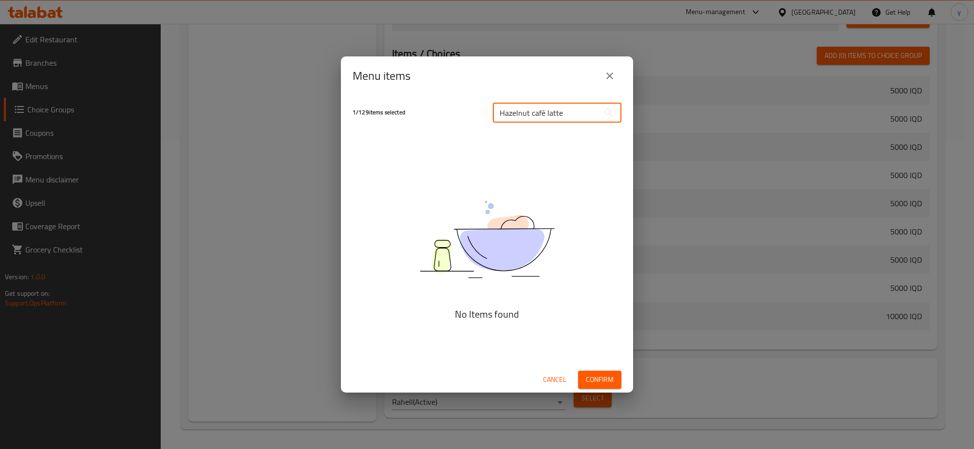
type input "Hazelnut café latte"
click at [605, 70] on icon "close" at bounding box center [610, 76] width 12 height 12
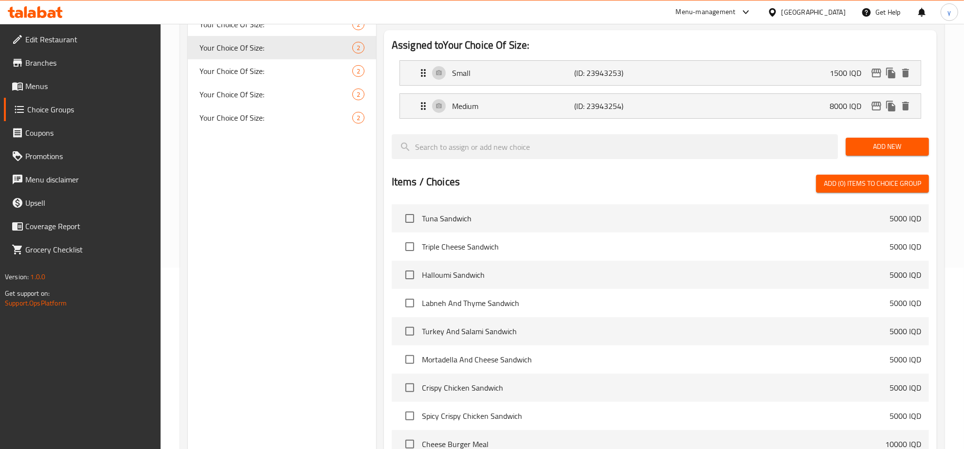
scroll to position [107, 0]
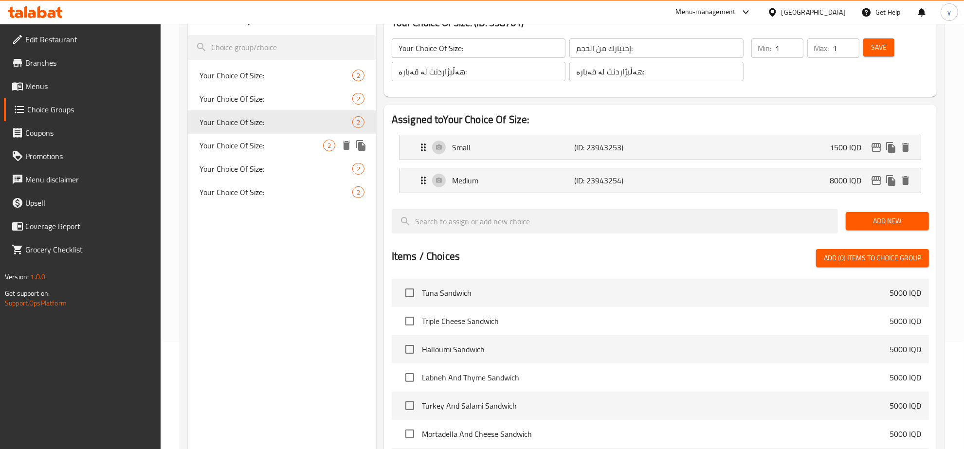
click at [276, 147] on span "Your Choice Of Size:" at bounding box center [262, 146] width 124 height 12
type input "Your Choice Of Size:"
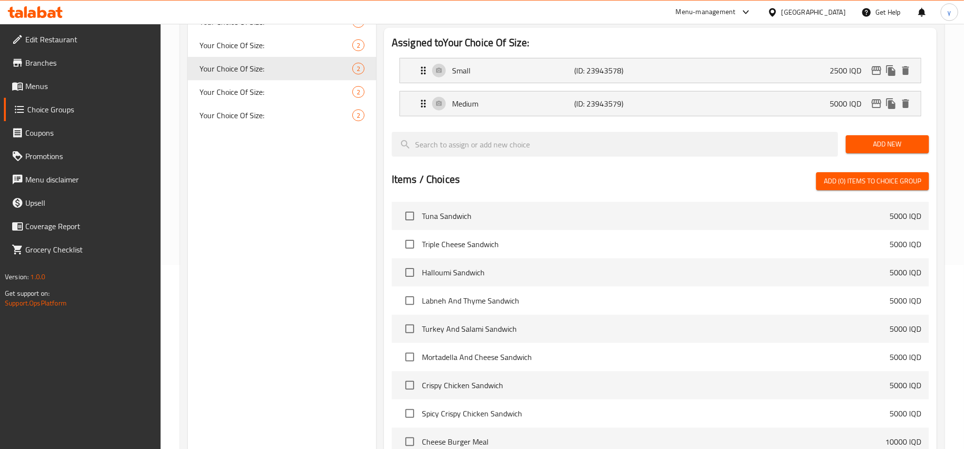
scroll to position [310, 0]
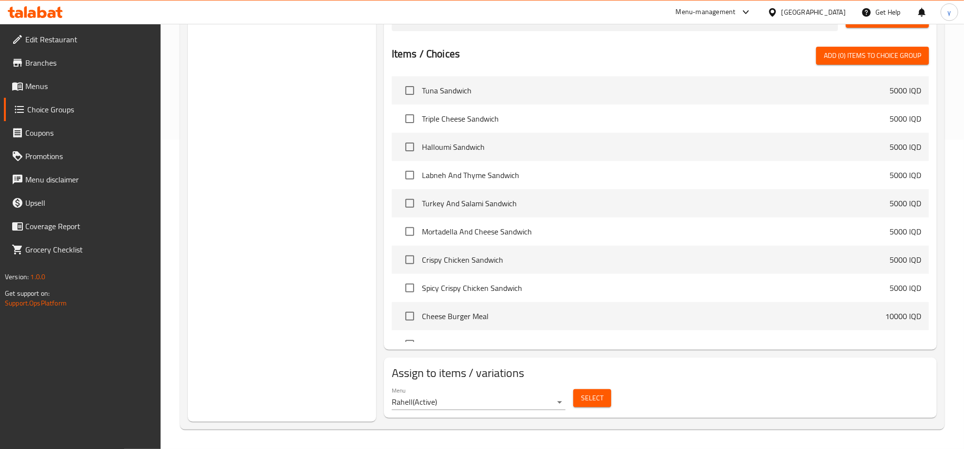
click at [599, 409] on div "Select" at bounding box center [593, 399] width 46 height 26
click at [599, 395] on span "Select" at bounding box center [592, 398] width 22 height 12
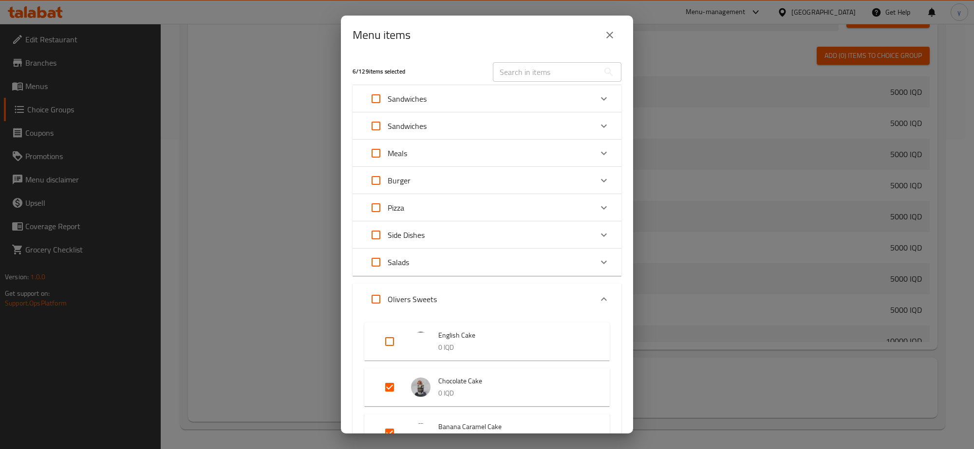
click at [541, 68] on input "text" at bounding box center [546, 71] width 106 height 19
paste input "Hazelnut café latte"
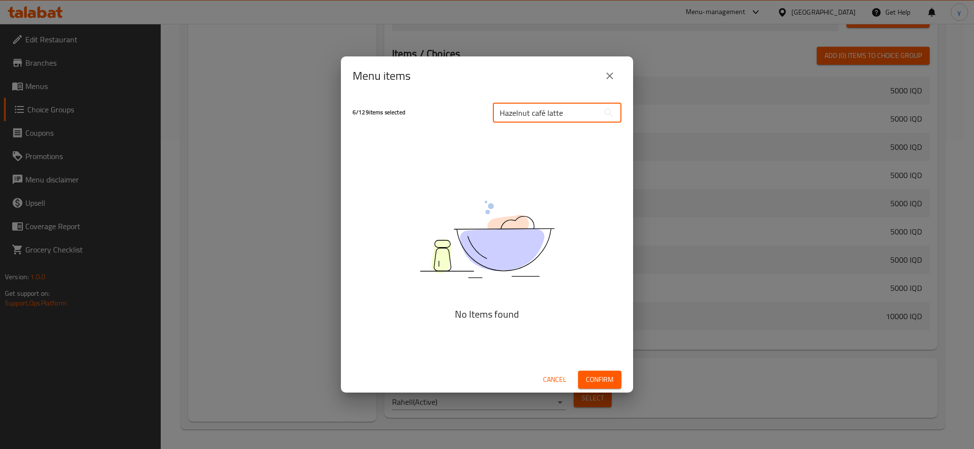
type input "Hazelnut café latte"
click at [626, 76] on div "Menu items" at bounding box center [487, 75] width 292 height 39
click at [616, 76] on button "close" at bounding box center [609, 75] width 23 height 23
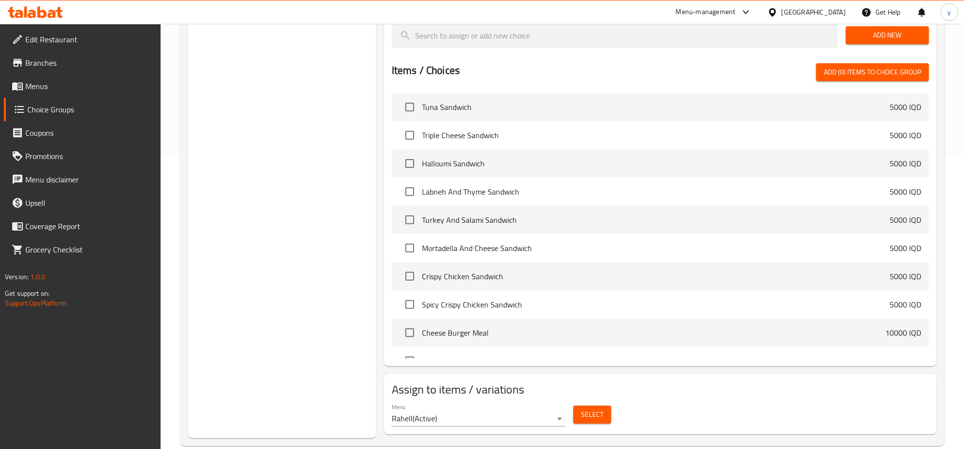
scroll to position [208, 0]
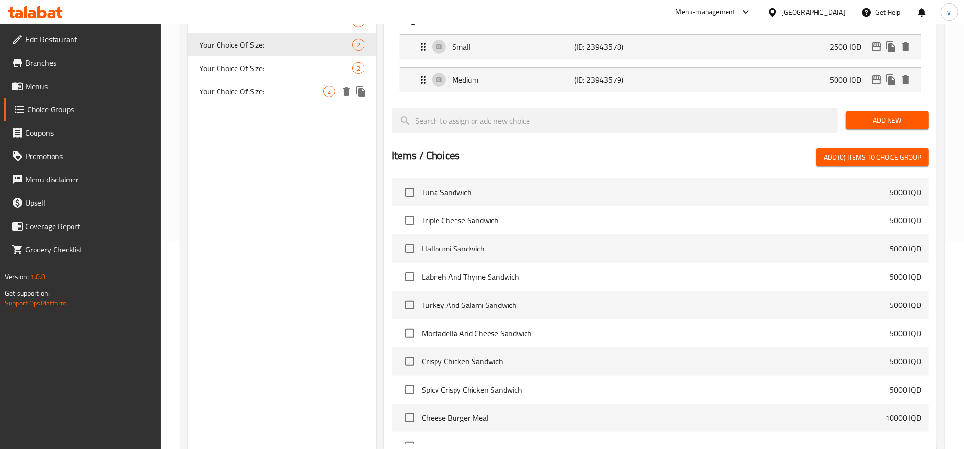
click at [303, 80] on div "Your Choice Of Size: 2" at bounding box center [282, 91] width 188 height 23
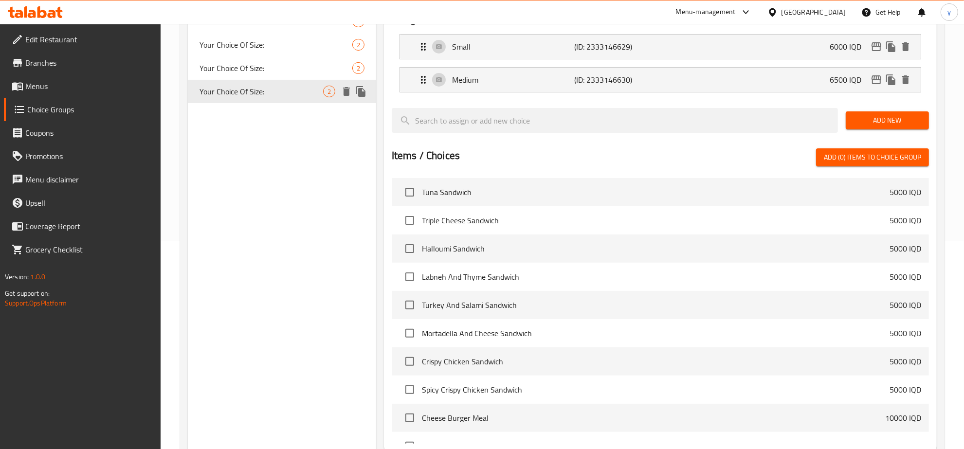
click at [309, 69] on span "Your Choice Of Size:" at bounding box center [276, 68] width 153 height 12
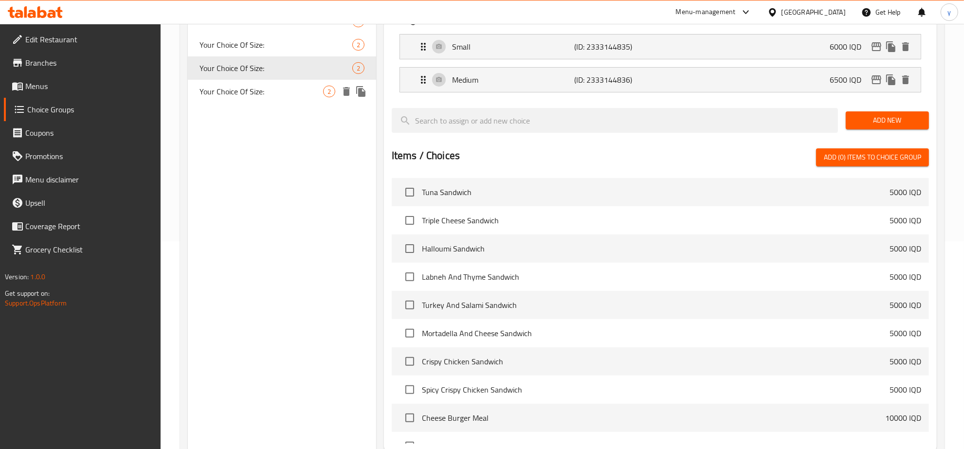
type input "Your Choice Of Size:"
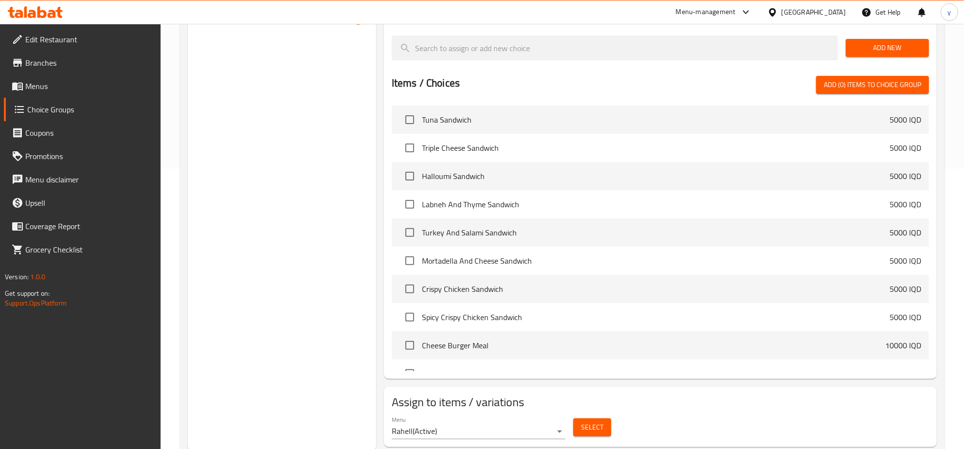
scroll to position [310, 0]
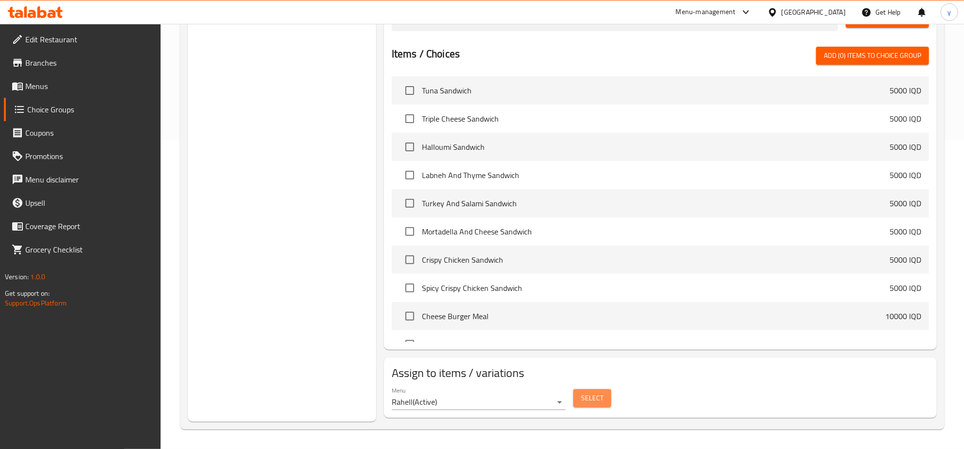
click at [579, 397] on button "Select" at bounding box center [592, 398] width 38 height 18
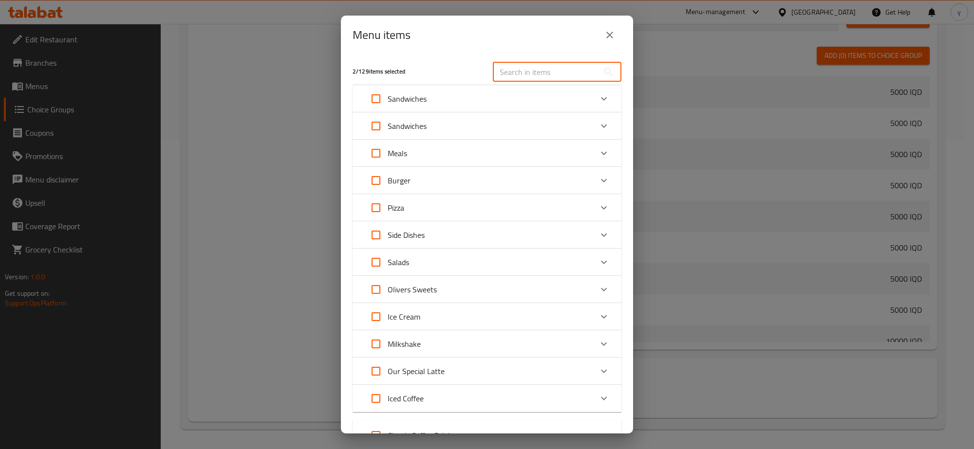
click at [519, 72] on input "text" at bounding box center [546, 71] width 106 height 19
paste input "Hazelnut café latte"
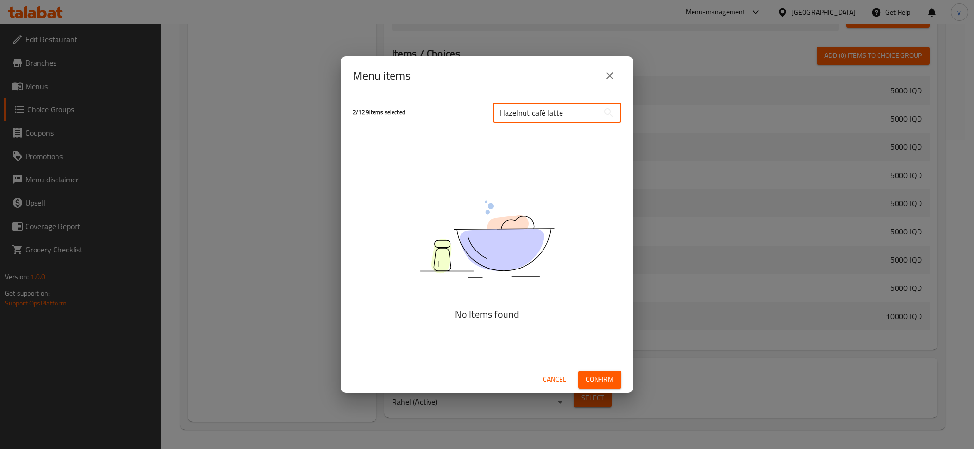
type input "Hazelnut café latte"
click at [614, 76] on icon "close" at bounding box center [610, 76] width 12 height 12
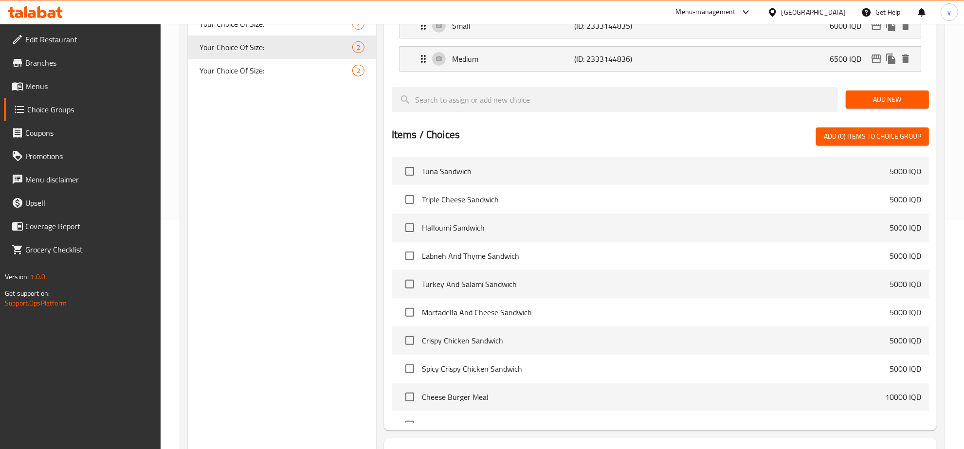
scroll to position [107, 0]
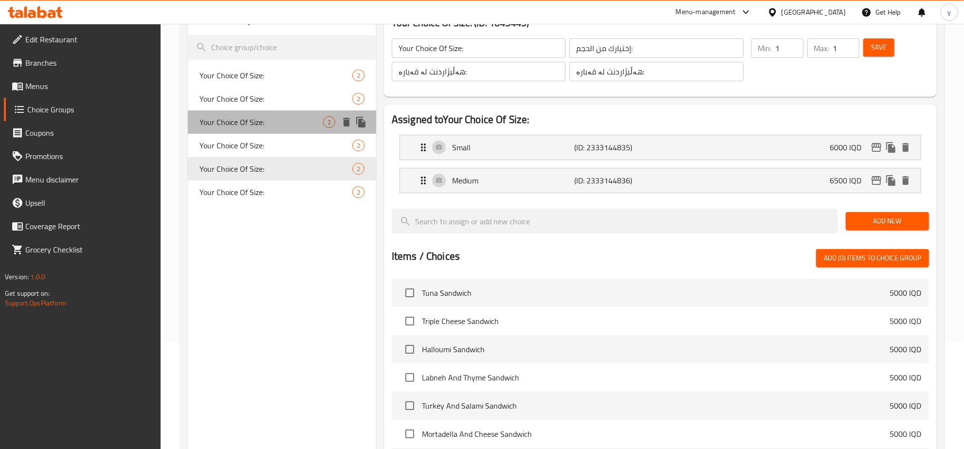
click at [283, 130] on div "Your Choice Of Size: 2" at bounding box center [282, 122] width 188 height 23
type input "Your Choice Of Size:"
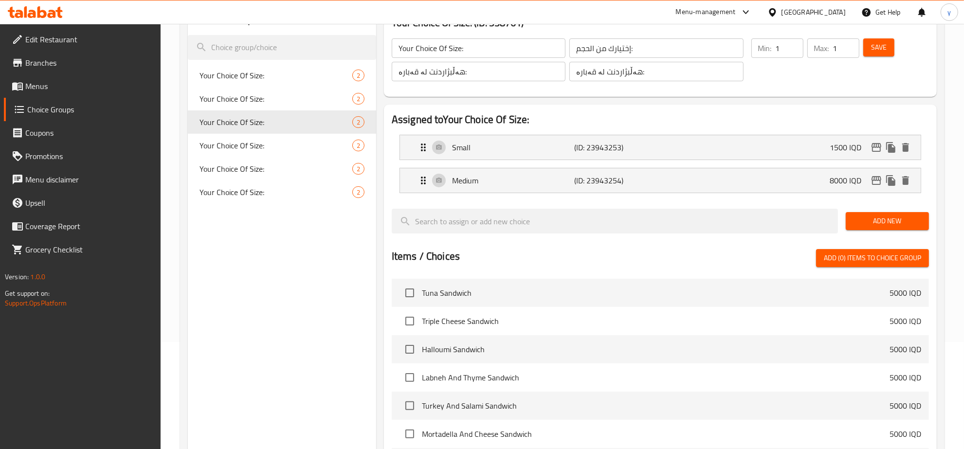
click at [109, 92] on span "Menus" at bounding box center [89, 86] width 128 height 12
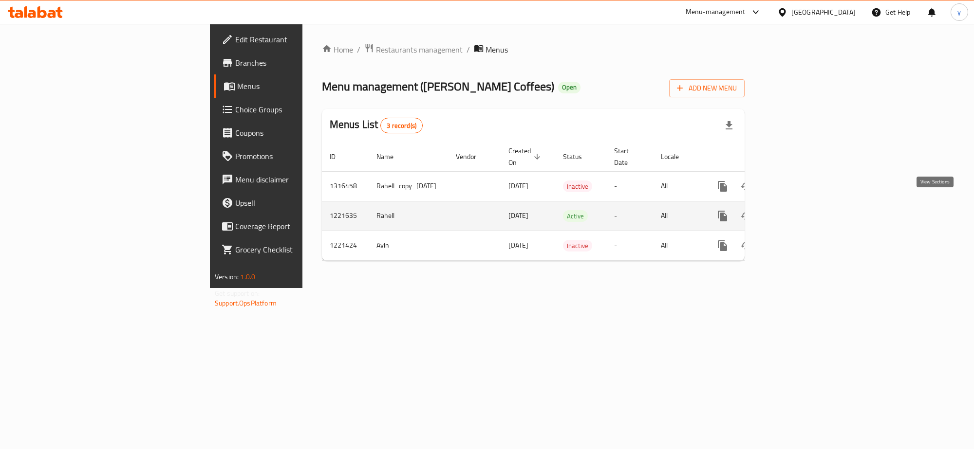
click at [804, 207] on link "enhanced table" at bounding box center [792, 215] width 23 height 23
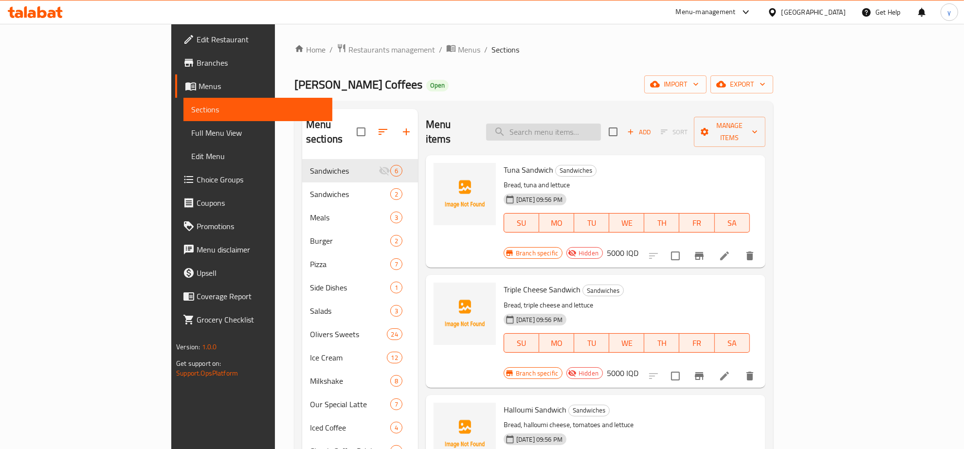
click at [585, 132] on input "search" at bounding box center [543, 132] width 115 height 17
paste input "Hazelnut café latte"
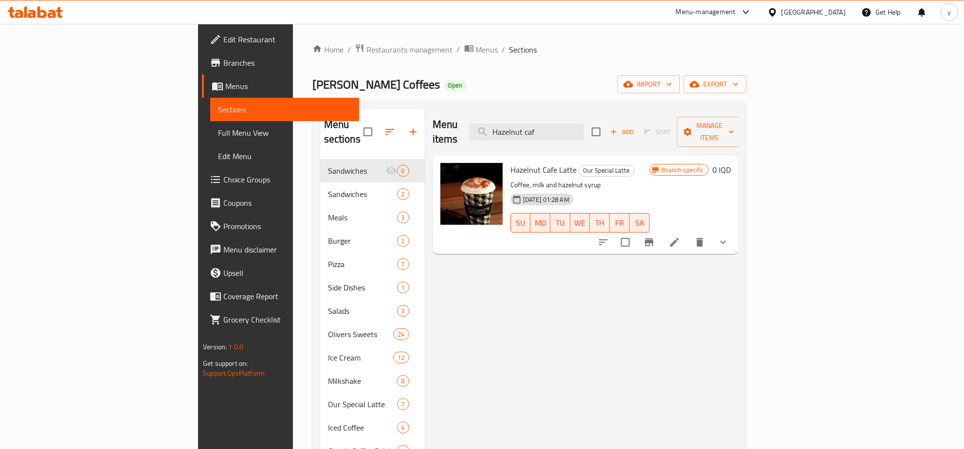
type input "Hazelnut caf"
click at [512, 163] on span "Hazelnut Cafe Latte" at bounding box center [544, 170] width 66 height 15
copy h6 "Hazelnut Cafe Latte"
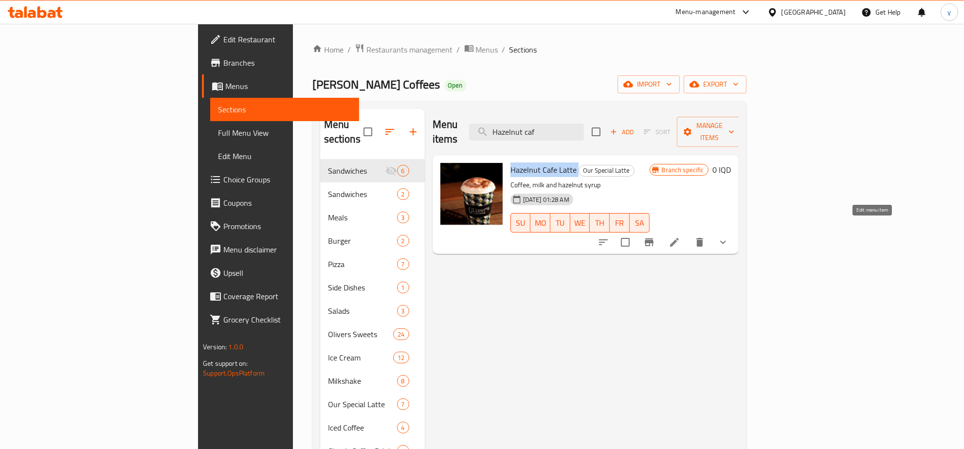
click at [681, 237] on icon at bounding box center [675, 243] width 12 height 12
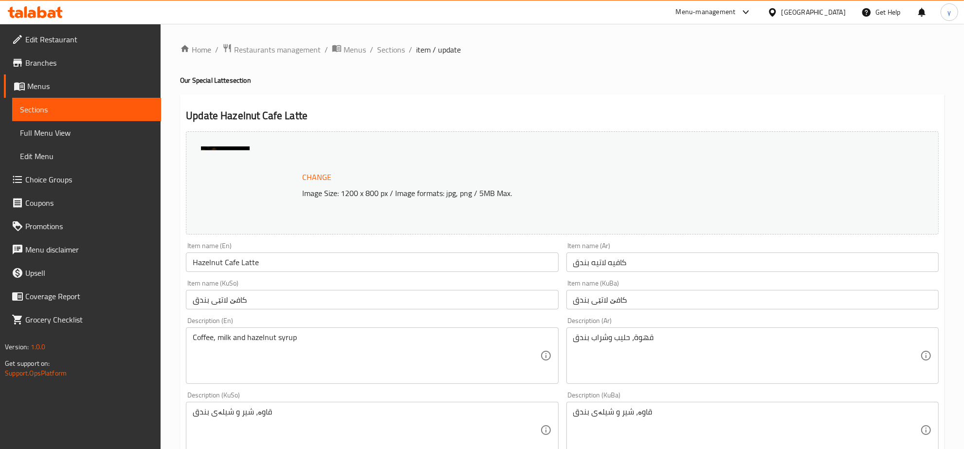
scroll to position [403, 0]
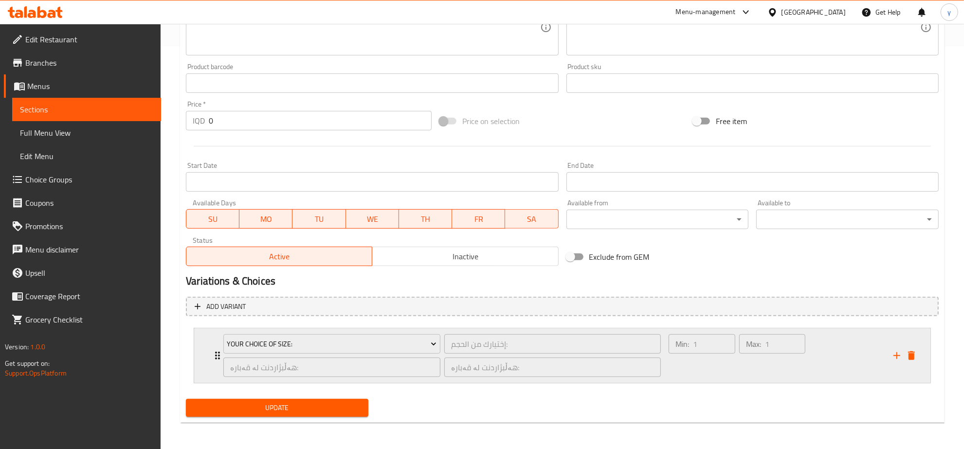
click at [829, 353] on div "Min: 1 ​ Max: 1 ​" at bounding box center [775, 356] width 225 height 55
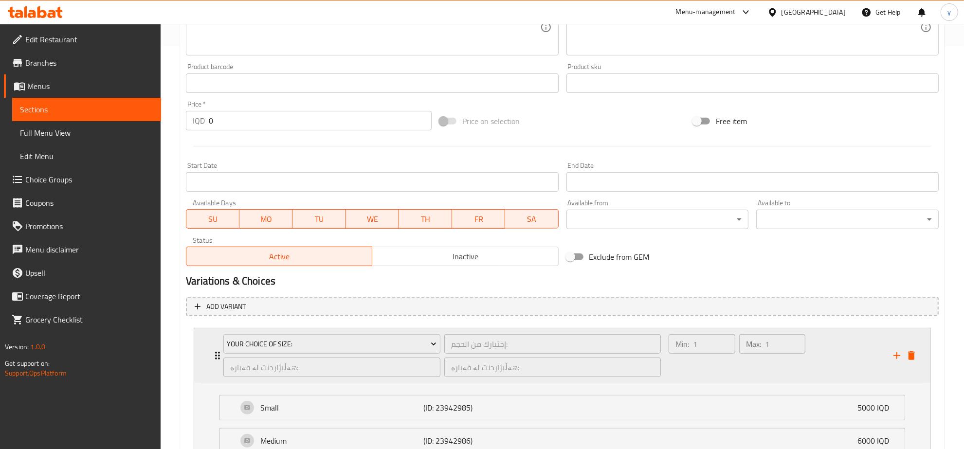
scroll to position [490, 0]
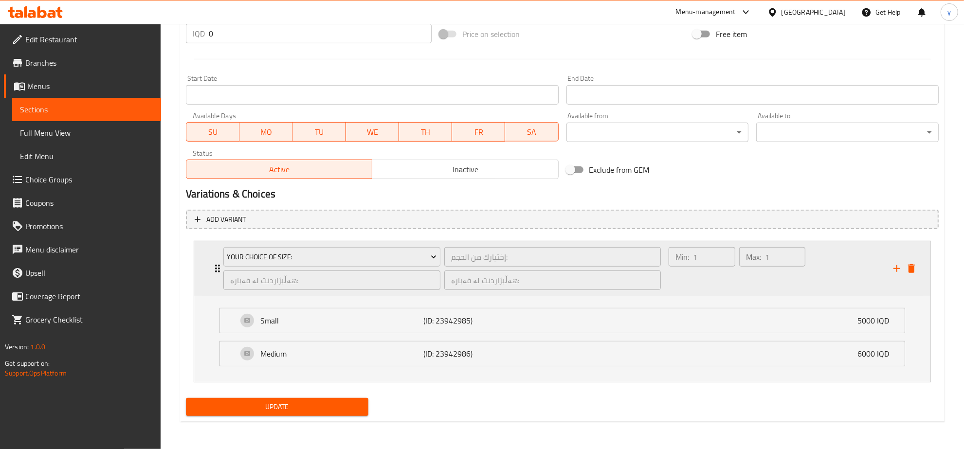
click at [914, 276] on div "Your Choice Of Size: إختيارك من الحجم: ​ هەڵبژاردنت لە قەبارە: ​ هەڵبژاردنت لە …" at bounding box center [565, 268] width 707 height 55
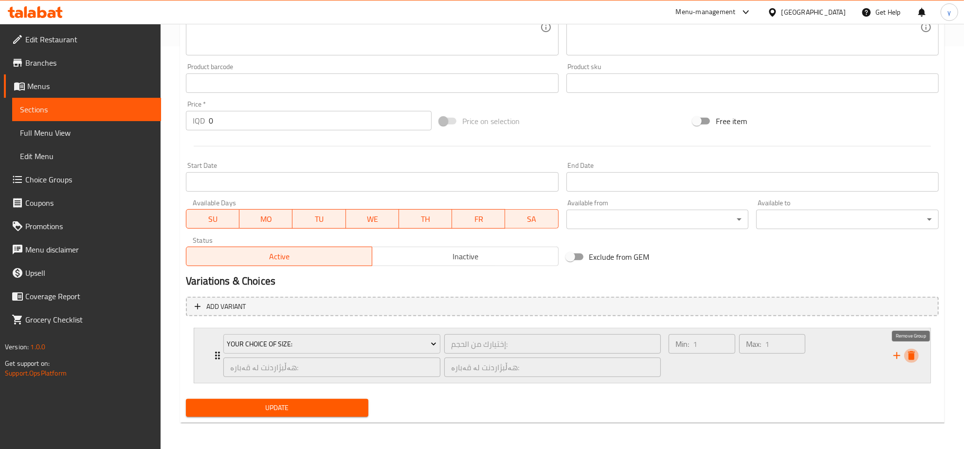
click at [914, 353] on icon "delete" at bounding box center [911, 355] width 7 height 9
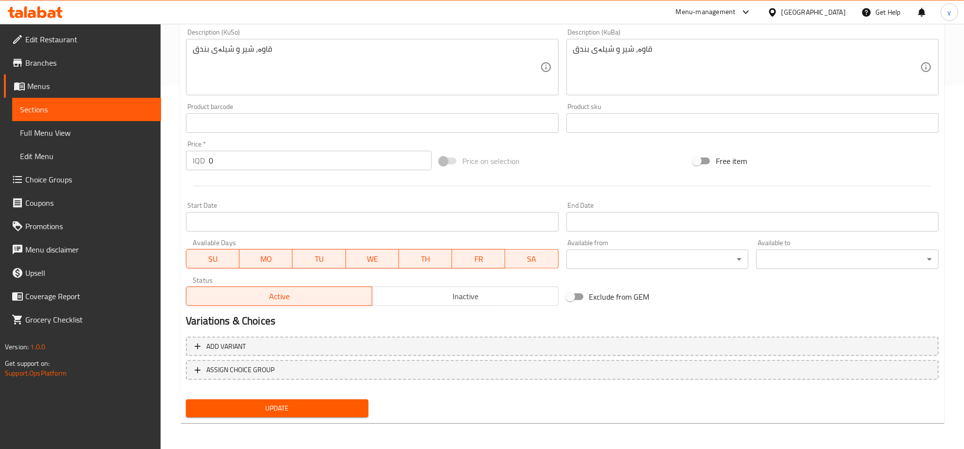
drag, startPoint x: 329, startPoint y: 408, endPoint x: 347, endPoint y: 395, distance: 22.7
click at [328, 408] on span "Update" at bounding box center [277, 409] width 167 height 12
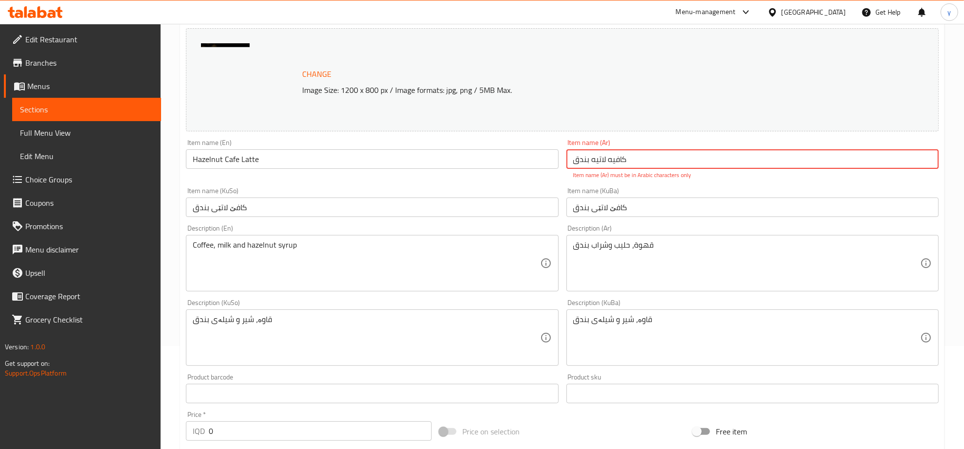
scroll to position [69, 0]
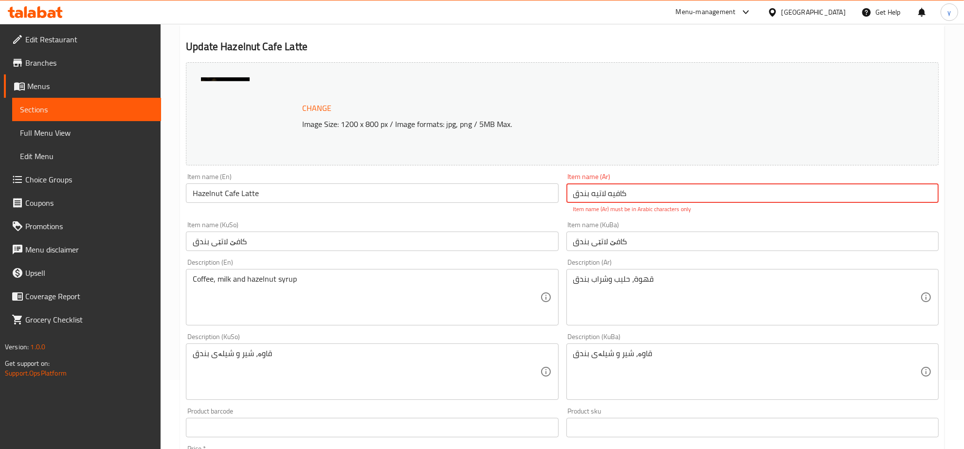
click at [667, 203] on input "کافيه لاتيه بندق" at bounding box center [753, 193] width 372 height 19
click at [669, 198] on input "کافيه لاتيه بندق" at bounding box center [753, 193] width 372 height 19
click at [904, 196] on input "کافيه لاتيه بندق" at bounding box center [753, 193] width 372 height 19
click at [846, 195] on input "کافيه لاتيه بندق" at bounding box center [753, 193] width 372 height 19
drag, startPoint x: 879, startPoint y: 190, endPoint x: 936, endPoint y: 195, distance: 56.6
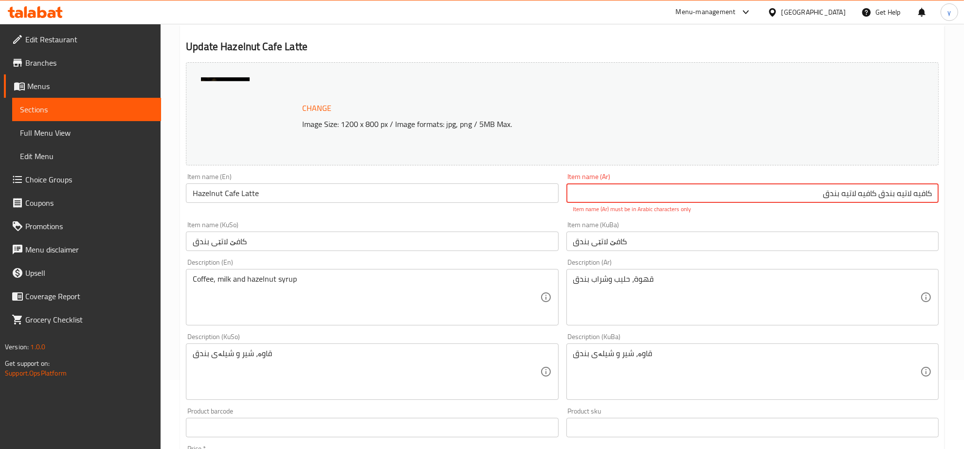
click at [936, 195] on input "کافيه لاتيه بندق كافيه لاتيه بندق" at bounding box center [753, 193] width 372 height 19
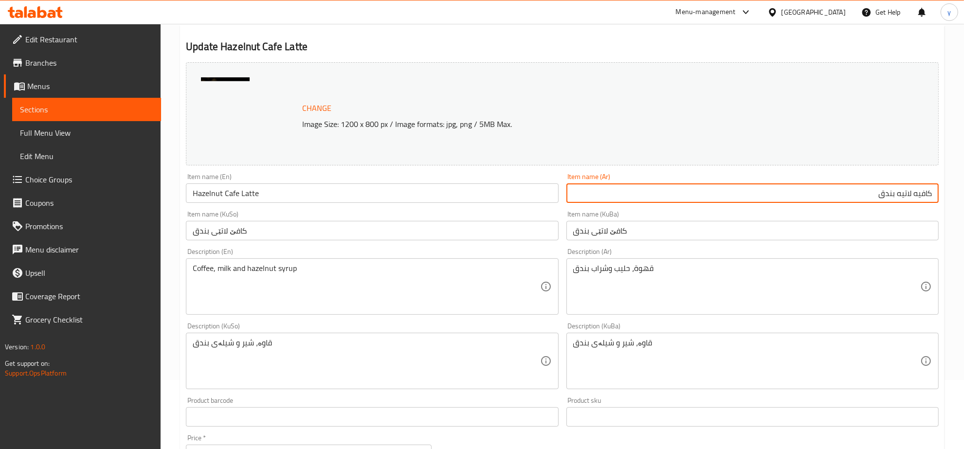
type input "كافيه لاتيه بندق"
click at [879, 213] on div "Item name (KuBa) کافێ لاتێی بندق Item name (KuBa)" at bounding box center [753, 226] width 372 height 30
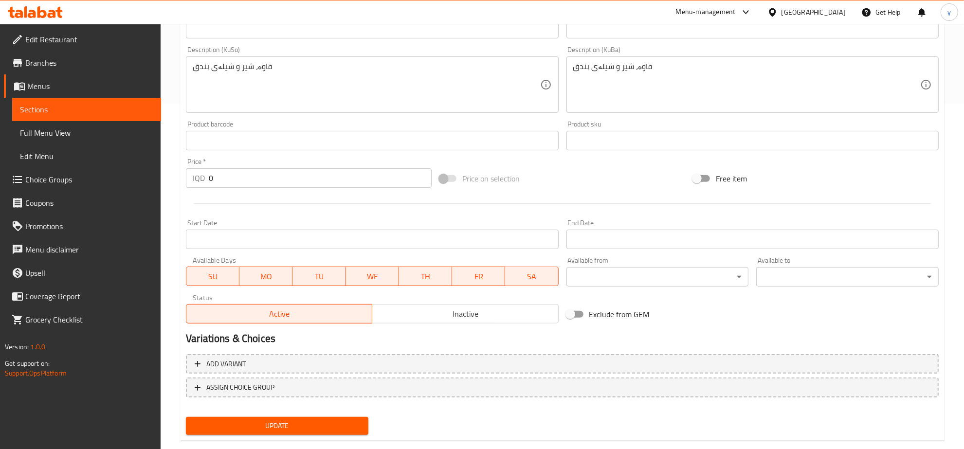
scroll to position [363, 0]
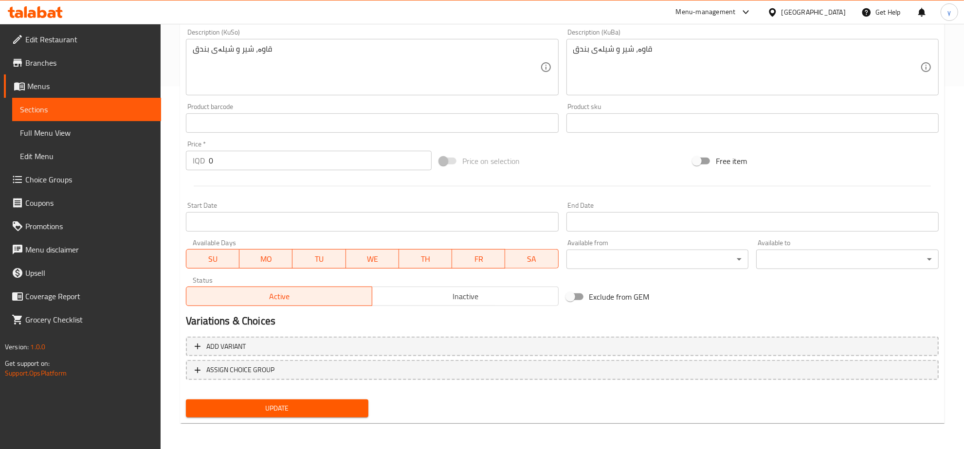
click at [341, 403] on span "Update" at bounding box center [277, 409] width 167 height 12
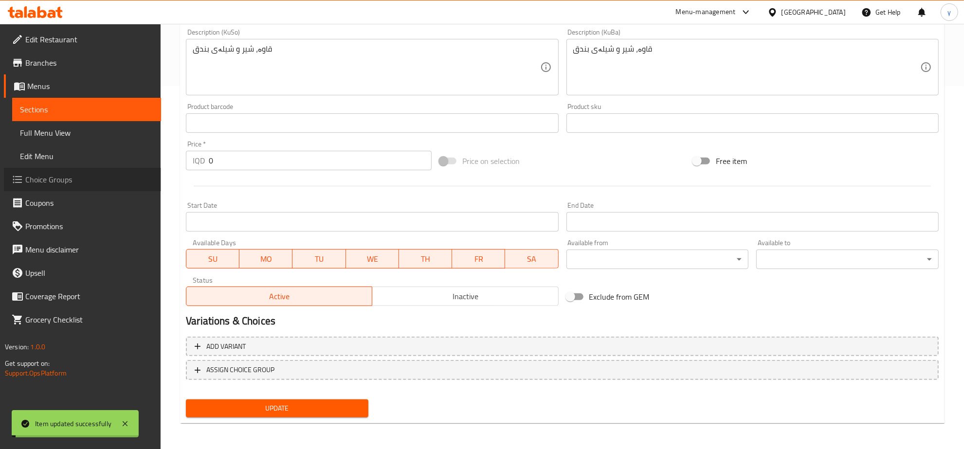
click at [97, 174] on span "Choice Groups" at bounding box center [89, 180] width 128 height 12
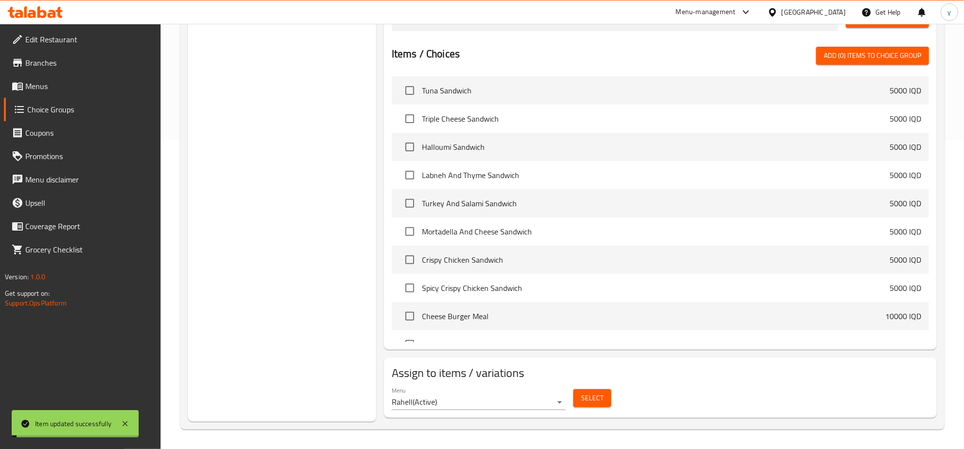
scroll to position [138, 0]
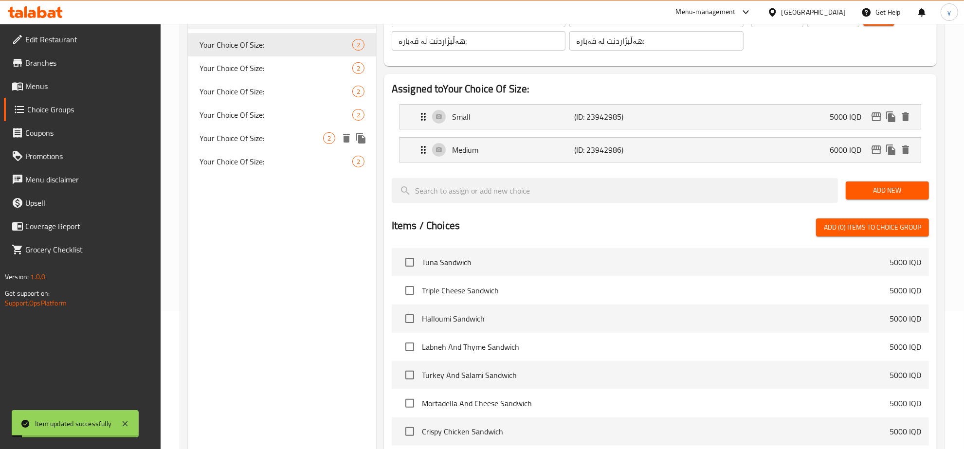
click at [254, 127] on div "Your Choice Of Size: 2" at bounding box center [282, 138] width 188 height 23
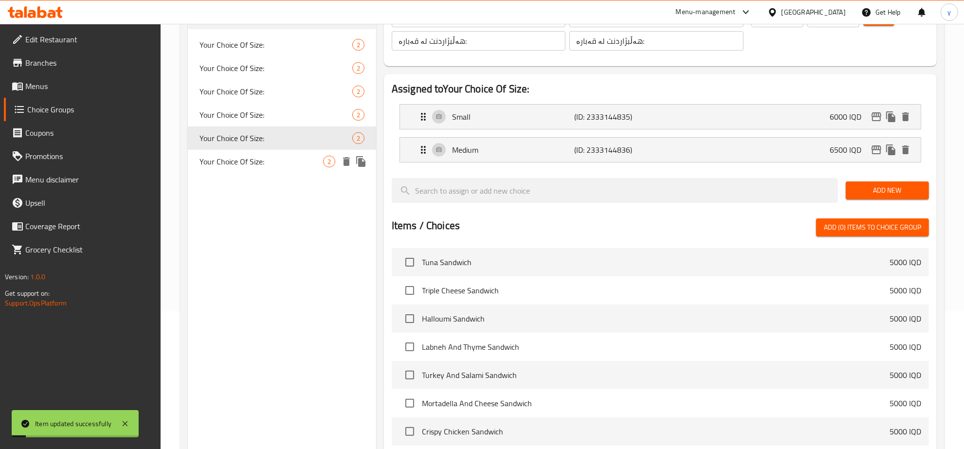
type input "Your Choice Of Size:"
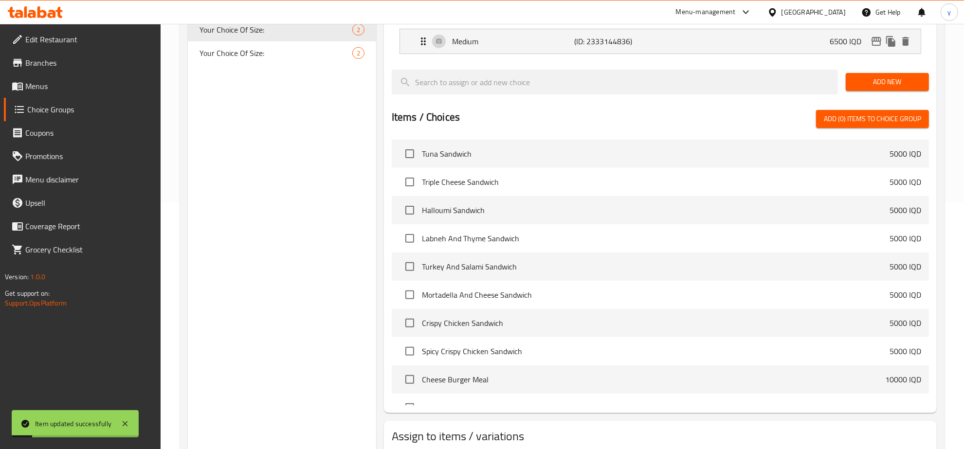
scroll to position [310, 0]
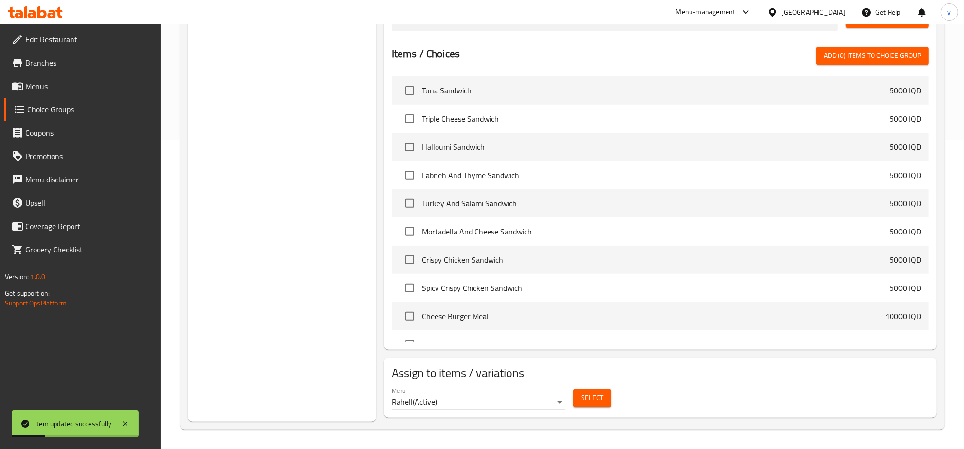
click at [565, 388] on div "Menu Rahell ( Active )" at bounding box center [479, 398] width 174 height 23
click at [605, 392] on button "Select" at bounding box center [592, 398] width 38 height 18
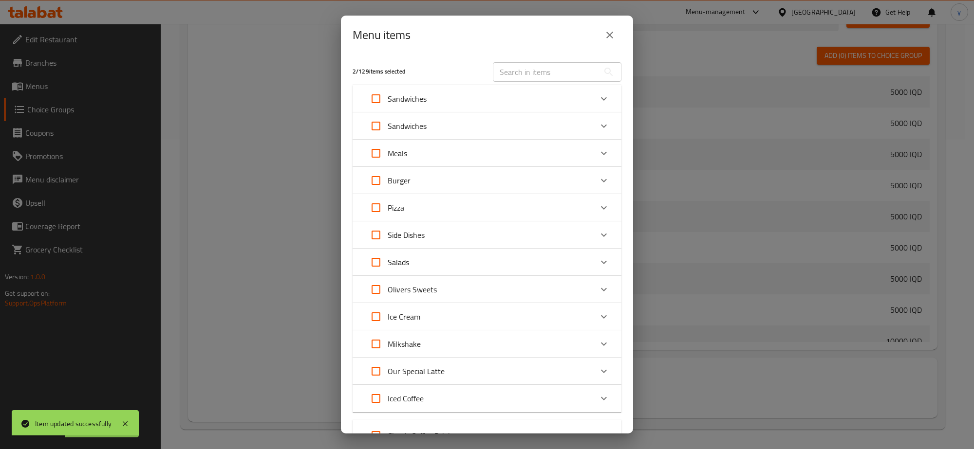
click at [521, 64] on input "text" at bounding box center [546, 71] width 106 height 19
paste input "Hazelnut Cafe Latte"
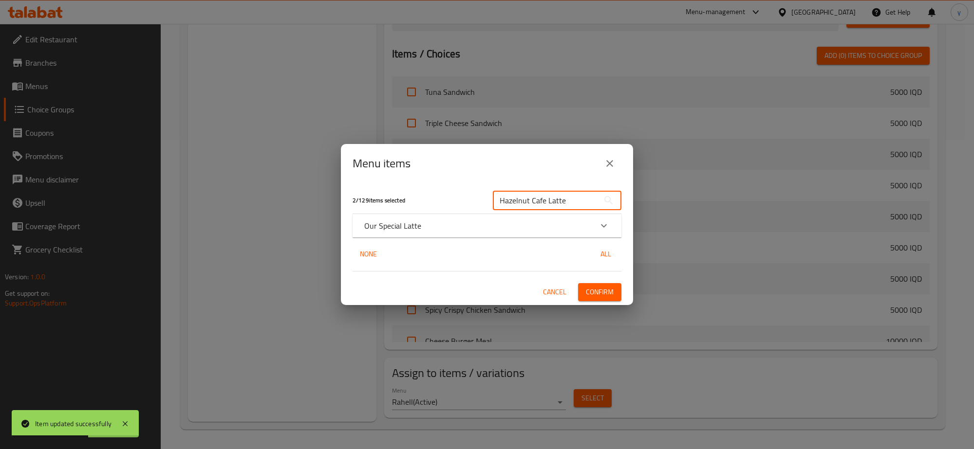
type input "Hazelnut Cafe Latte"
click at [550, 226] on div "Our Special Latte" at bounding box center [478, 226] width 228 height 12
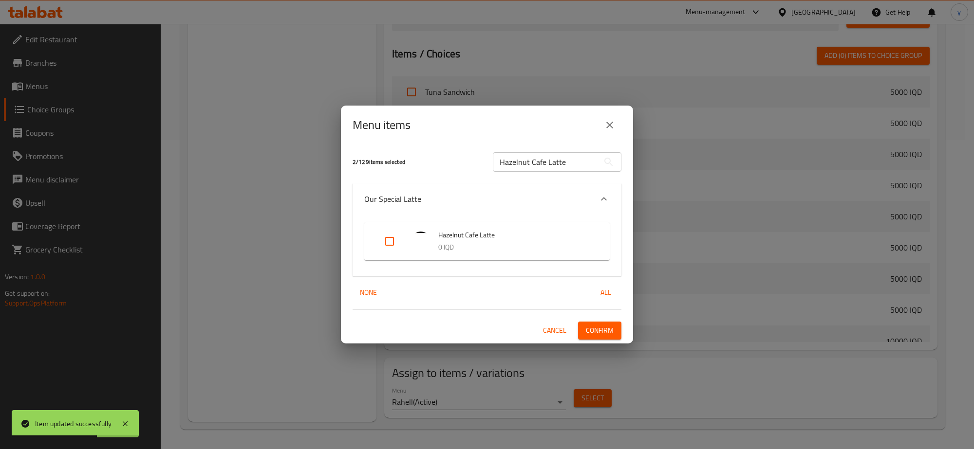
click at [385, 236] on input "Expand" at bounding box center [389, 241] width 23 height 23
checkbox input "true"
click at [601, 323] on button "Confirm" at bounding box center [599, 331] width 43 height 18
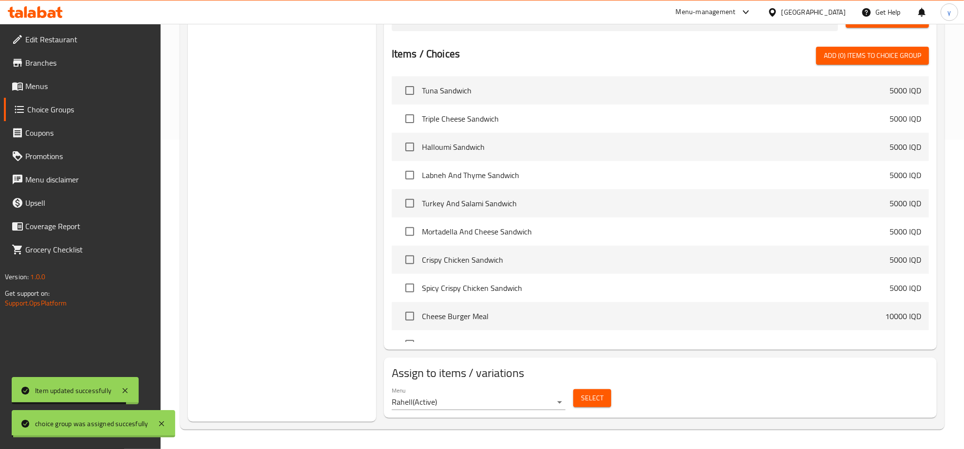
click at [133, 86] on span "Menus" at bounding box center [89, 86] width 128 height 12
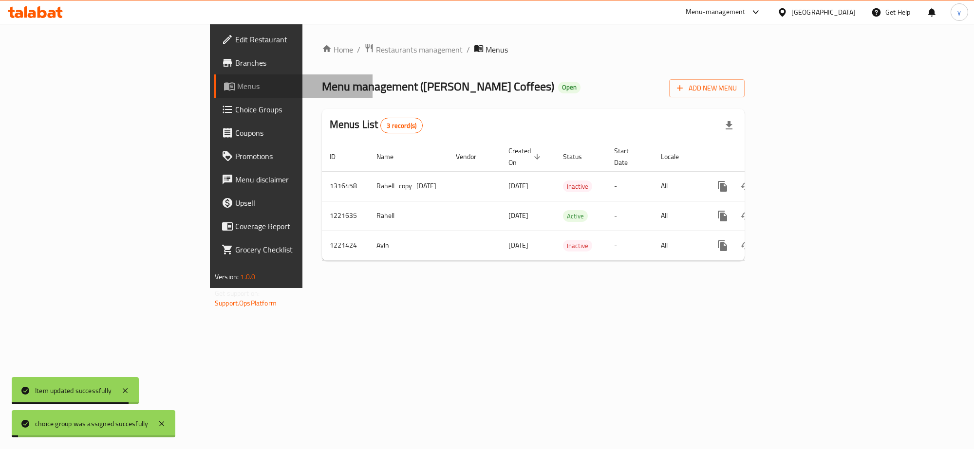
click at [237, 86] on span "Menus" at bounding box center [301, 86] width 128 height 12
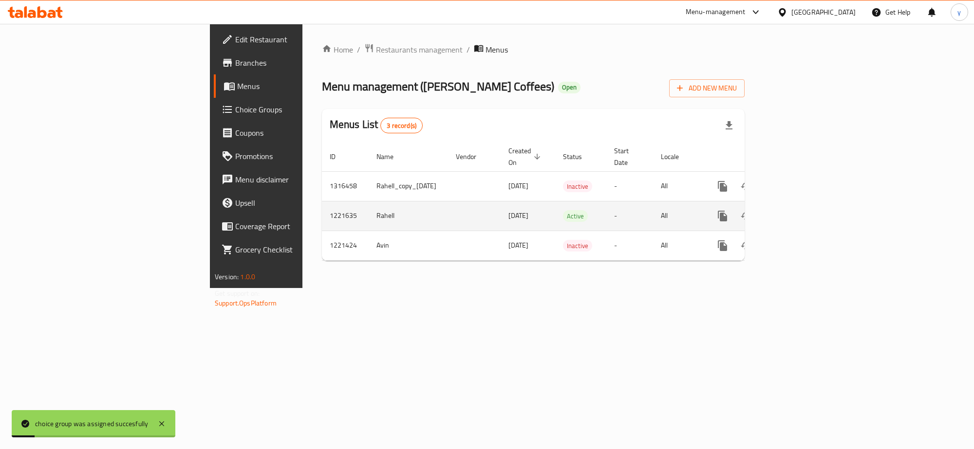
click at [812, 205] on td "enhanced table" at bounding box center [757, 216] width 109 height 30
click at [798, 210] on icon "enhanced table" at bounding box center [793, 216] width 12 height 12
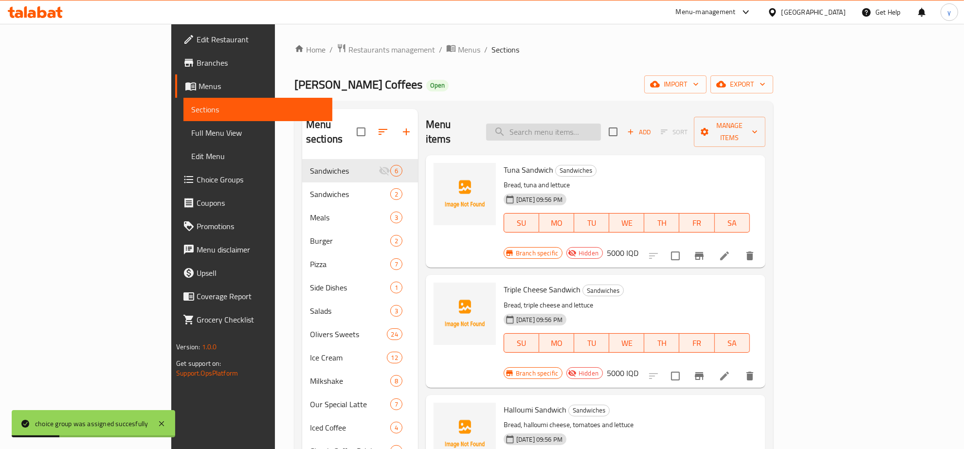
click at [595, 133] on input "search" at bounding box center [543, 132] width 115 height 17
click at [184, 139] on link "Full Menu View" at bounding box center [258, 132] width 149 height 23
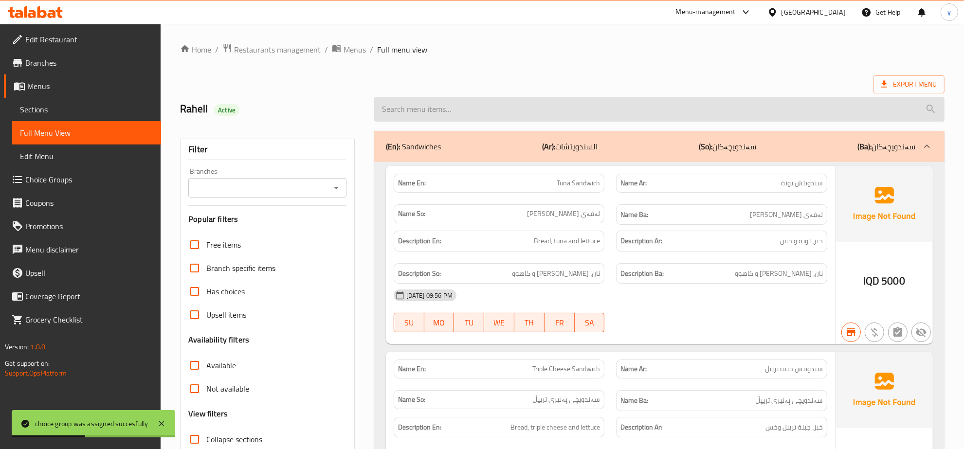
click at [478, 110] on input "search" at bounding box center [659, 109] width 571 height 25
paste input "Hazelnut Cafe Latte"
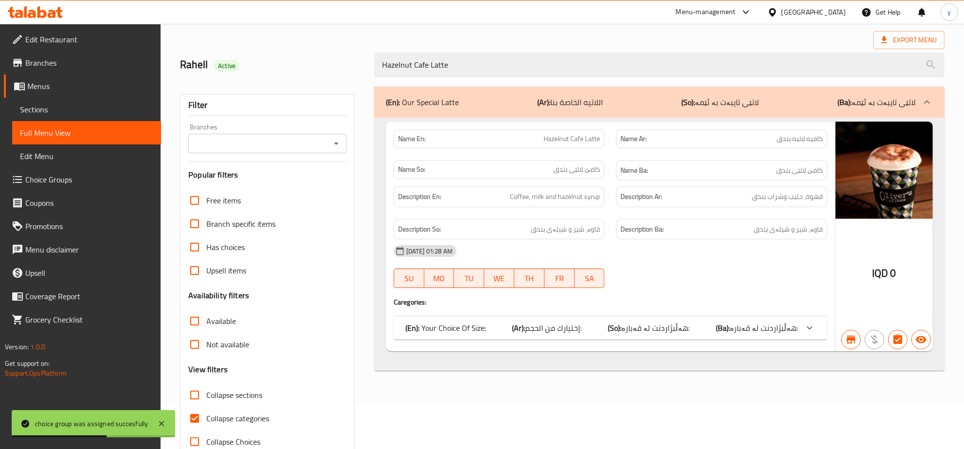
scroll to position [69, 0]
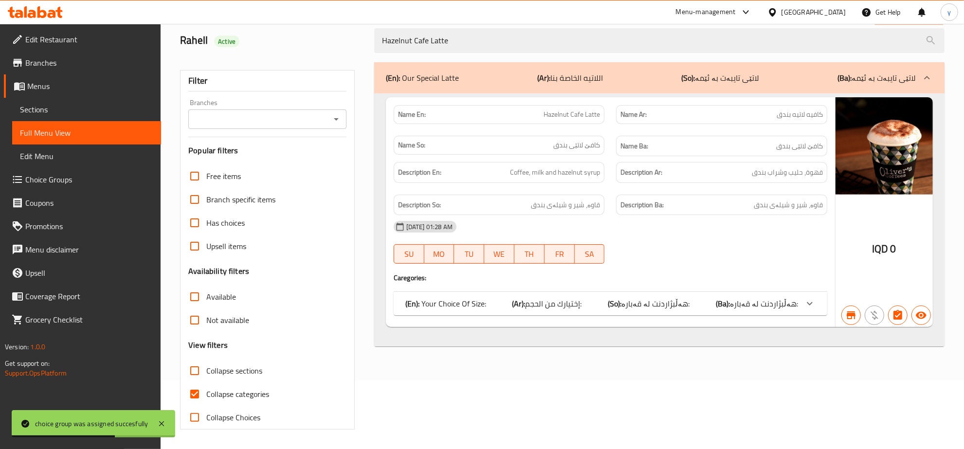
type input "Hazelnut Cafe Latte"
click at [699, 295] on div "(En): Your Choice Of Size: (Ar): إختيارك من الحجم: (So): هەڵبژاردنت لە قەبارە: …" at bounding box center [611, 303] width 434 height 23
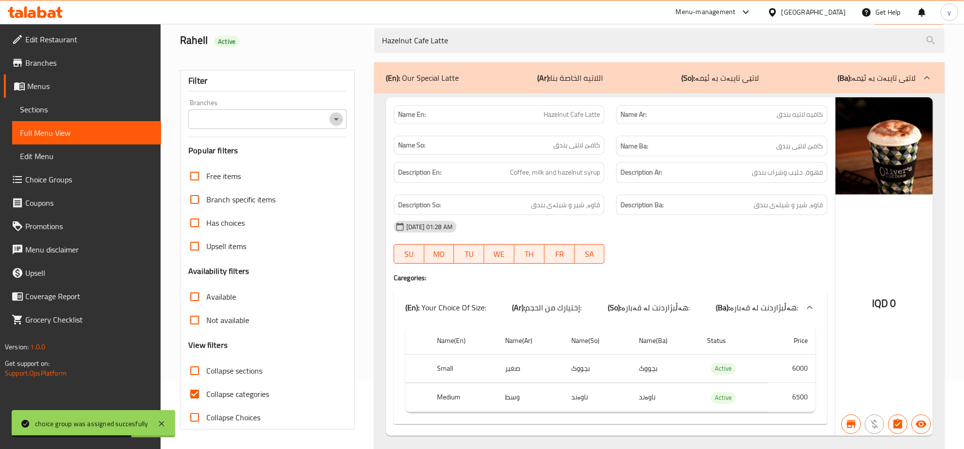
click at [331, 113] on icon "Open" at bounding box center [337, 119] width 12 height 12
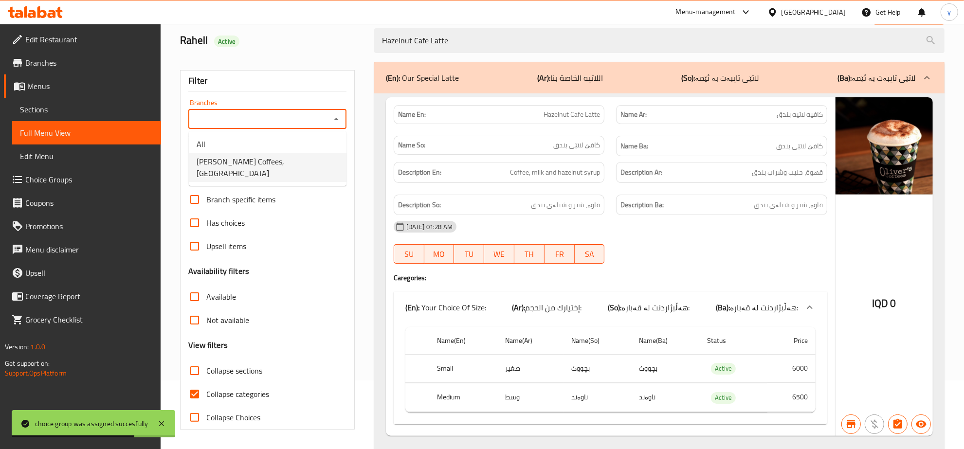
click at [300, 166] on li "[PERSON_NAME] Coffees, [GEOGRAPHIC_DATA]" at bounding box center [268, 167] width 158 height 29
type input "[PERSON_NAME] Coffees, [GEOGRAPHIC_DATA]"
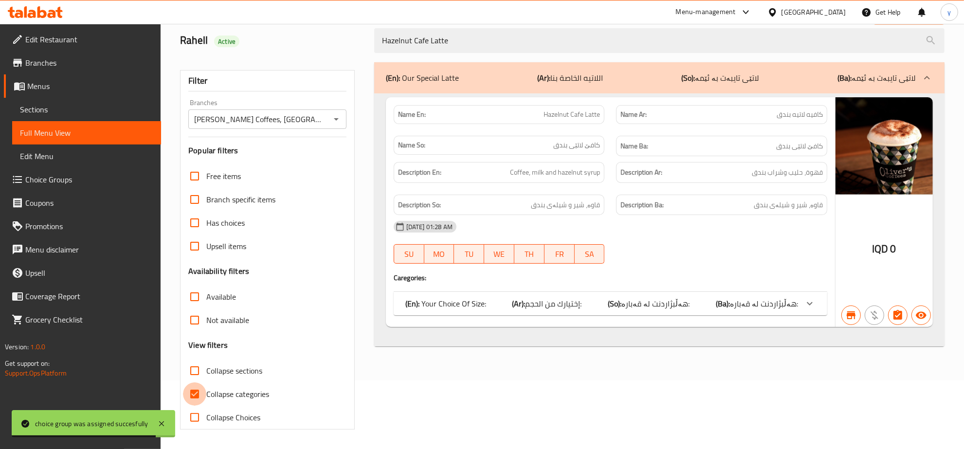
click at [193, 398] on input "Collapse categories" at bounding box center [194, 394] width 23 height 23
checkbox input "false"
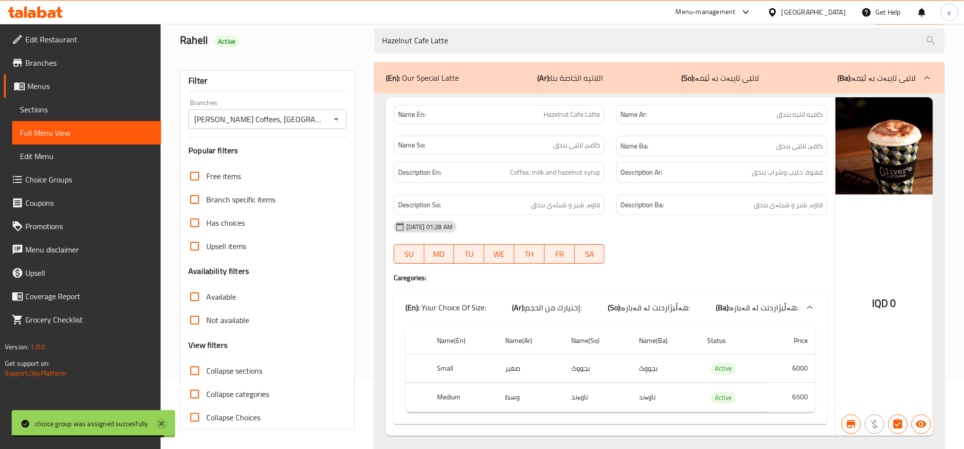
click at [162, 420] on icon at bounding box center [162, 424] width 12 height 12
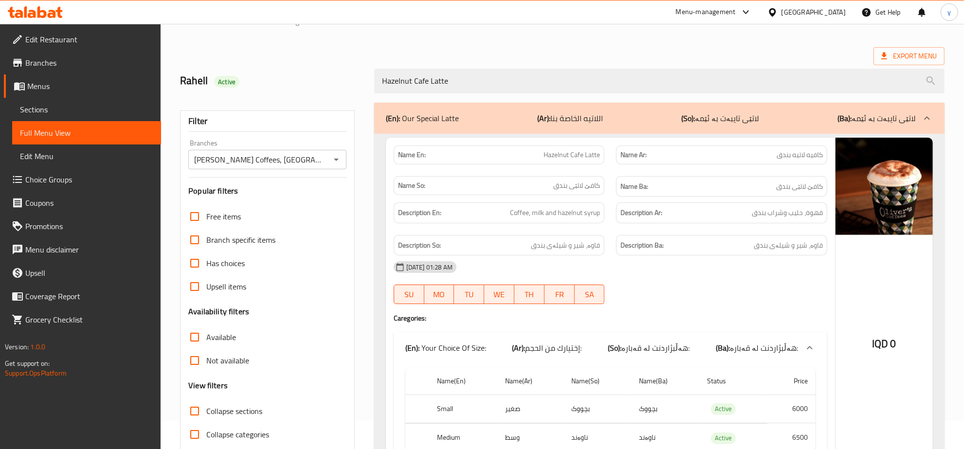
scroll to position [0, 0]
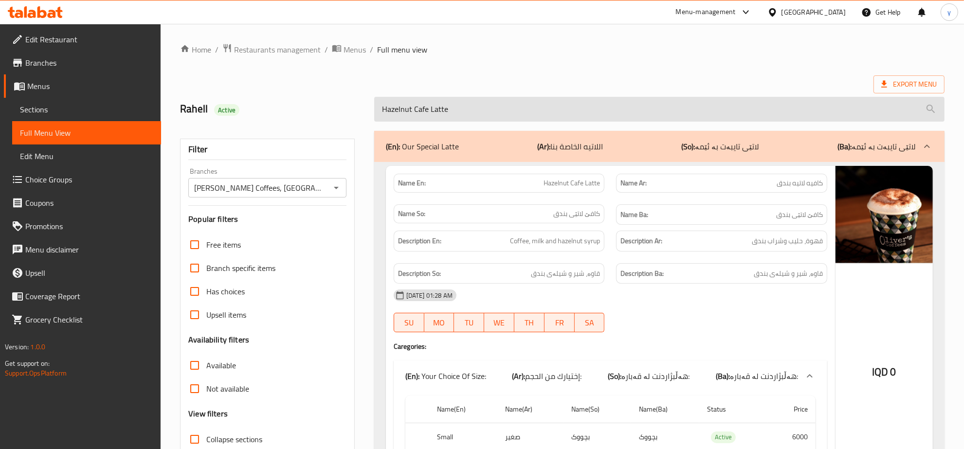
click at [501, 110] on input "Hazelnut Cafe Latte" at bounding box center [659, 109] width 571 height 25
paste input "Matcha Latte"
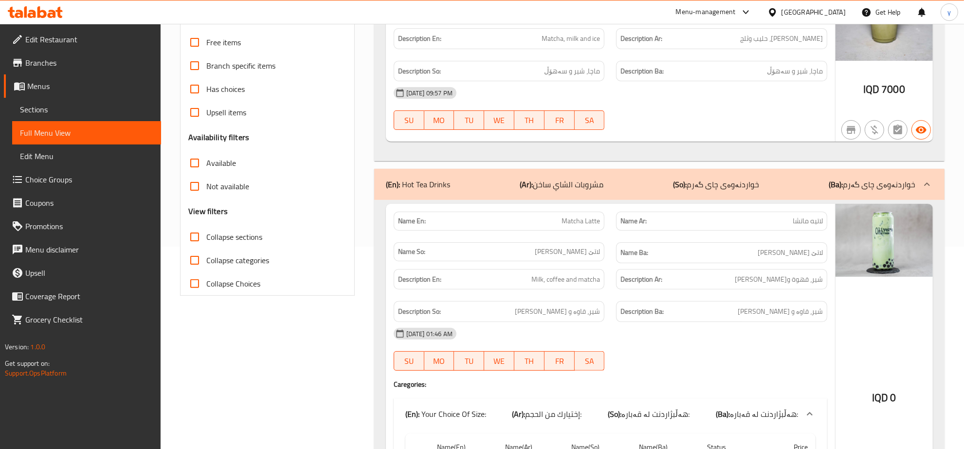
scroll to position [101, 0]
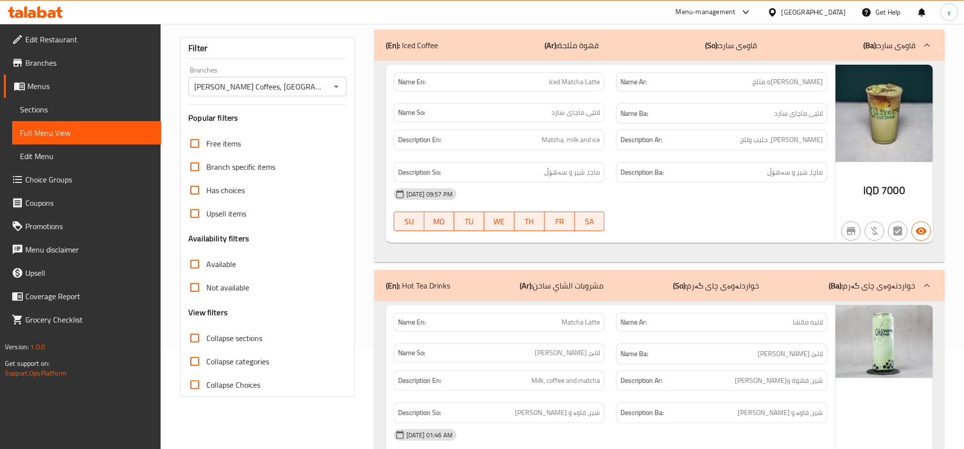
click at [711, 59] on div "(En): Iced Coffee (Ar): قهوة مثلجة (So): قاوەی سارد (Ba): قاوەی سارد" at bounding box center [659, 45] width 571 height 31
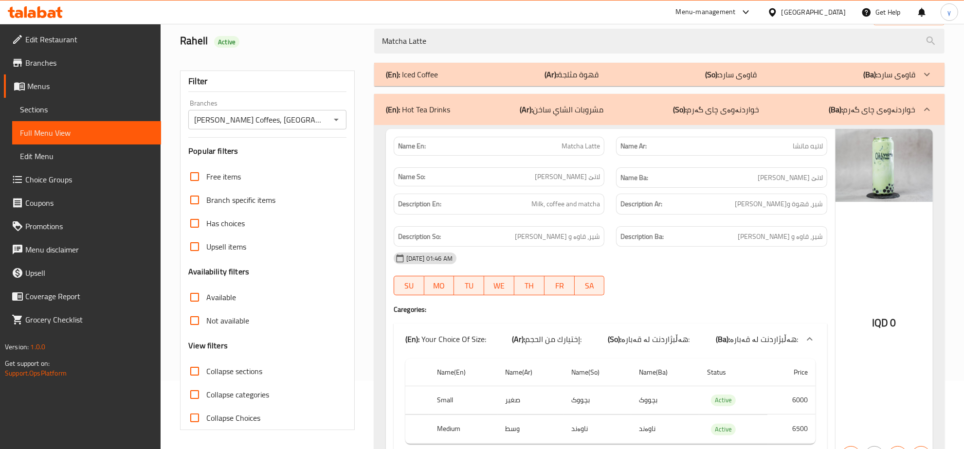
scroll to position [25, 0]
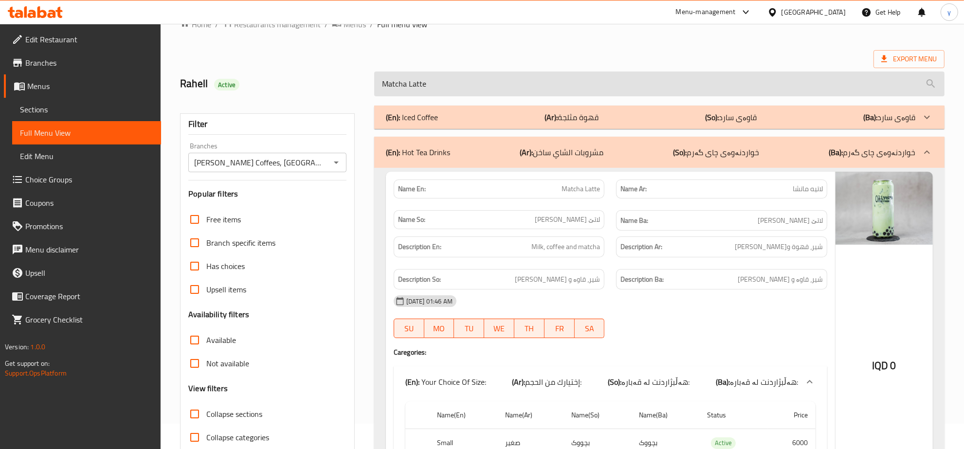
click at [494, 78] on input "Matcha Latte" at bounding box center [659, 84] width 571 height 25
paste input "Classic Cafe"
click at [494, 78] on input "Matcha Latte" at bounding box center [659, 84] width 571 height 25
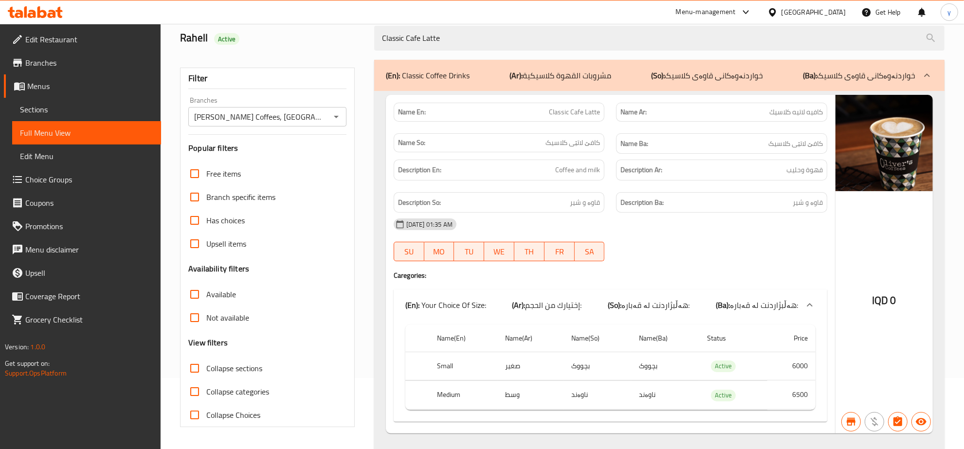
scroll to position [96, 0]
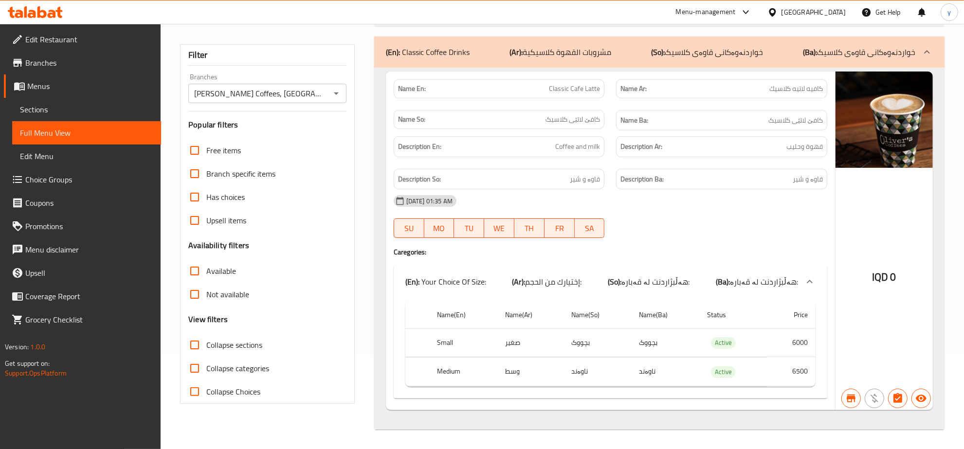
type input "Classic Cafe Latte"
click at [72, 72] on link "Branches" at bounding box center [82, 62] width 157 height 23
